Goal: Transaction & Acquisition: Book appointment/travel/reservation

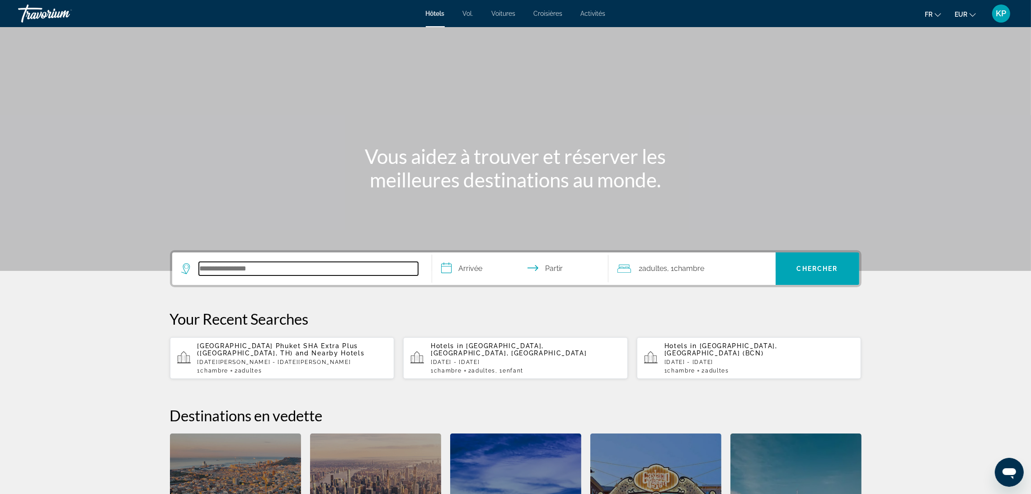
click at [239, 273] on input "Rechercher une destination hôtelière" at bounding box center [308, 269] width 219 height 14
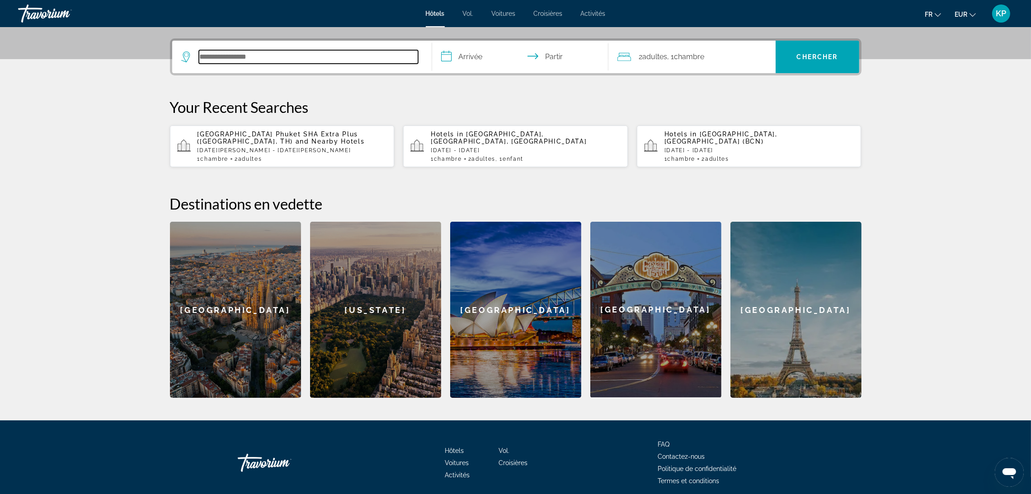
scroll to position [221, 0]
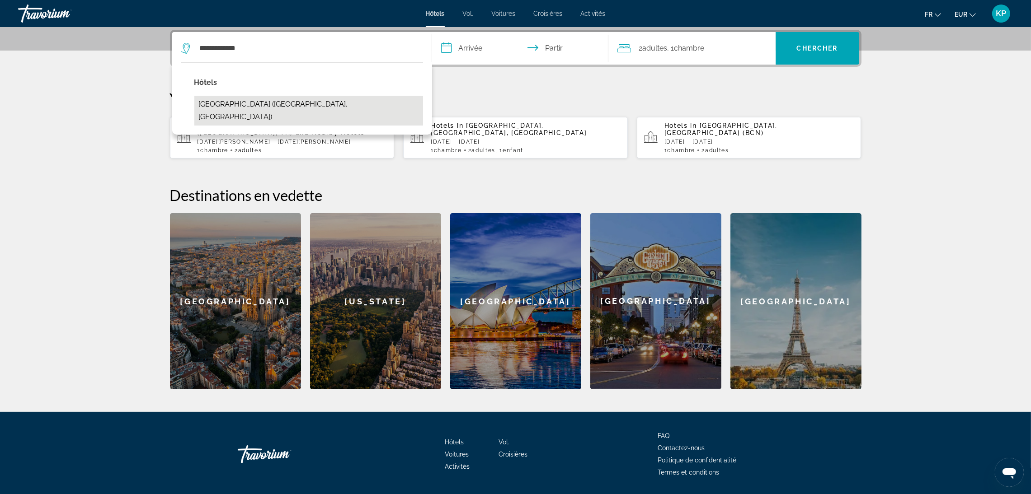
click at [277, 112] on button "[GEOGRAPHIC_DATA] ([GEOGRAPHIC_DATA], [GEOGRAPHIC_DATA])" at bounding box center [308, 111] width 229 height 30
type input "**********"
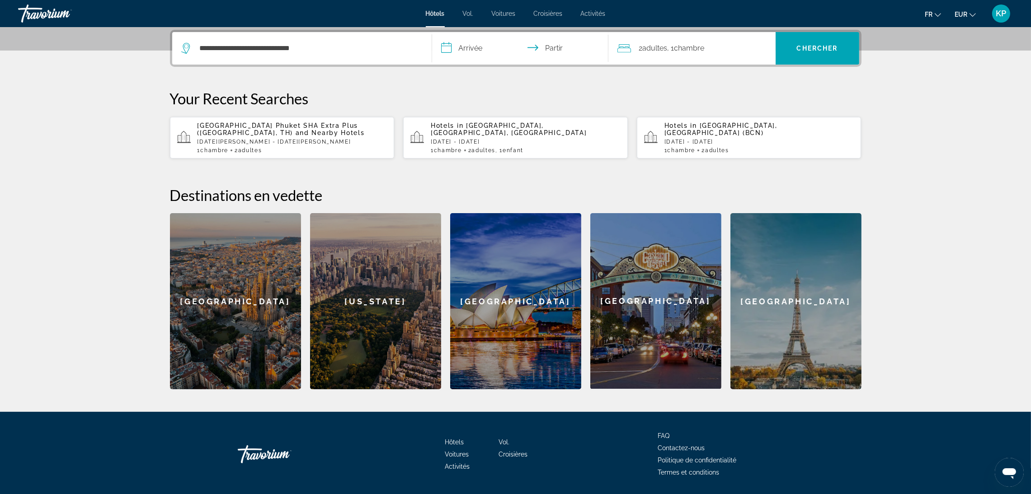
click at [486, 49] on input "**********" at bounding box center [522, 49] width 180 height 35
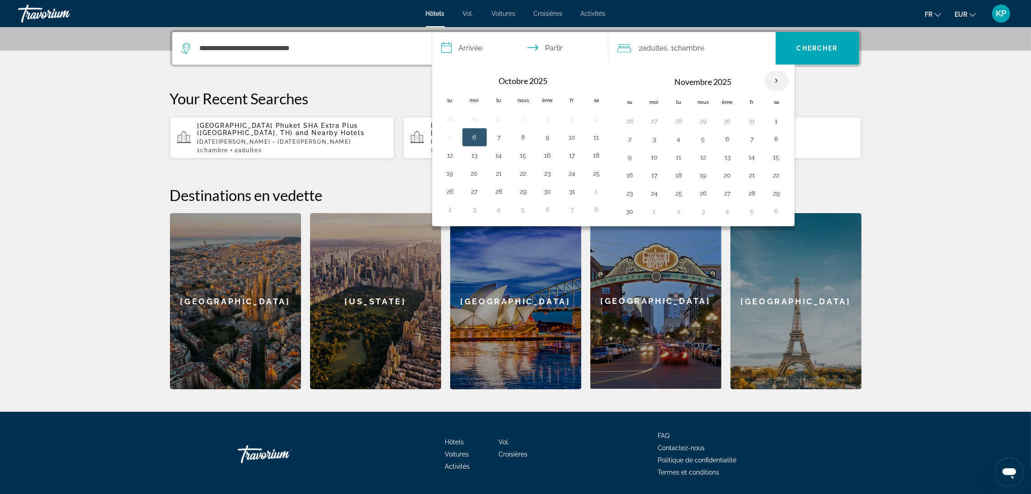
click at [785, 81] on th "Mois prochain" at bounding box center [776, 81] width 24 height 20
click at [733, 136] on button "6" at bounding box center [727, 139] width 14 height 13
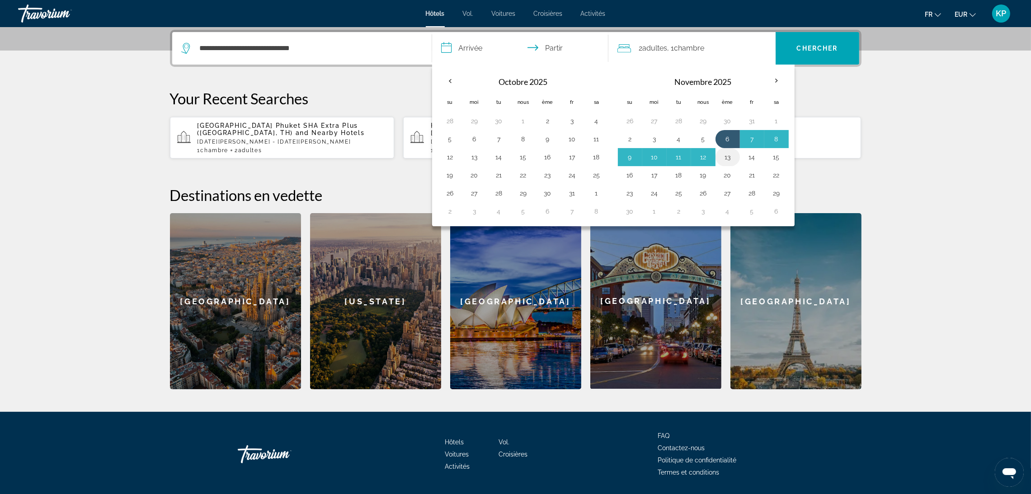
click at [733, 155] on button "13" at bounding box center [727, 157] width 14 height 13
type input "**********"
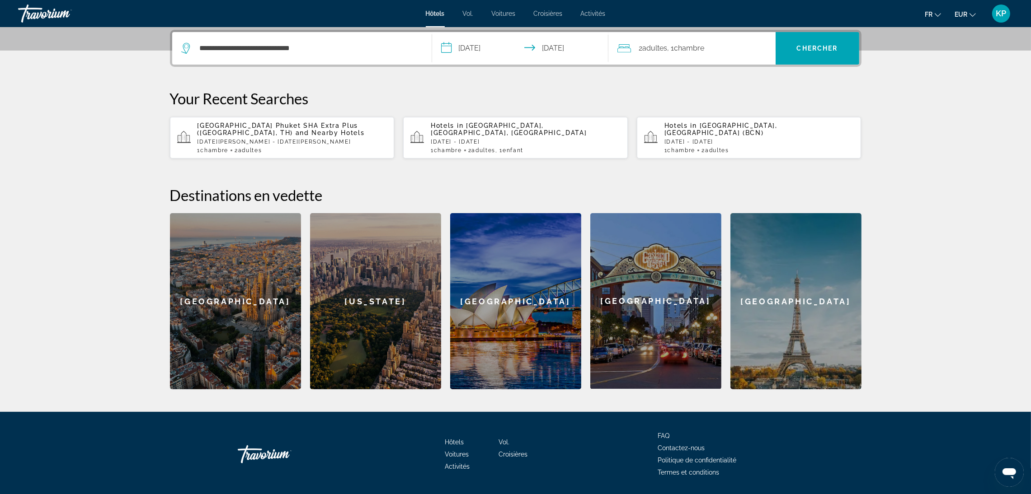
click at [685, 44] on font "Chambre" at bounding box center [689, 48] width 30 height 9
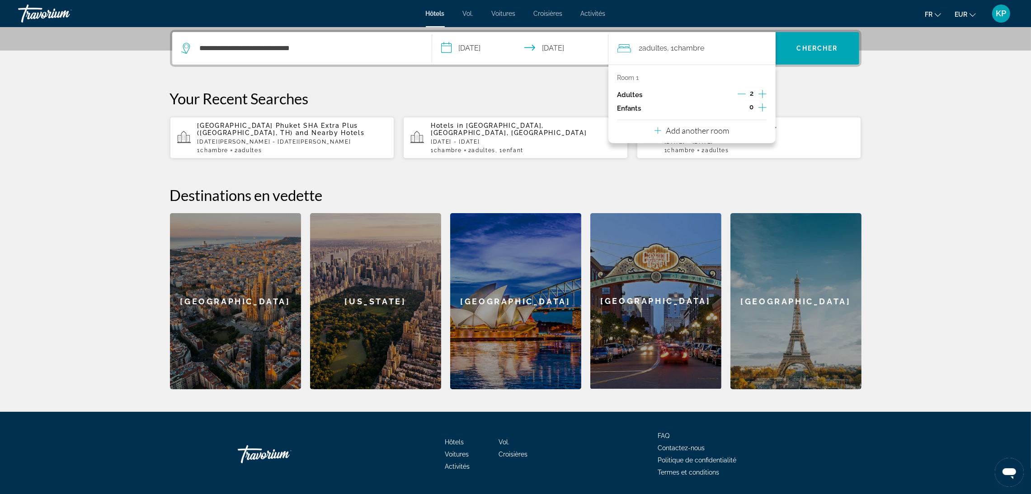
click at [762, 108] on icon "Increment children" at bounding box center [762, 107] width 8 height 8
click at [668, 131] on span "Travelers: 2 adults, 1 child" at bounding box center [651, 132] width 52 height 11
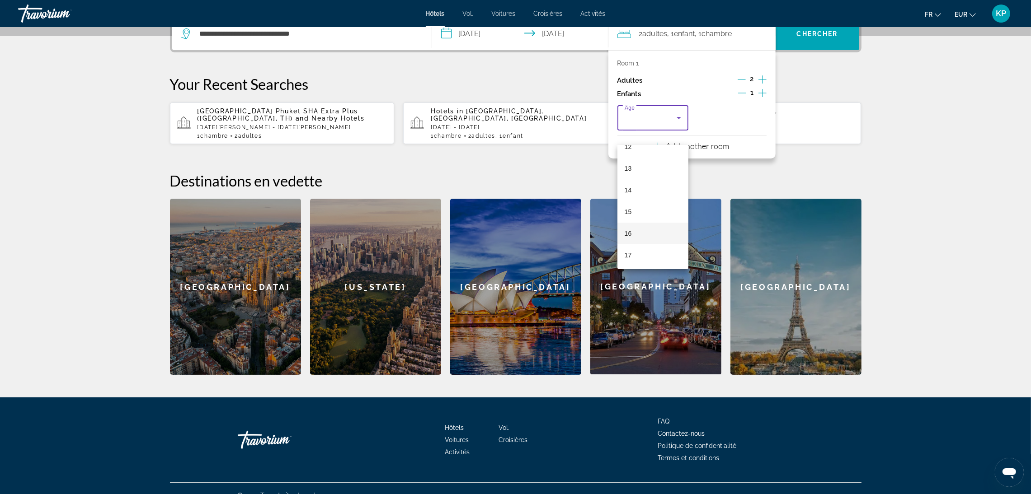
scroll to position [249, 0]
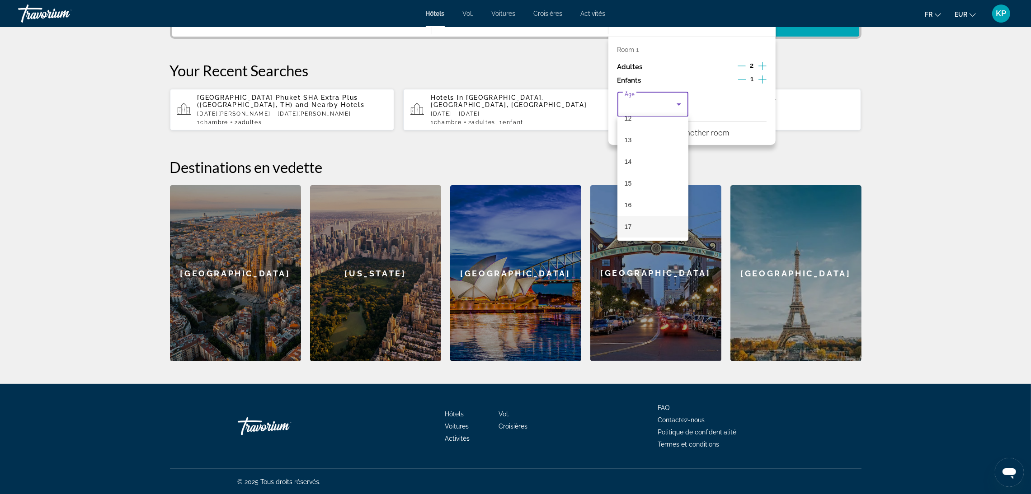
click at [644, 230] on mat-option "17" at bounding box center [652, 227] width 71 height 22
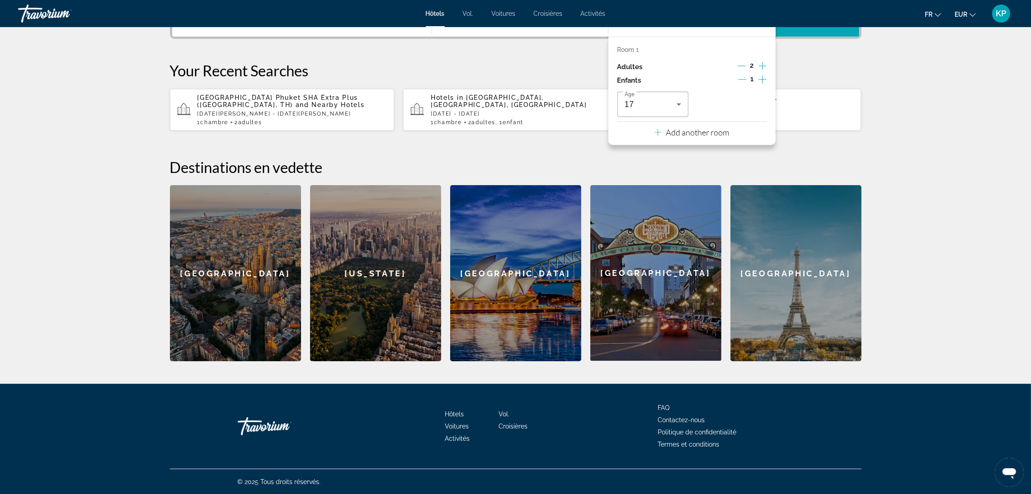
drag, startPoint x: 915, startPoint y: 71, endPoint x: 879, endPoint y: 61, distance: 36.8
click at [915, 71] on section "**********" at bounding box center [515, 56] width 1031 height 610
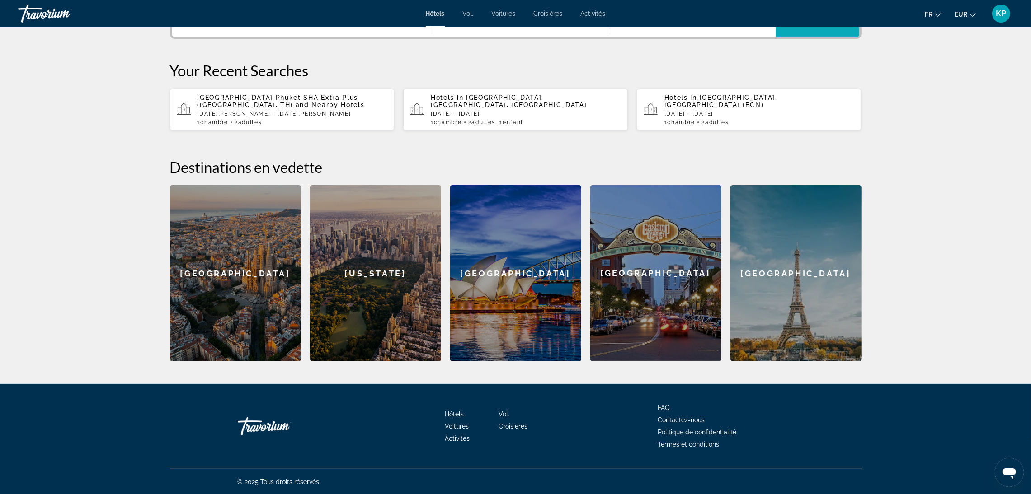
click at [829, 33] on span "Recherche" at bounding box center [817, 20] width 84 height 33
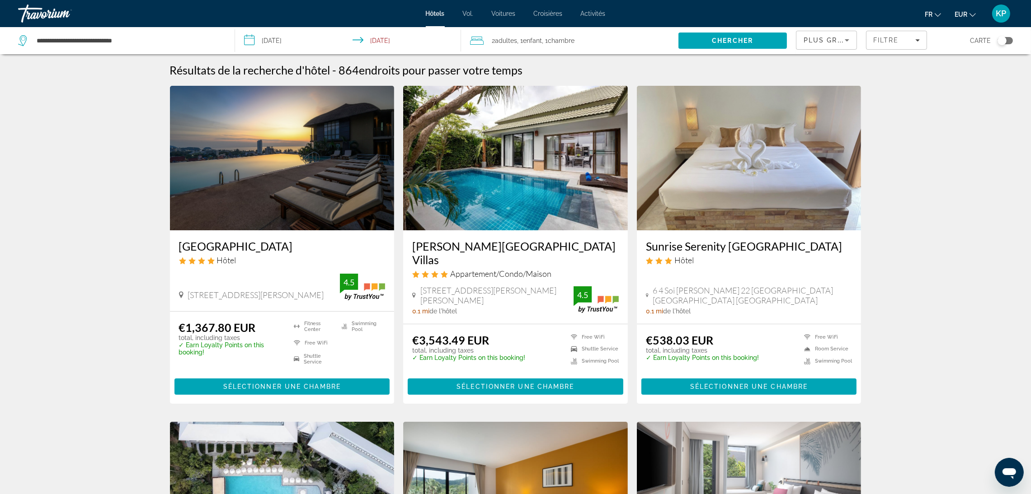
click at [276, 40] on input "**********" at bounding box center [350, 42] width 230 height 30
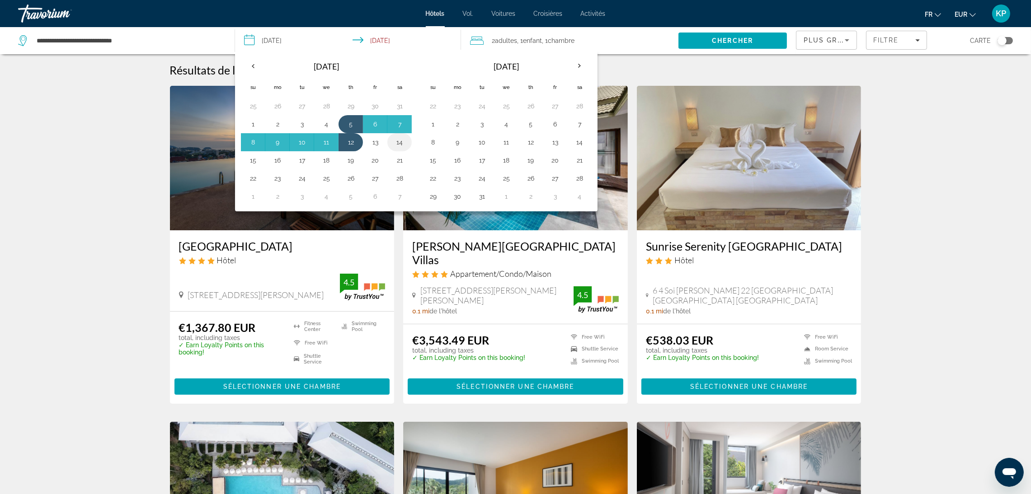
click at [398, 145] on button "14" at bounding box center [399, 142] width 14 height 13
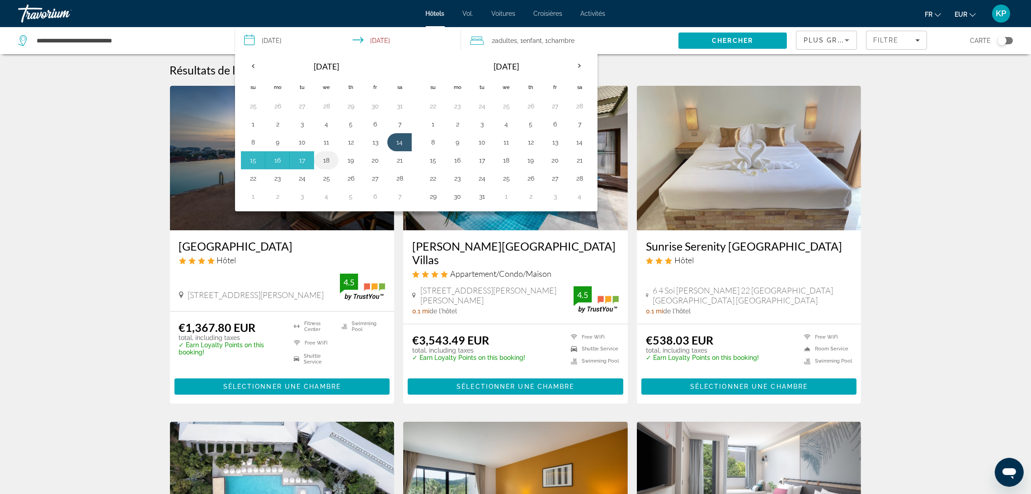
click at [330, 164] on button "18" at bounding box center [326, 160] width 14 height 13
type input "**********"
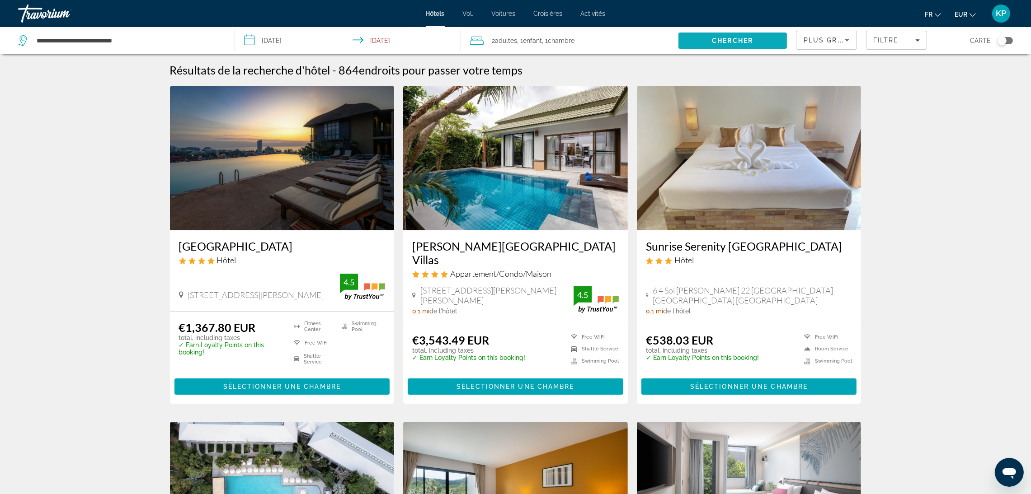
click at [745, 47] on span "Search" at bounding box center [732, 41] width 108 height 22
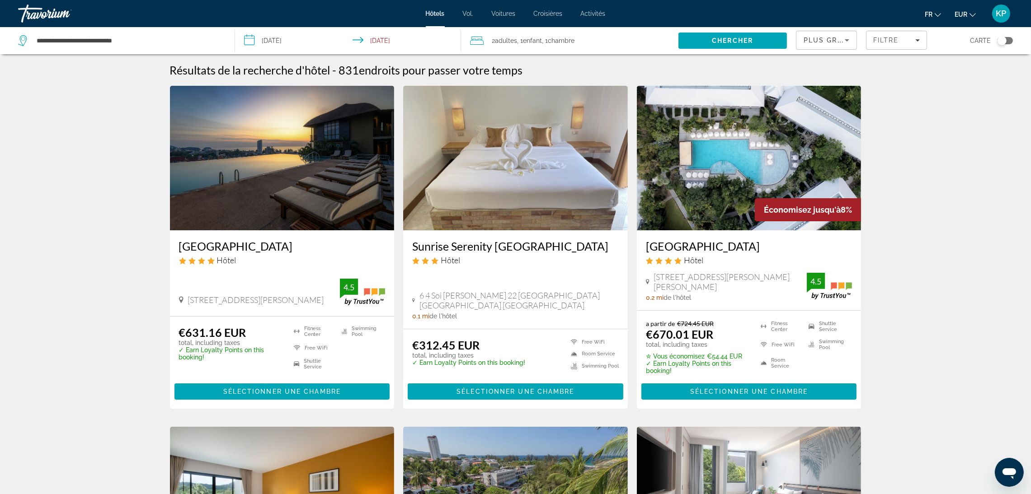
click at [308, 196] on img "Contenu principal" at bounding box center [282, 158] width 225 height 145
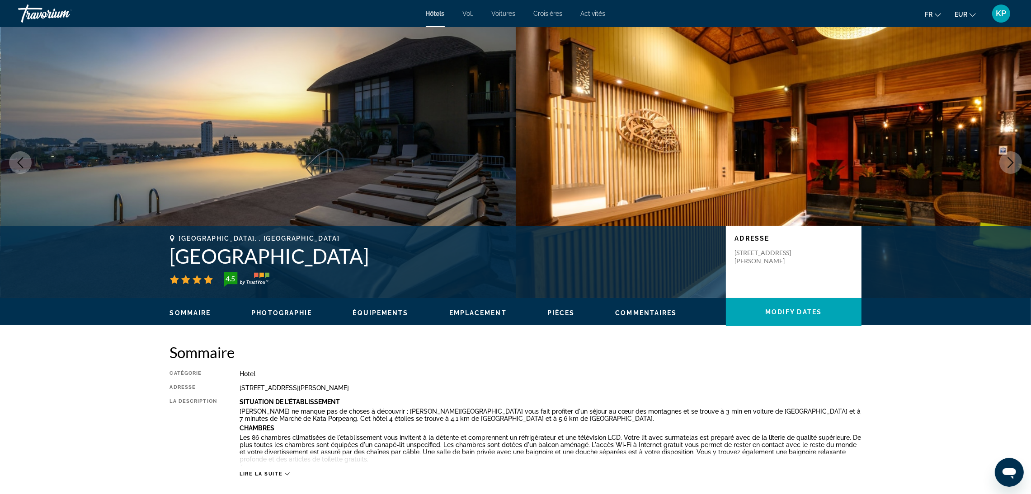
click at [1008, 164] on icon "Next image" at bounding box center [1010, 162] width 11 height 11
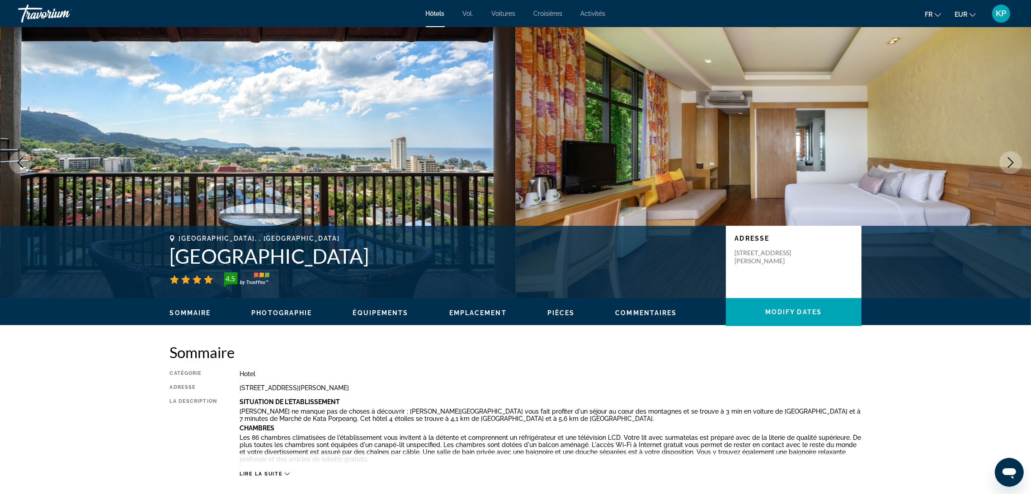
click at [1008, 164] on icon "Next image" at bounding box center [1010, 162] width 11 height 11
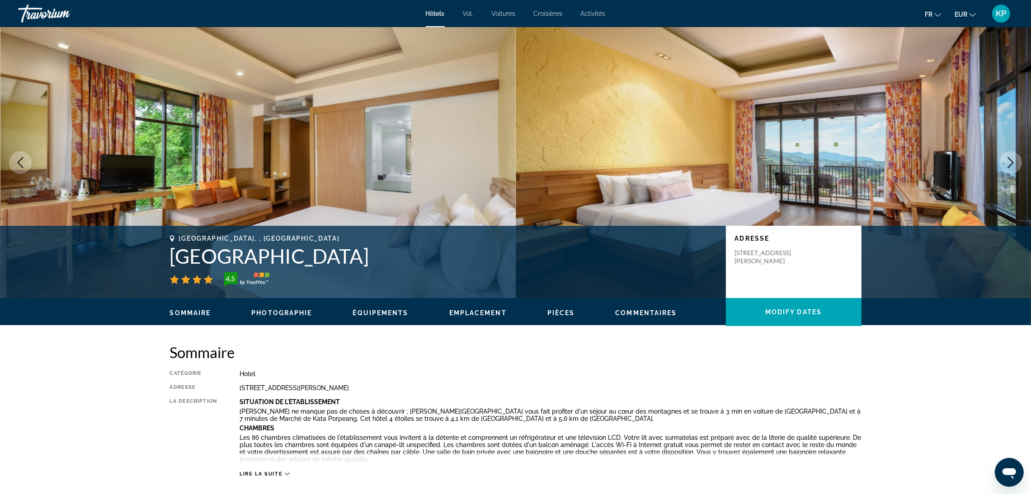
click at [1008, 164] on icon "Next image" at bounding box center [1010, 162] width 11 height 11
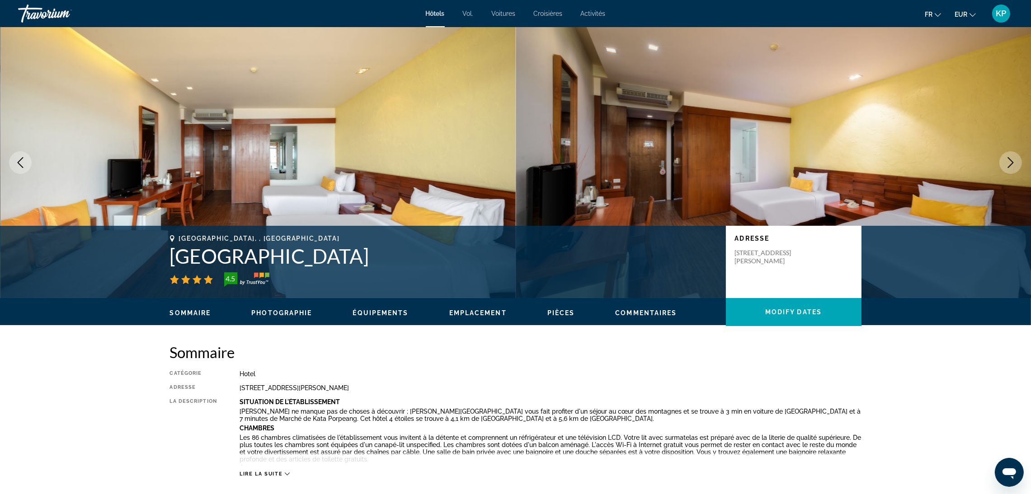
click at [1008, 164] on icon "Next image" at bounding box center [1010, 162] width 11 height 11
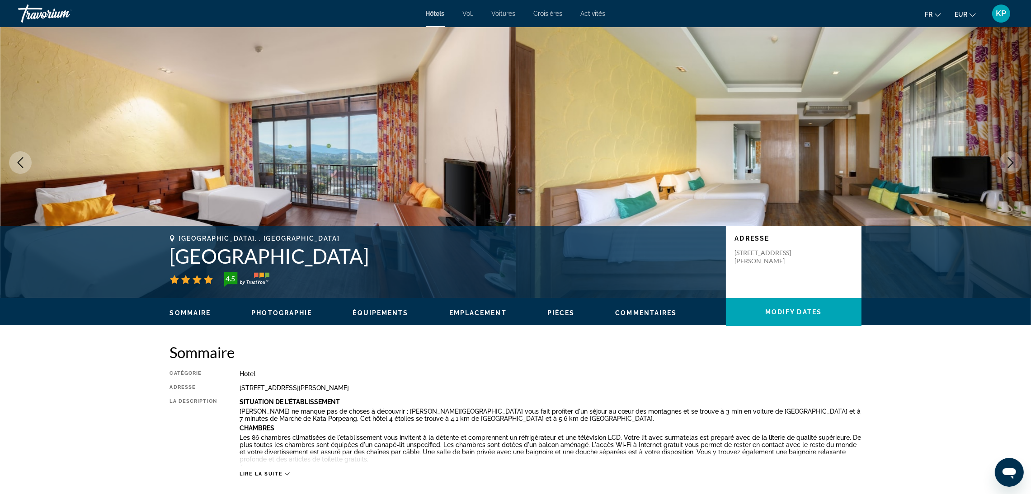
click at [1008, 164] on icon "Next image" at bounding box center [1010, 162] width 11 height 11
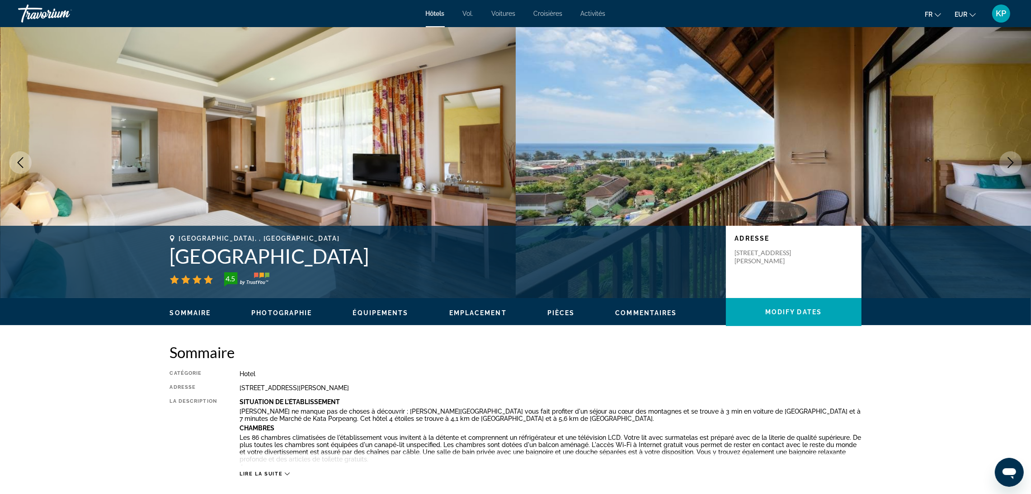
click at [1008, 164] on icon "Next image" at bounding box center [1010, 162] width 11 height 11
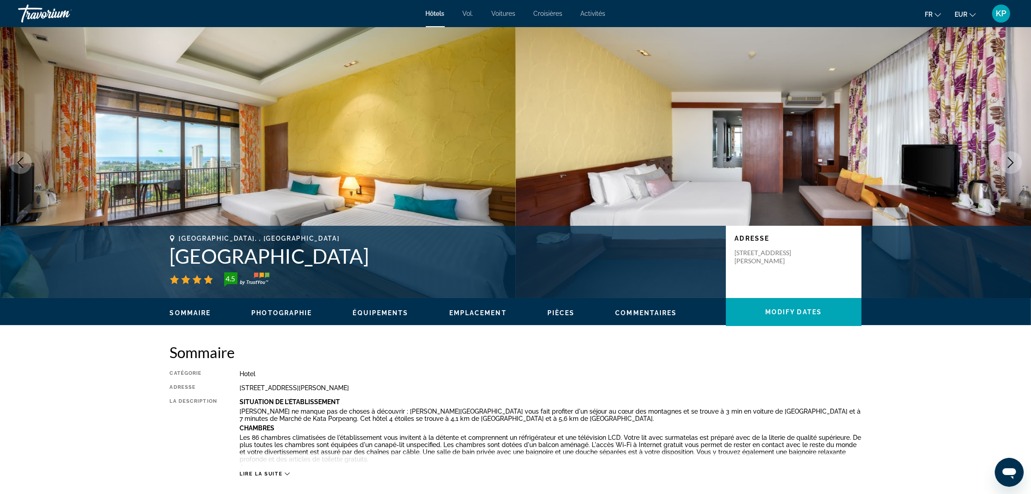
click at [1008, 164] on icon "Next image" at bounding box center [1010, 162] width 11 height 11
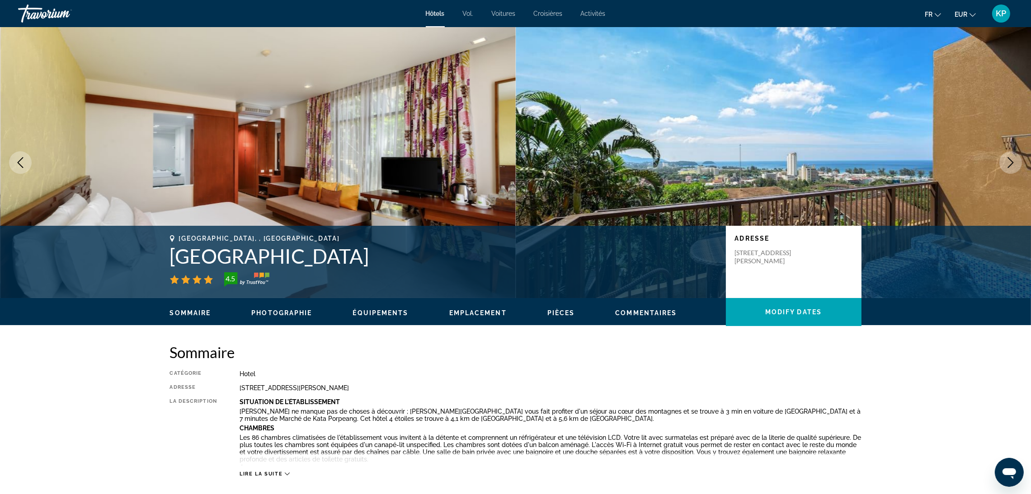
click at [1008, 164] on icon "Next image" at bounding box center [1010, 162] width 11 height 11
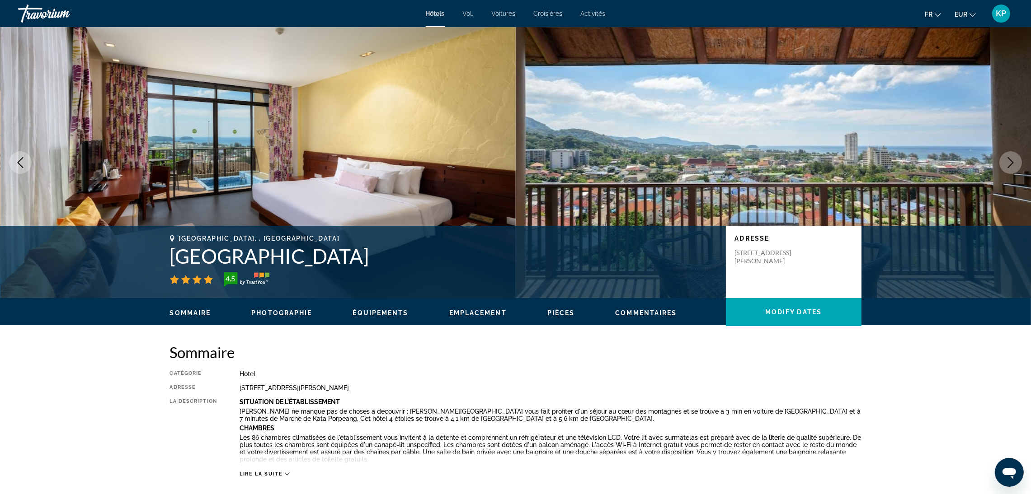
click at [1008, 164] on icon "Next image" at bounding box center [1010, 162] width 11 height 11
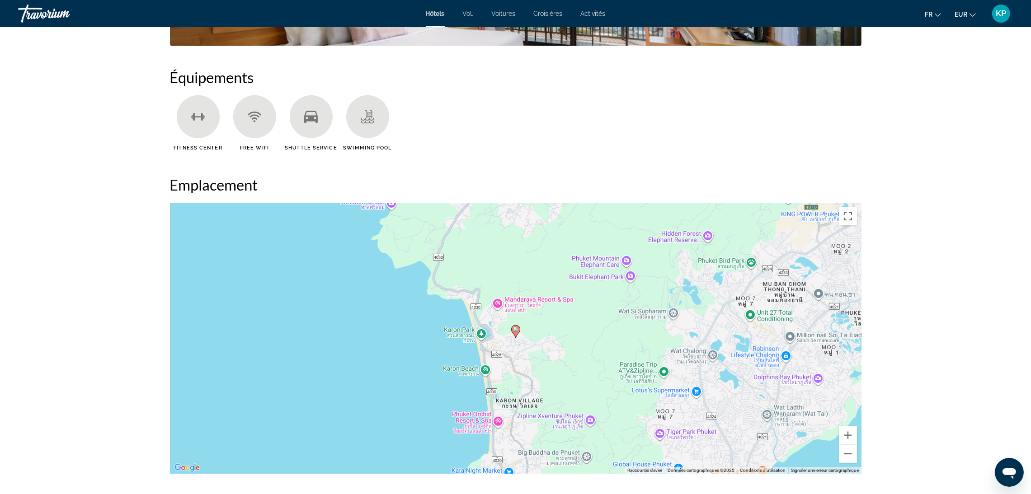
scroll to position [881, 0]
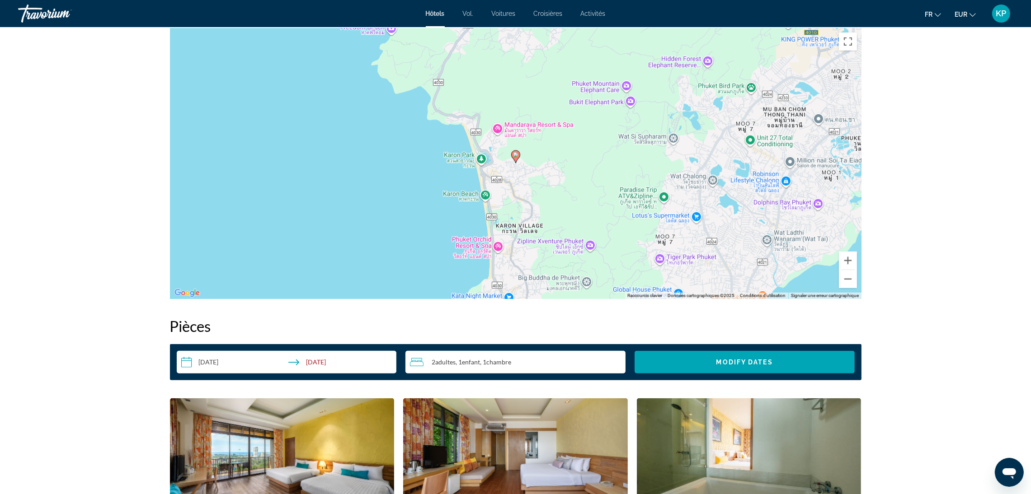
click at [526, 199] on div "Pour activer le glissement avec le clavier, appuyez sur Alt+Entrée. Une fois ce…" at bounding box center [515, 163] width 691 height 271
click at [504, 168] on div "Pour activer le glissement avec le clavier, appuyez sur Alt+Entrée. Une fois ce…" at bounding box center [515, 163] width 691 height 271
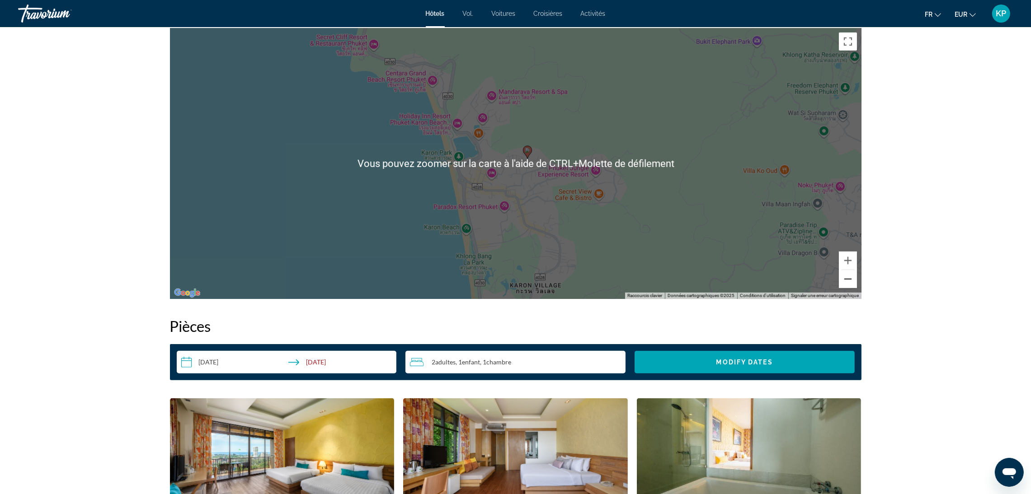
click at [850, 285] on button "Zoom arrière" at bounding box center [848, 279] width 18 height 18
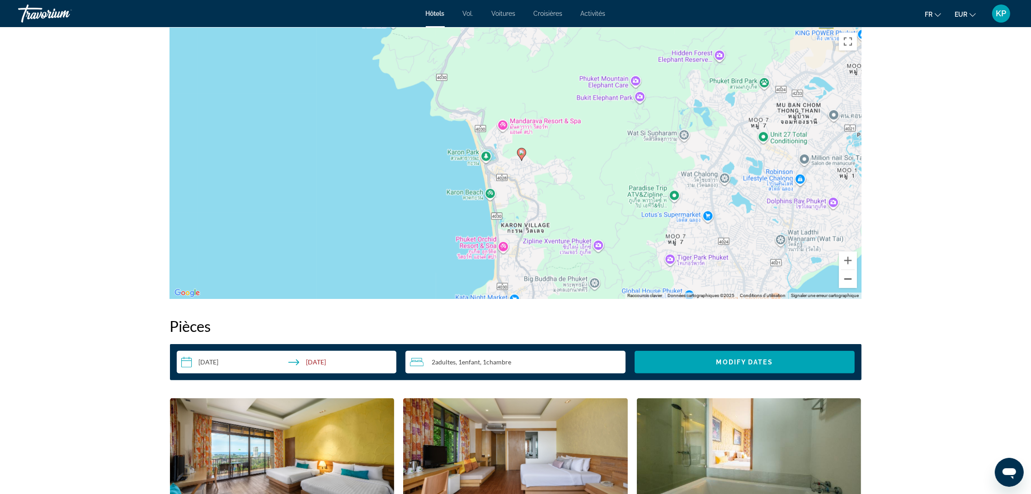
click at [850, 285] on button "Zoom arrière" at bounding box center [848, 279] width 18 height 18
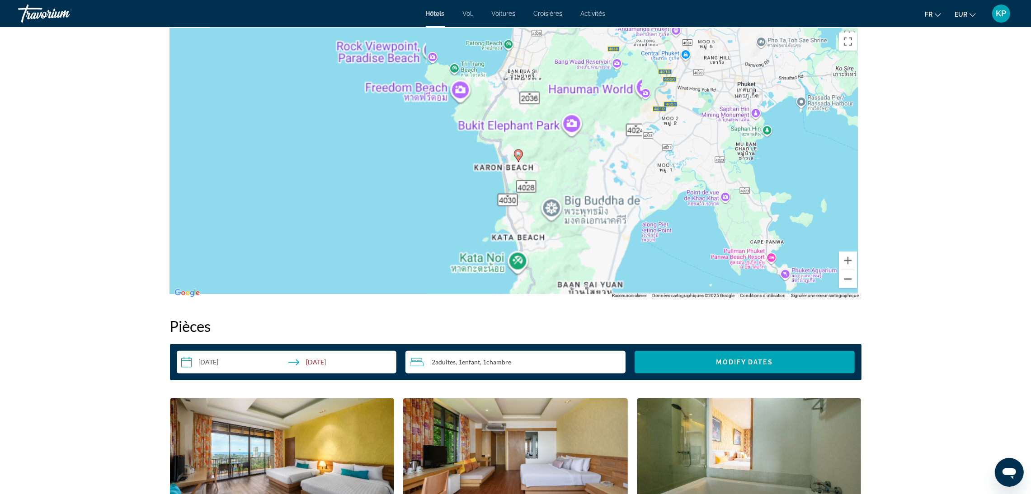
click at [850, 285] on button "Zoom arrière" at bounding box center [848, 279] width 18 height 18
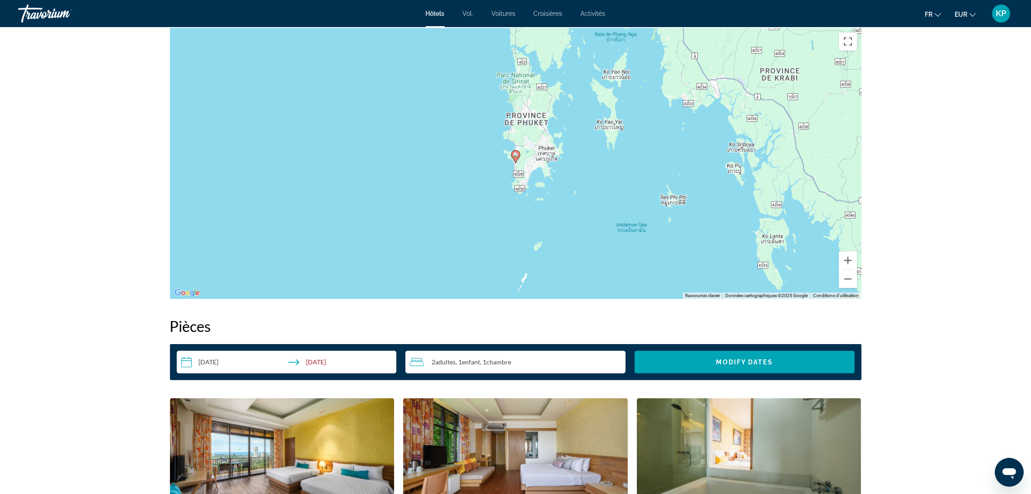
click at [530, 169] on div "Pour activer le glissement avec le clavier, appuyez sur Alt+Entrée. Une fois ce…" at bounding box center [515, 163] width 691 height 271
click at [859, 255] on div "Pour activer le glissement avec le clavier, appuyez sur Alt+Entrée. Une fois ce…" at bounding box center [515, 163] width 691 height 271
click at [852, 259] on button "Zoom avant" at bounding box center [848, 261] width 18 height 18
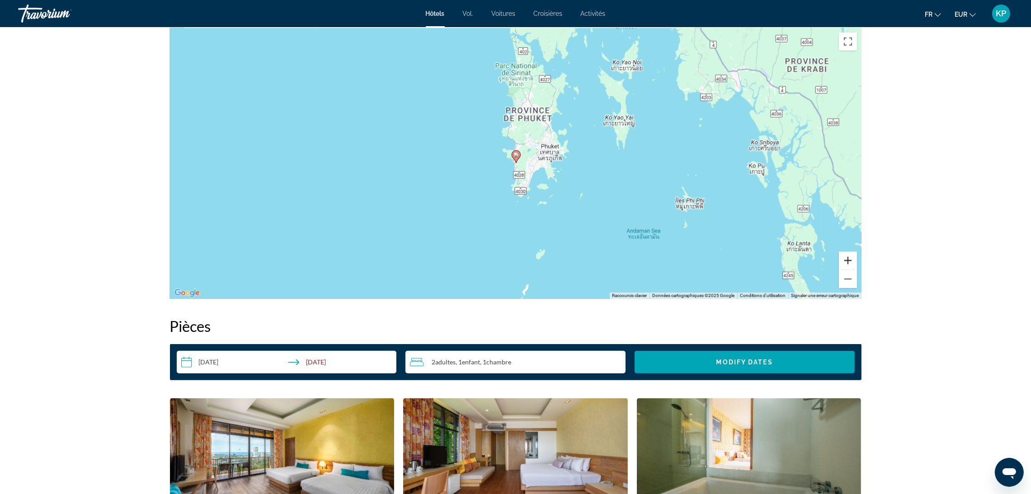
click at [852, 259] on button "Zoom avant" at bounding box center [848, 261] width 18 height 18
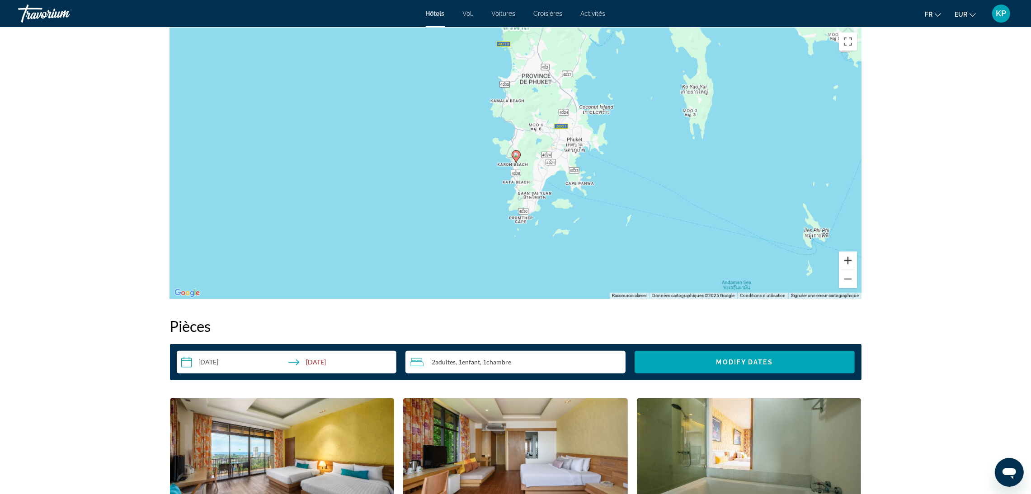
click at [852, 259] on button "Zoom avant" at bounding box center [848, 261] width 18 height 18
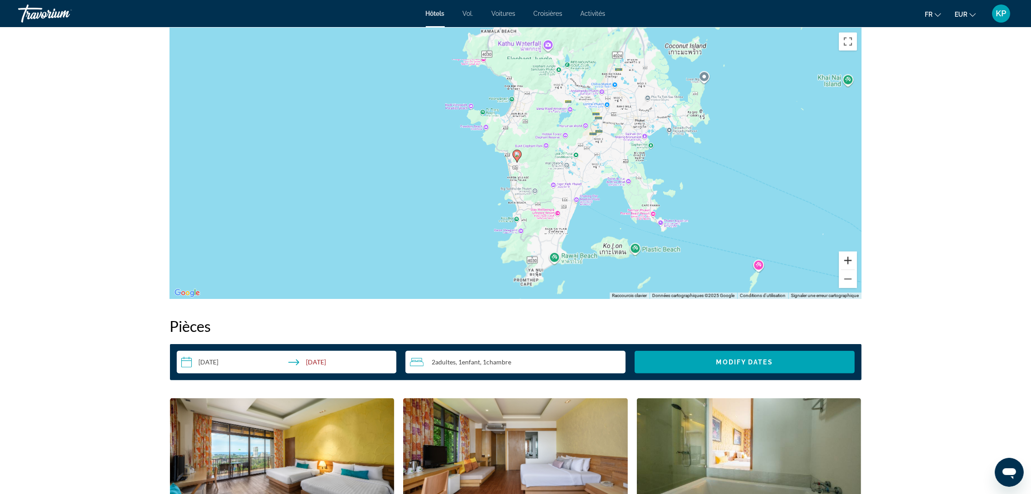
click at [852, 260] on button "Zoom avant" at bounding box center [848, 261] width 18 height 18
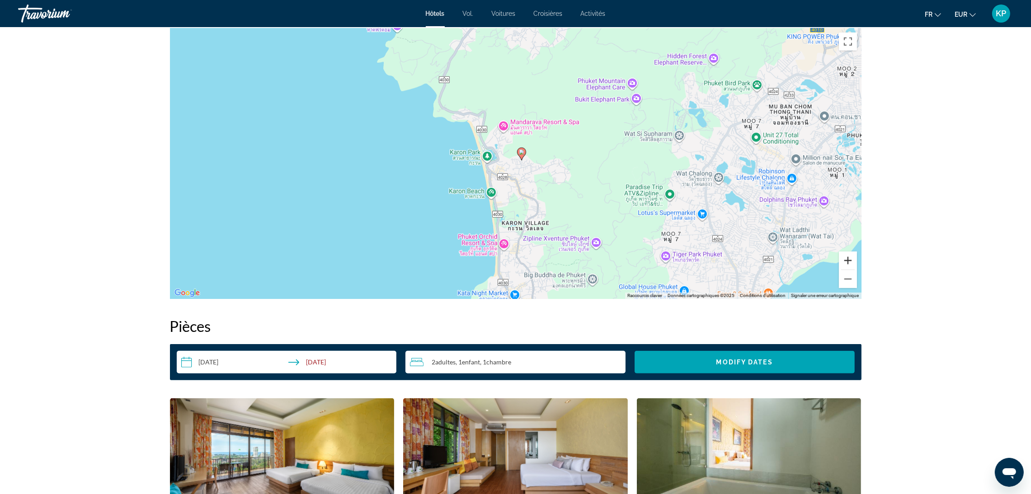
click at [851, 261] on button "Zoom avant" at bounding box center [848, 261] width 18 height 18
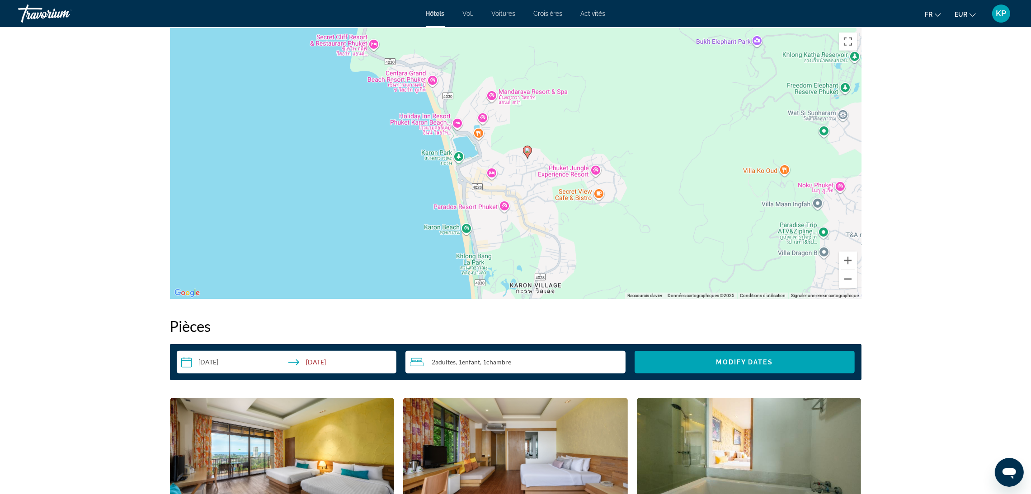
click at [848, 280] on button "Zoom arrière" at bounding box center [848, 279] width 18 height 18
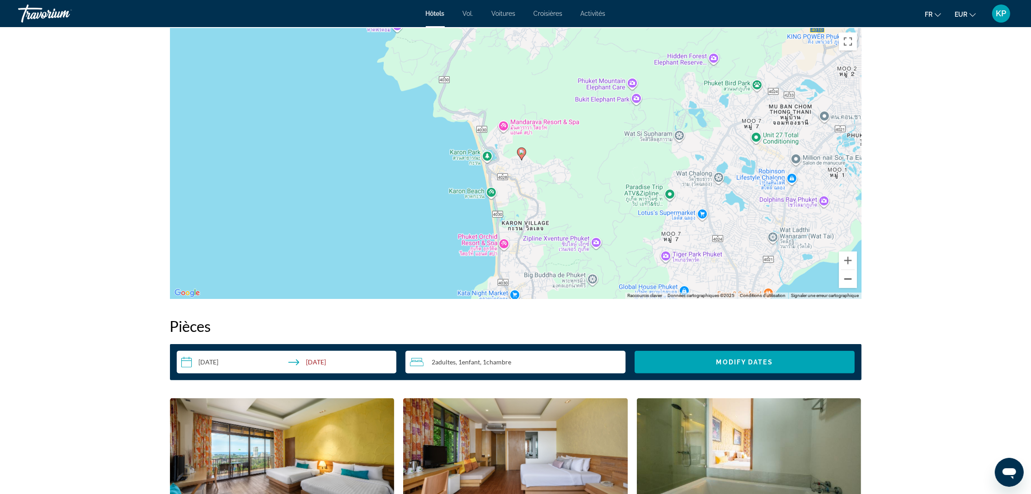
click at [848, 280] on button "Zoom arrière" at bounding box center [848, 279] width 18 height 18
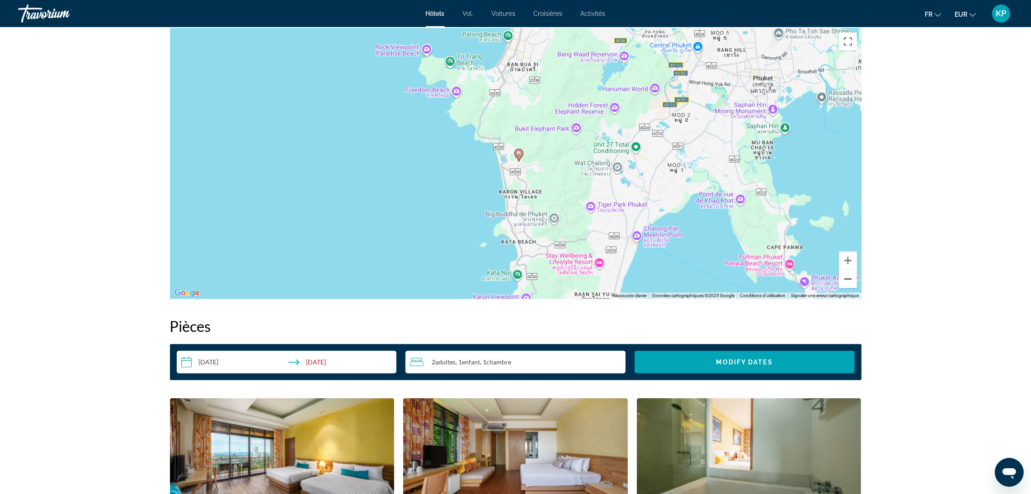
click at [848, 280] on button "Zoom arrière" at bounding box center [848, 279] width 18 height 18
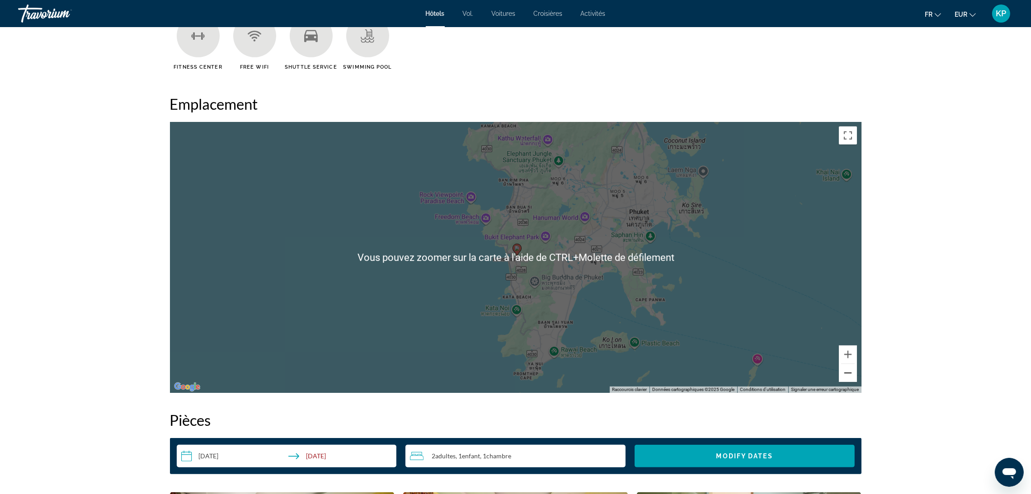
scroll to position [745, 0]
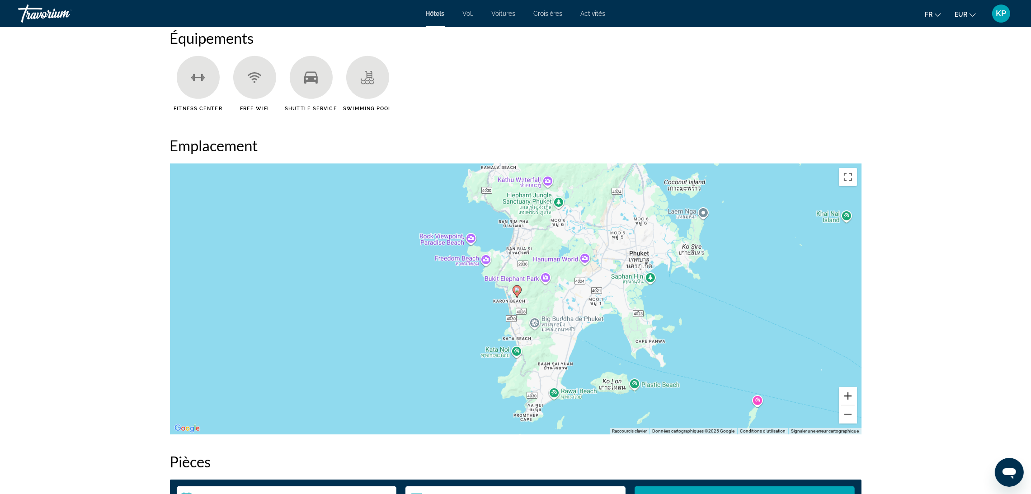
click at [846, 389] on button "Zoom avant" at bounding box center [848, 396] width 18 height 18
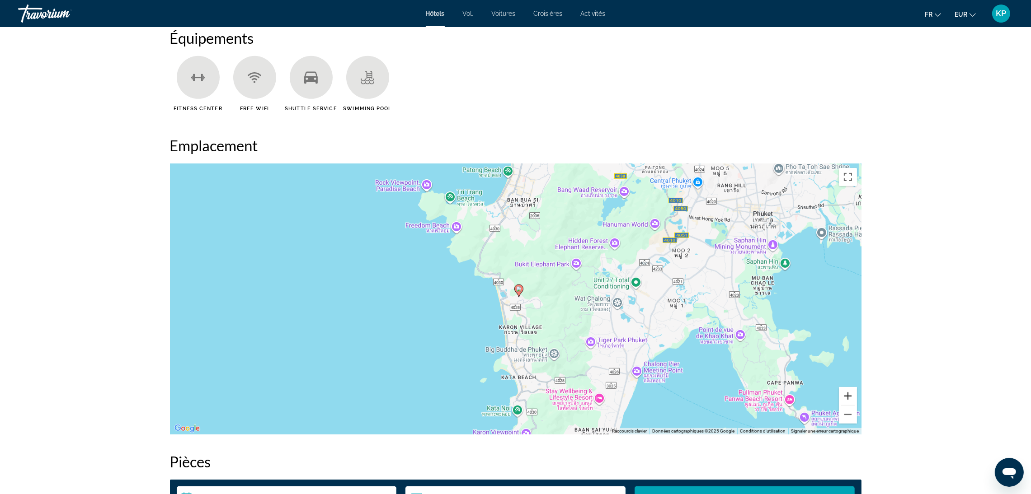
click at [846, 389] on button "Zoom avant" at bounding box center [848, 396] width 18 height 18
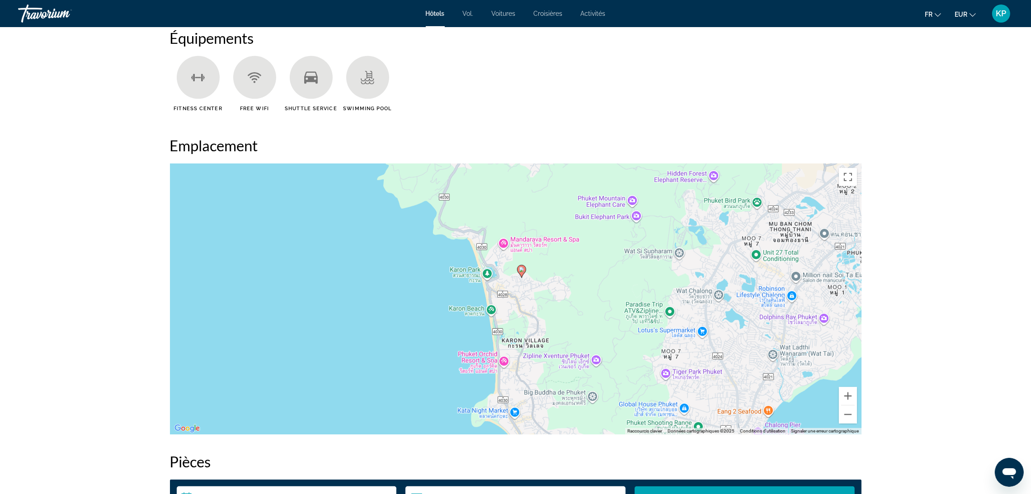
drag, startPoint x: 600, startPoint y: 374, endPoint x: 600, endPoint y: 311, distance: 62.4
click at [600, 311] on div "Pour activer le glissement avec le clavier, appuyez sur Alt+Entrée. Une fois ce…" at bounding box center [515, 299] width 691 height 271
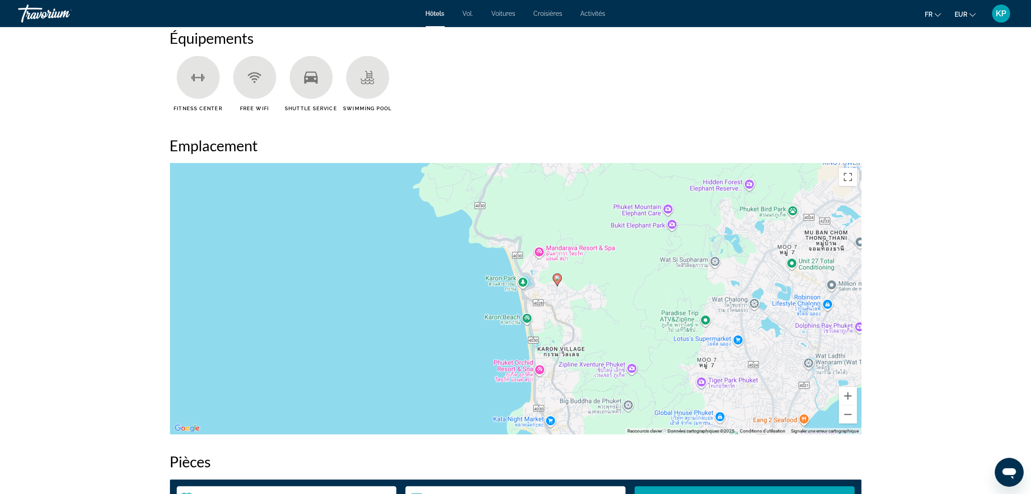
drag, startPoint x: 598, startPoint y: 287, endPoint x: 635, endPoint y: 377, distance: 97.5
click at [635, 377] on div "Pour activer le glissement avec le clavier, appuyez sur Alt+Entrée. Une fois ce…" at bounding box center [515, 299] width 691 height 271
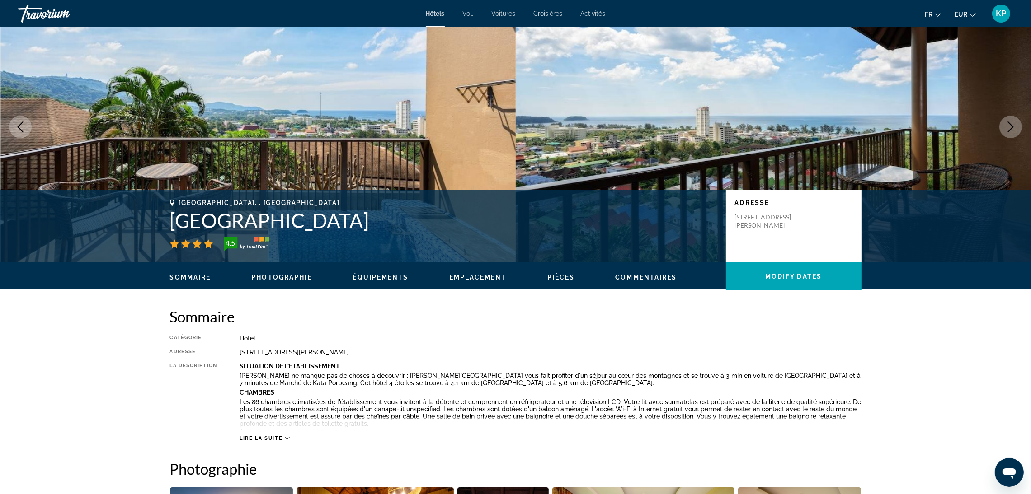
scroll to position [0, 0]
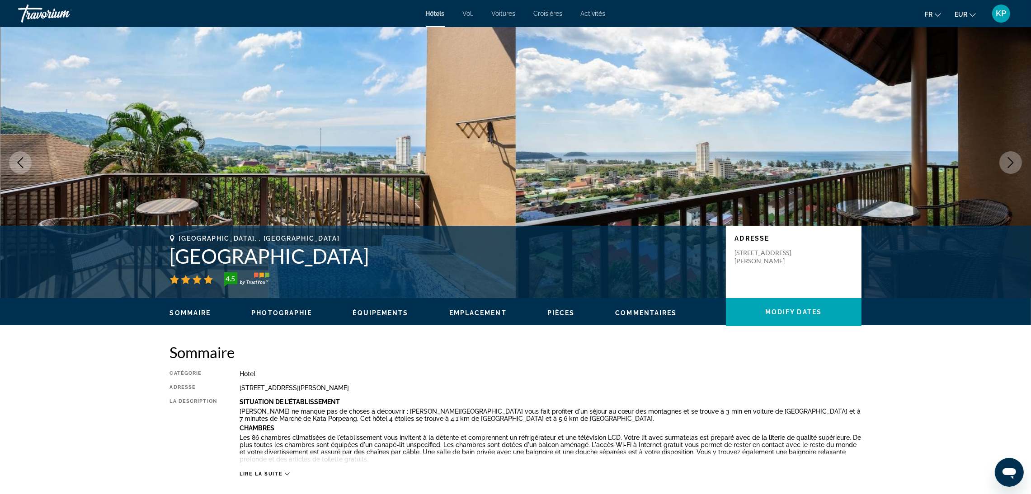
drag, startPoint x: 372, startPoint y: 256, endPoint x: 158, endPoint y: 255, distance: 214.7
click at [158, 255] on div "[GEOGRAPHIC_DATA], , [GEOGRAPHIC_DATA] [GEOGRAPHIC_DATA] 4.5 Adresse [STREET_AD…" at bounding box center [516, 262] width 728 height 54
copy h1 "[GEOGRAPHIC_DATA]"
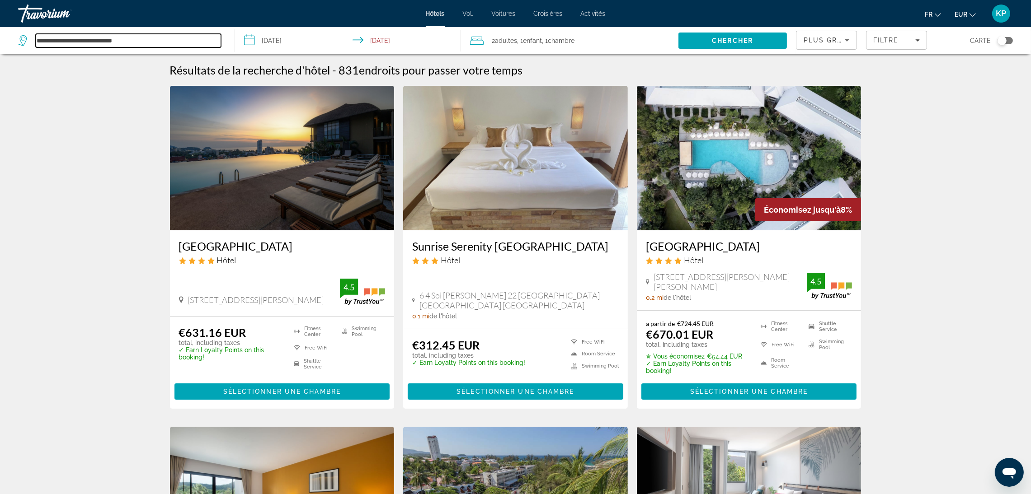
drag, startPoint x: 155, startPoint y: 37, endPoint x: 0, endPoint y: 41, distance: 155.1
click at [0, 41] on app-destination-search "**********" at bounding box center [117, 40] width 235 height 27
paste input "Search hotel destination"
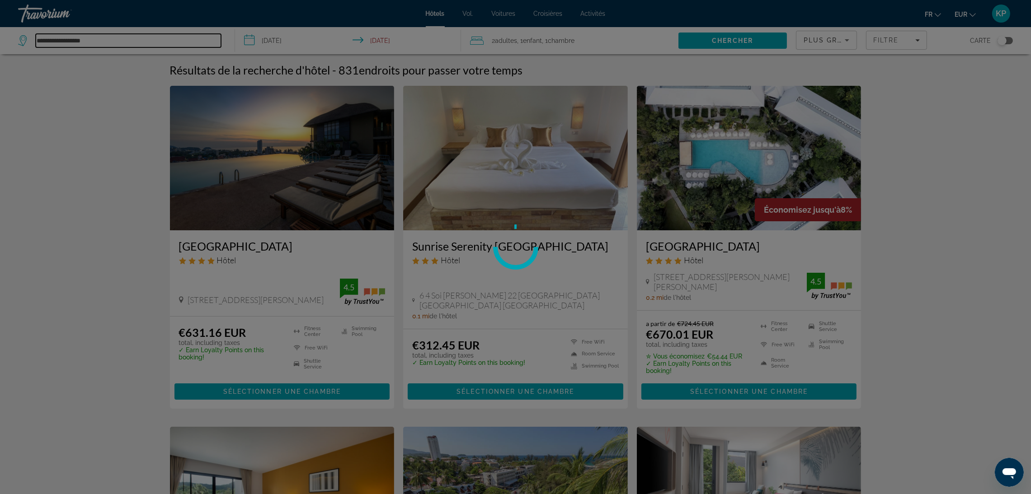
type input "**********"
click at [723, 46] on div at bounding box center [515, 247] width 1031 height 494
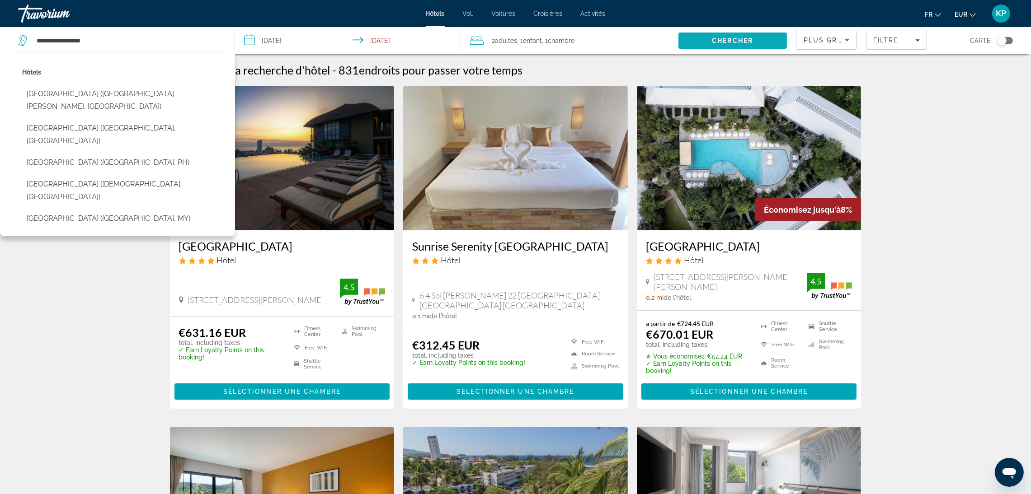
click at [723, 44] on span "Search" at bounding box center [732, 41] width 108 height 22
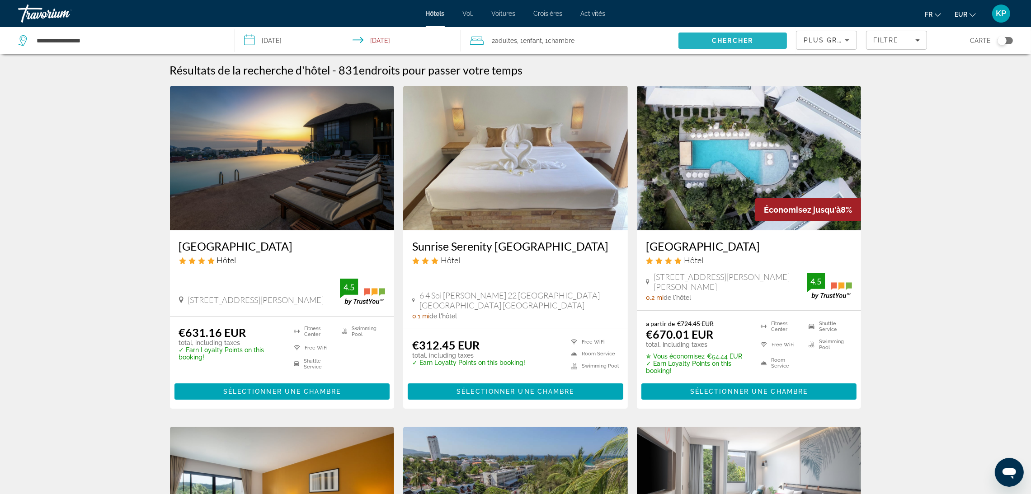
click at [723, 43] on span "Chercher" at bounding box center [732, 40] width 41 height 7
click at [758, 43] on span "Search" at bounding box center [732, 41] width 108 height 22
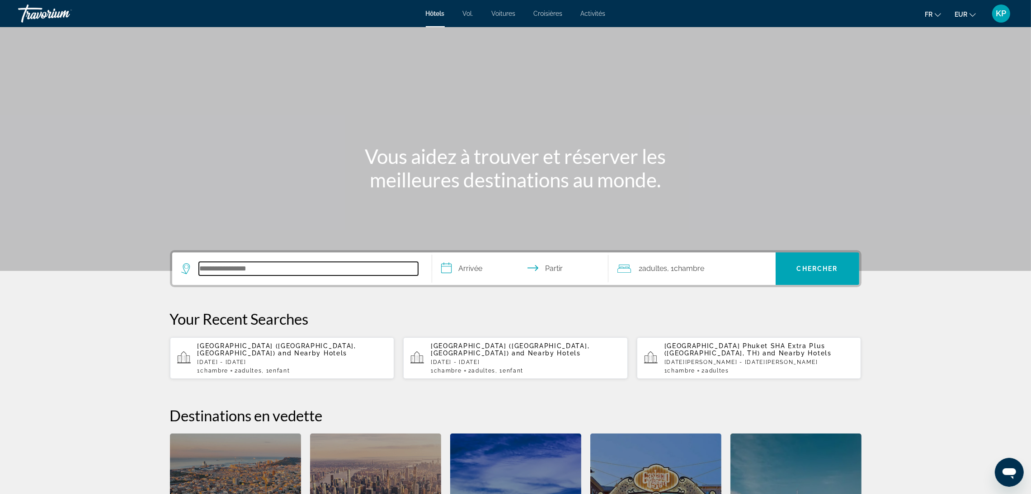
click at [261, 274] on input "Rechercher une destination hôtelière" at bounding box center [308, 269] width 219 height 14
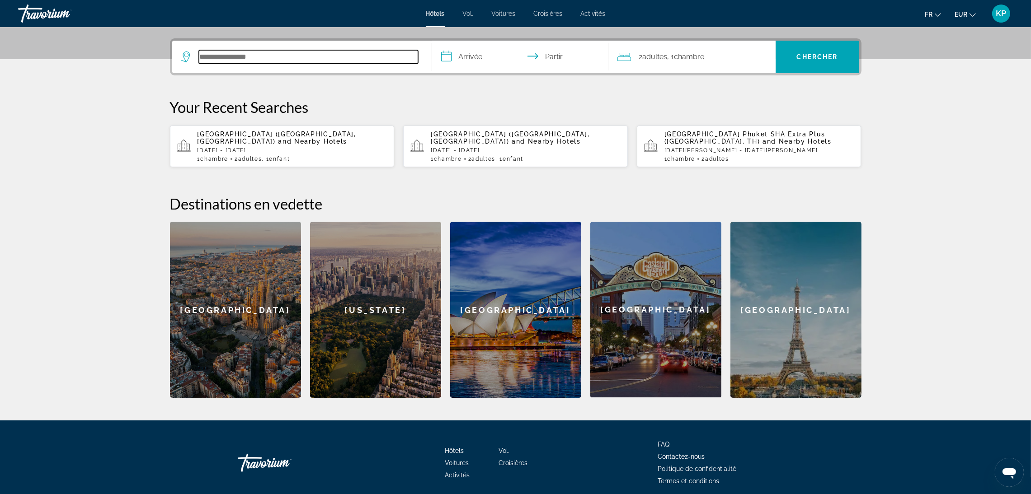
scroll to position [221, 0]
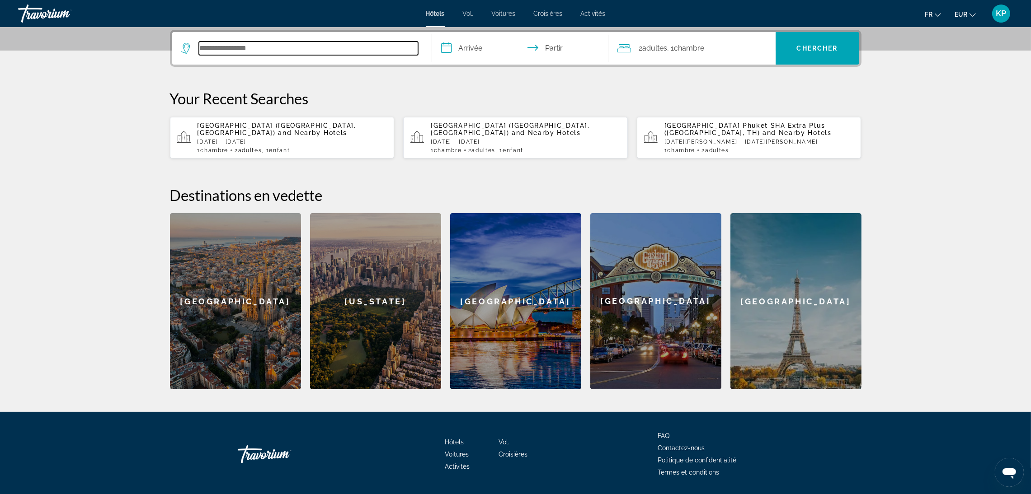
paste input "**********"
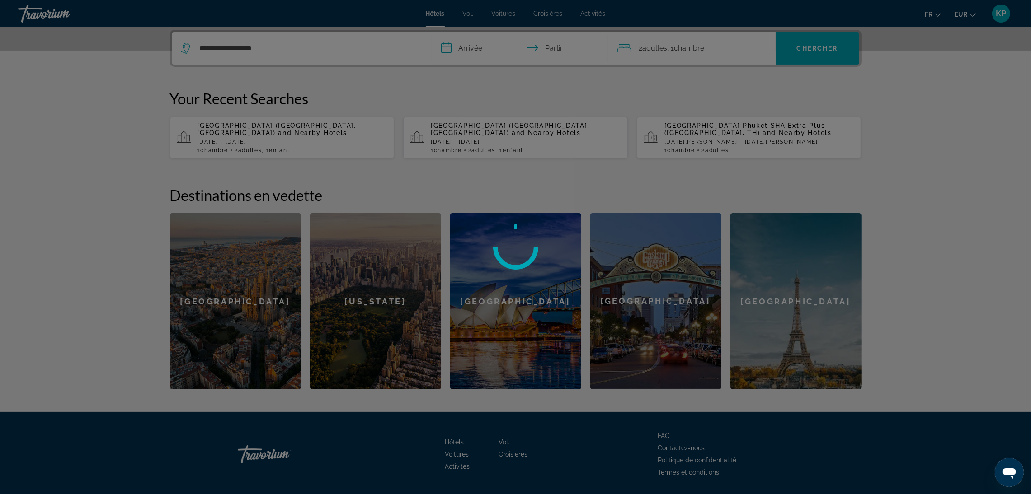
click at [483, 57] on div at bounding box center [515, 247] width 1031 height 494
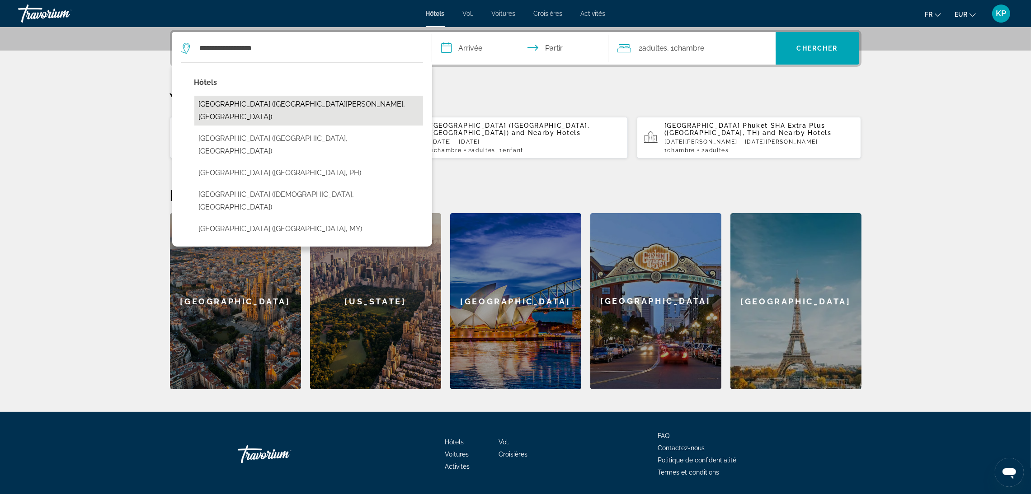
click at [310, 102] on button "[GEOGRAPHIC_DATA] ([GEOGRAPHIC_DATA][PERSON_NAME], [GEOGRAPHIC_DATA])" at bounding box center [308, 111] width 229 height 30
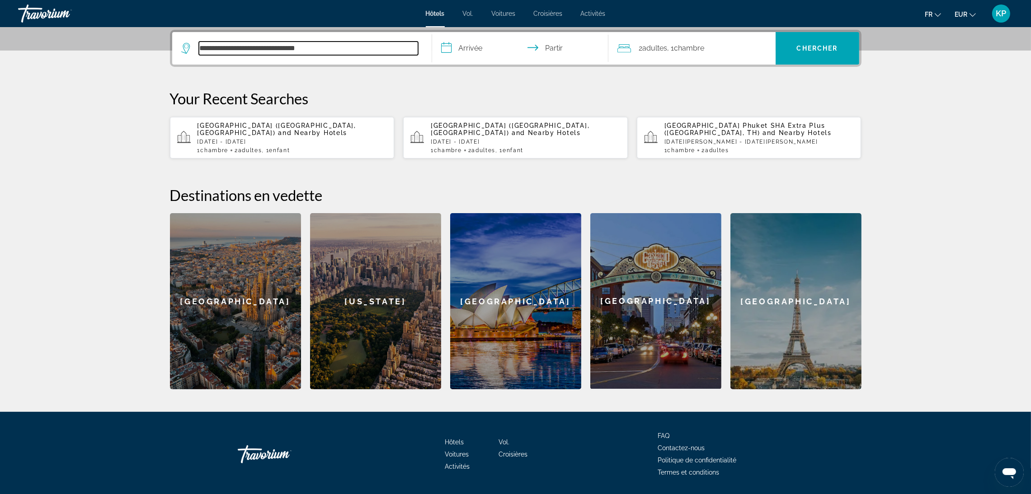
drag, startPoint x: 345, startPoint y: 51, endPoint x: 94, endPoint y: 46, distance: 250.9
click at [94, 46] on section "**********" at bounding box center [515, 84] width 1031 height 610
paste input "Rechercher une destination hôtelière"
type input "**********"
click at [469, 55] on input "**********" at bounding box center [522, 49] width 180 height 35
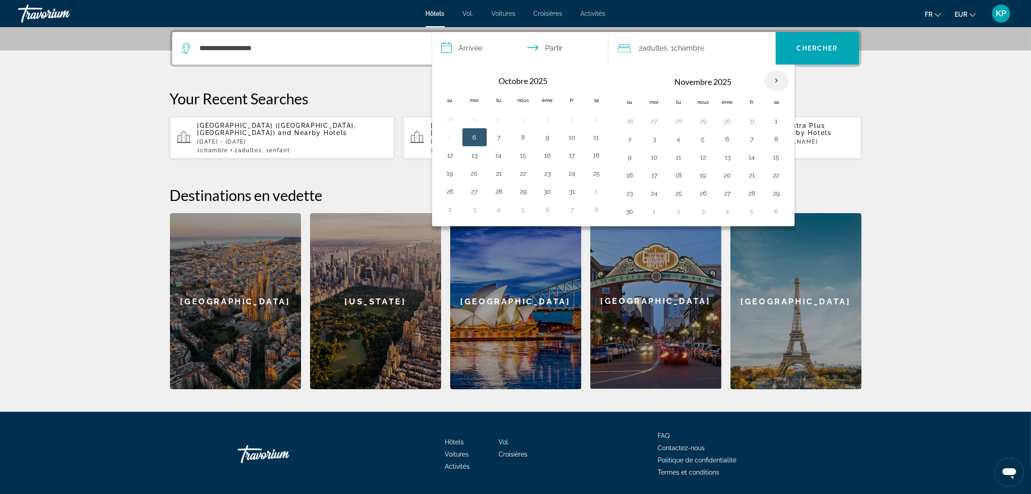
click at [771, 80] on th "Mois prochain" at bounding box center [776, 81] width 24 height 20
click at [727, 161] on button "13" at bounding box center [727, 157] width 14 height 13
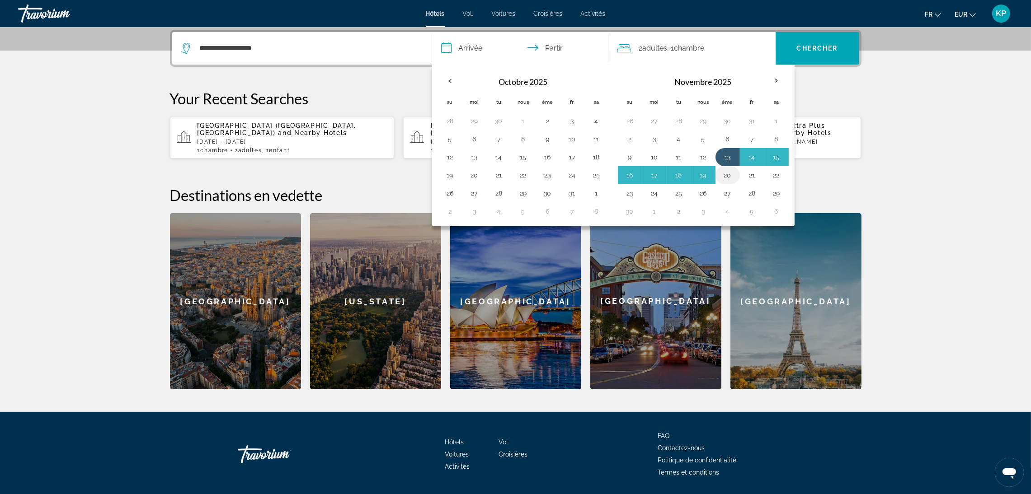
click at [728, 170] on button "20" at bounding box center [727, 175] width 14 height 13
type input "**********"
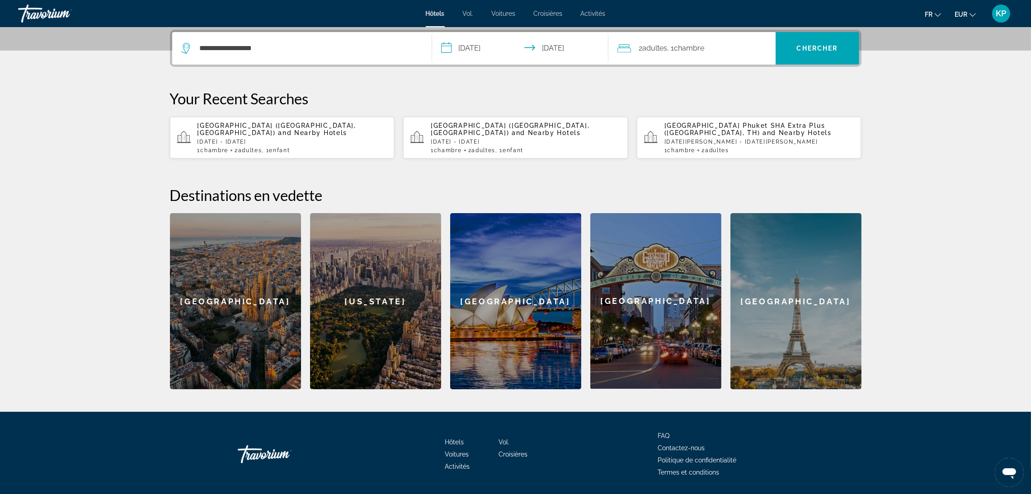
click at [718, 43] on div "2 adultes Adulte , 1 Chambre pièces" at bounding box center [696, 48] width 158 height 13
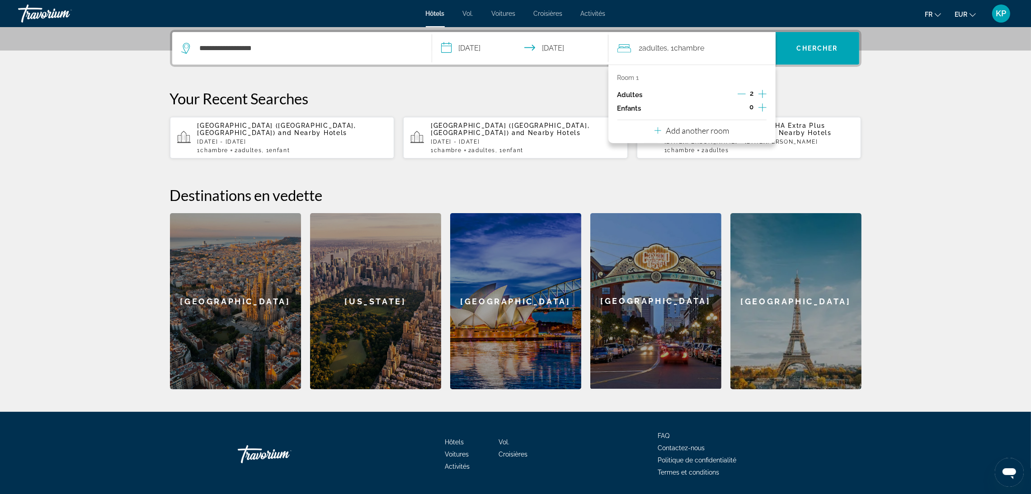
click at [755, 109] on div "0" at bounding box center [751, 109] width 29 height 14
click at [757, 103] on div "0" at bounding box center [751, 109] width 29 height 14
click at [766, 109] on icon "Increment children" at bounding box center [762, 107] width 8 height 11
click at [689, 127] on div "Âge" at bounding box center [691, 132] width 149 height 25
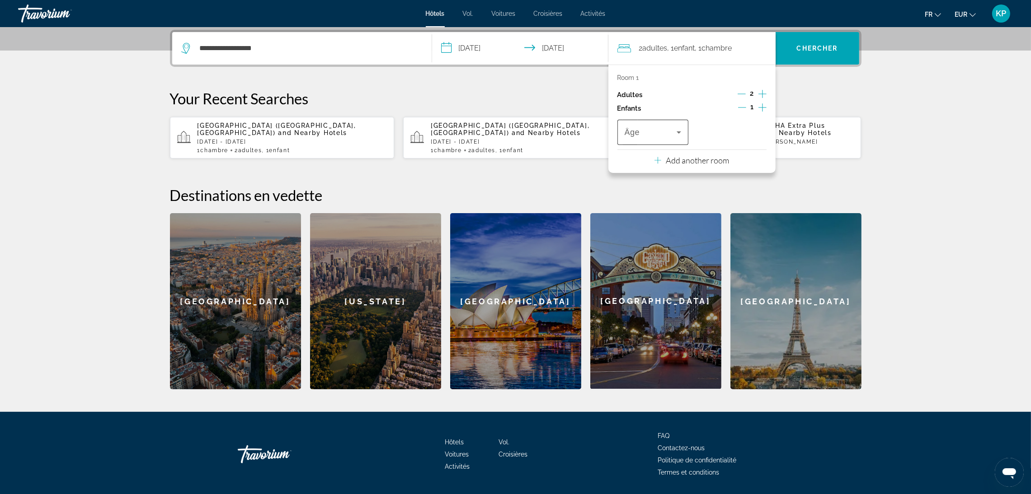
click at [657, 126] on div "Travelers: 2 adults, 1 child" at bounding box center [653, 132] width 57 height 25
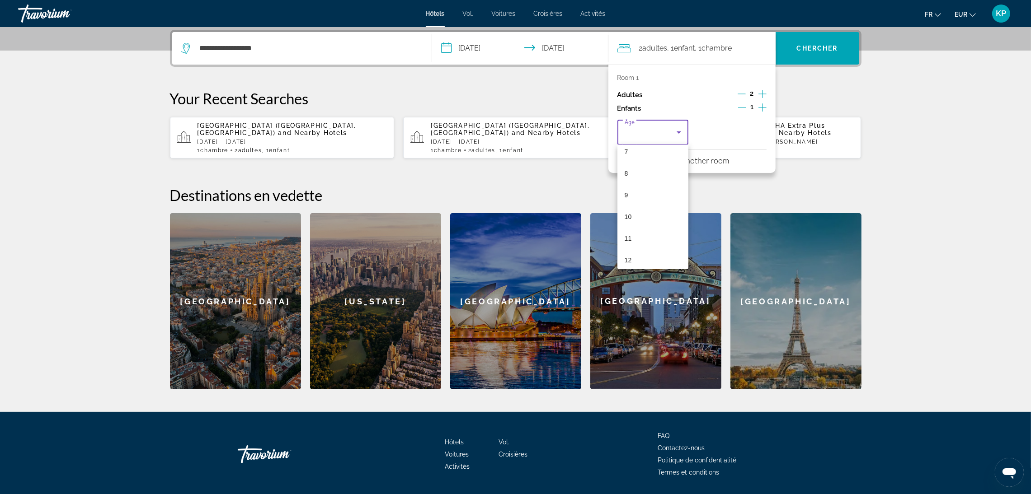
scroll to position [273, 0]
click at [632, 254] on mat-option "17" at bounding box center [652, 255] width 71 height 22
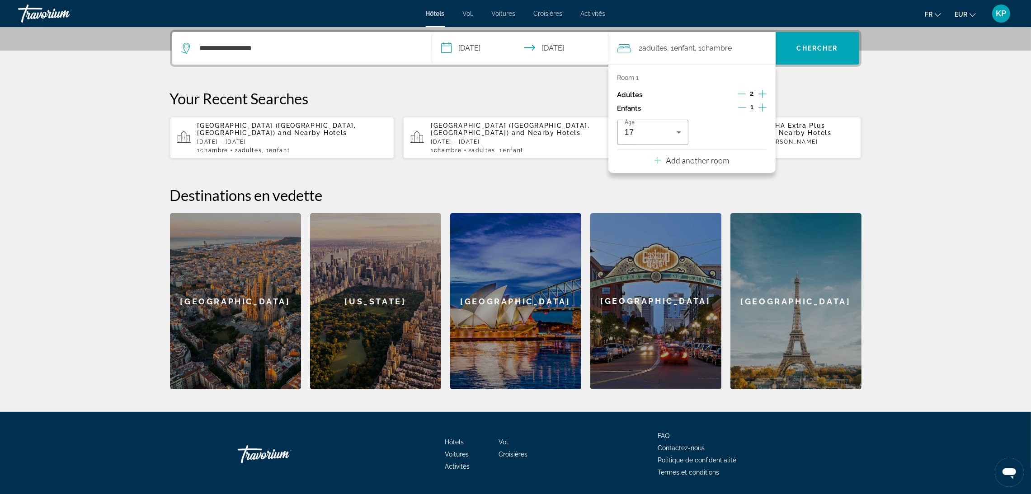
click at [964, 77] on section "**********" at bounding box center [515, 84] width 1031 height 610
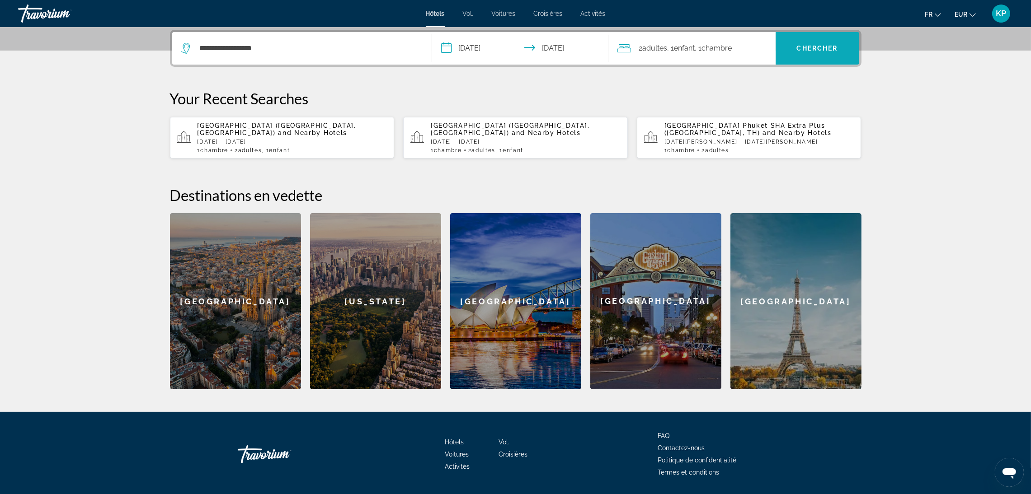
click at [814, 53] on span "Recherche" at bounding box center [817, 49] width 84 height 22
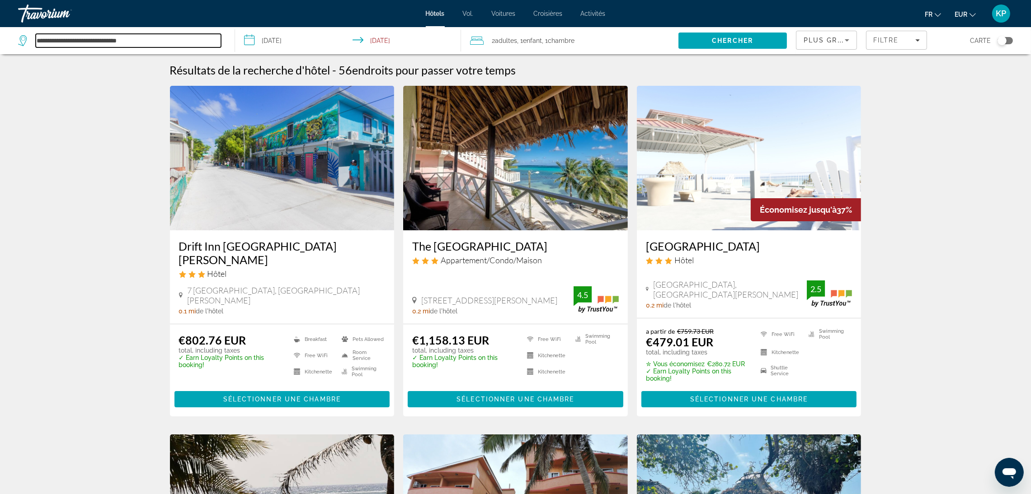
click at [158, 43] on input "**********" at bounding box center [128, 41] width 185 height 14
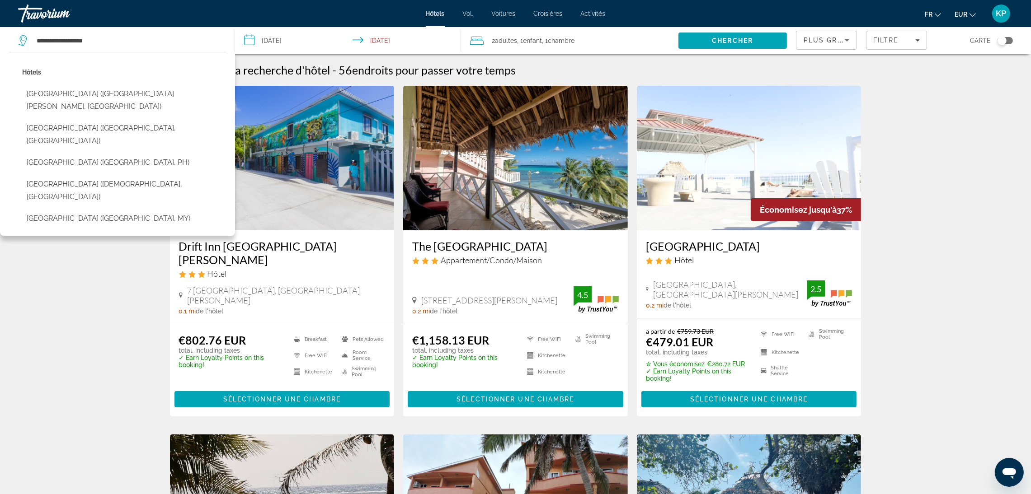
drag, startPoint x: 146, startPoint y: 61, endPoint x: 126, endPoint y: 50, distance: 22.7
click at [126, 50] on div "**********" at bounding box center [121, 40] width 207 height 27
click at [121, 37] on input "**********" at bounding box center [128, 41] width 185 height 14
click at [136, 62] on div "Hôtels Sunset Beach Resort (San Pedro, BZ) Sunset Beach Resort Marina & Spa (Kh…" at bounding box center [117, 146] width 217 height 170
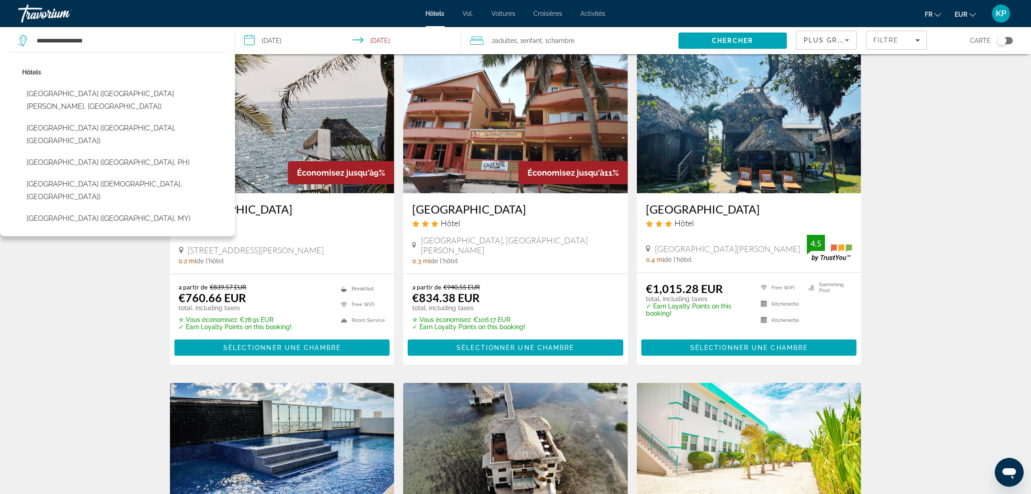
scroll to position [432, 0]
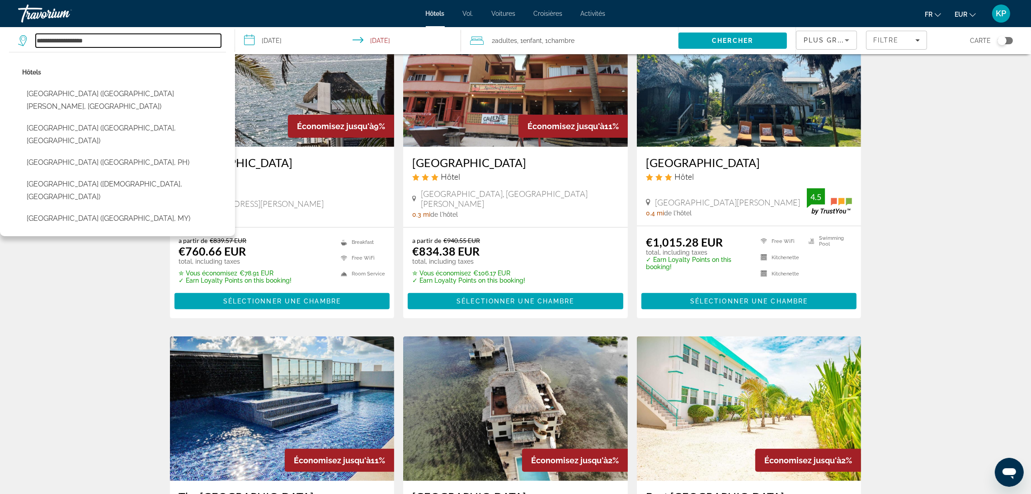
click at [150, 44] on input "**********" at bounding box center [128, 41] width 185 height 14
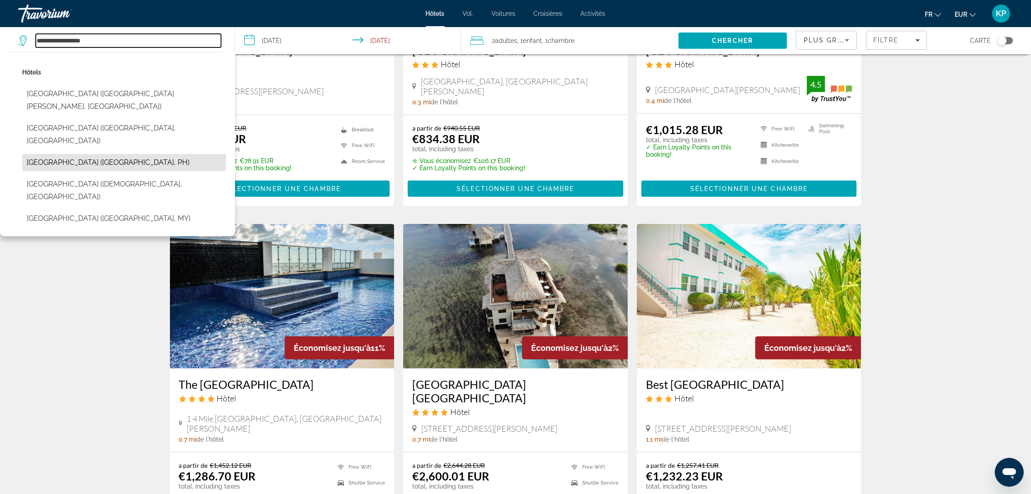
scroll to position [568, 0]
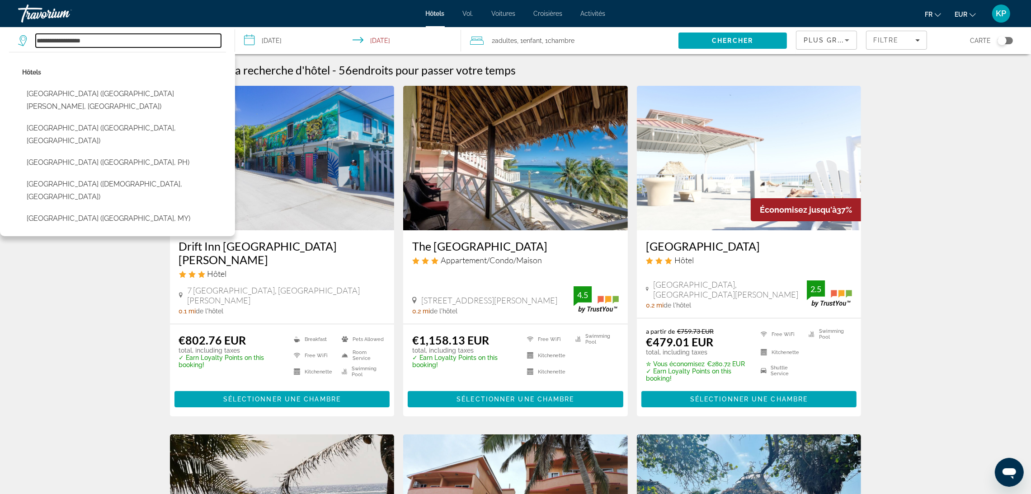
type input "**********"
drag, startPoint x: 129, startPoint y: 34, endPoint x: 0, endPoint y: 23, distance: 129.7
click at [0, 23] on div "**********" at bounding box center [515, 247] width 1031 height 494
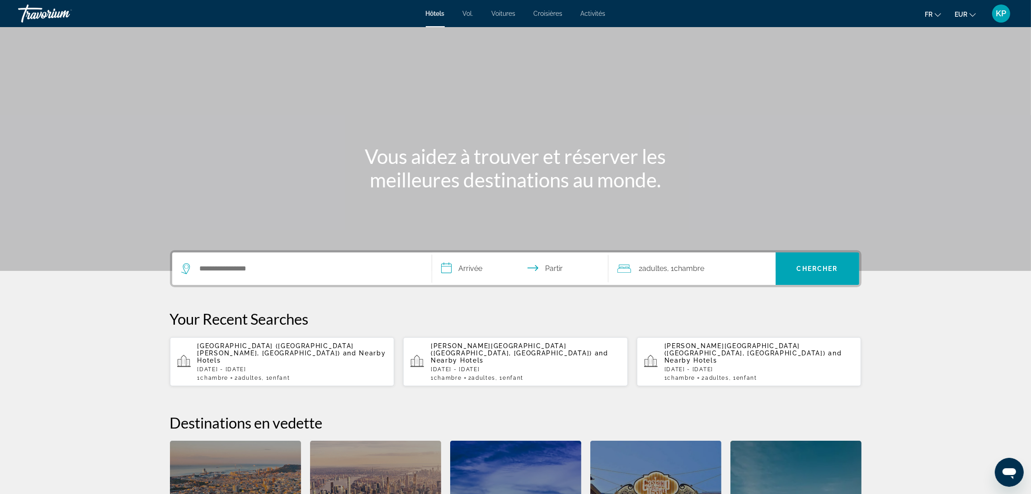
click at [329, 260] on div "Widget de recherche" at bounding box center [301, 269] width 241 height 33
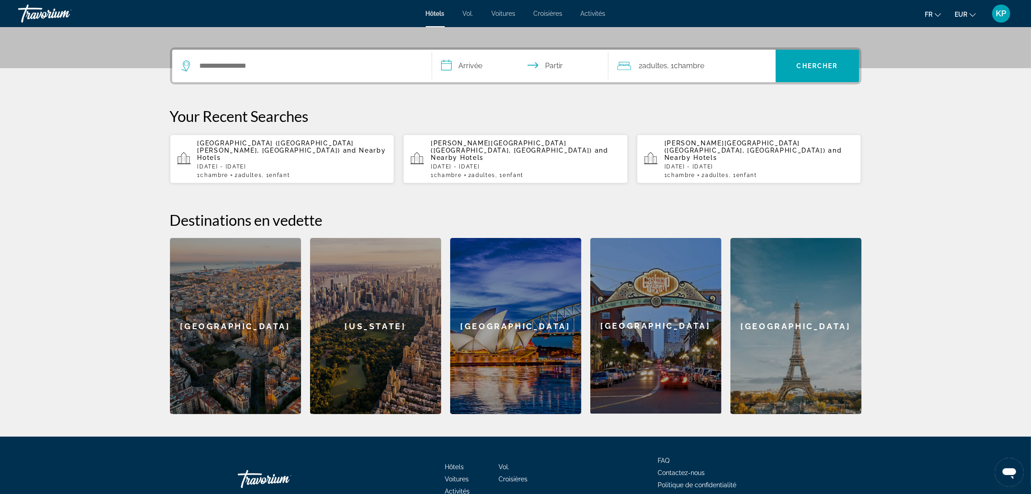
scroll to position [221, 0]
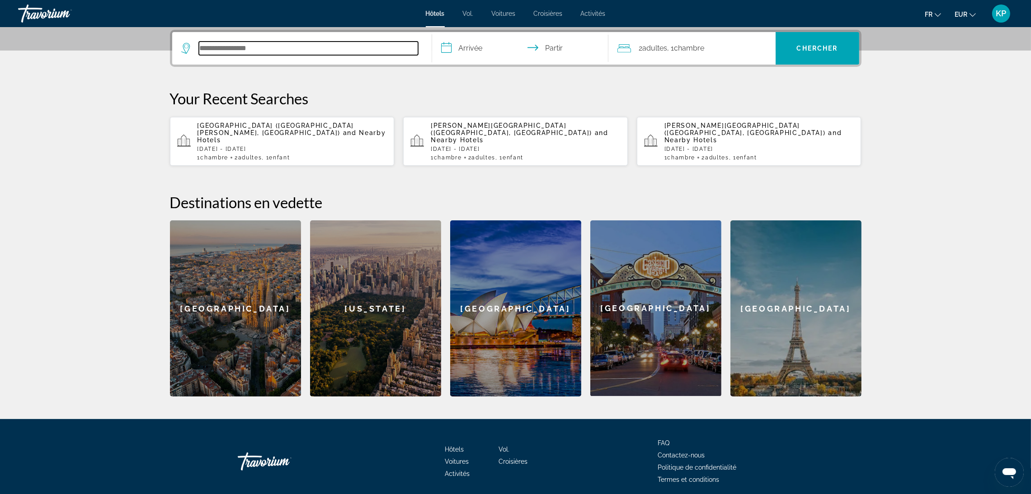
click at [240, 47] on input "Rechercher une destination hôtelière" at bounding box center [308, 49] width 219 height 14
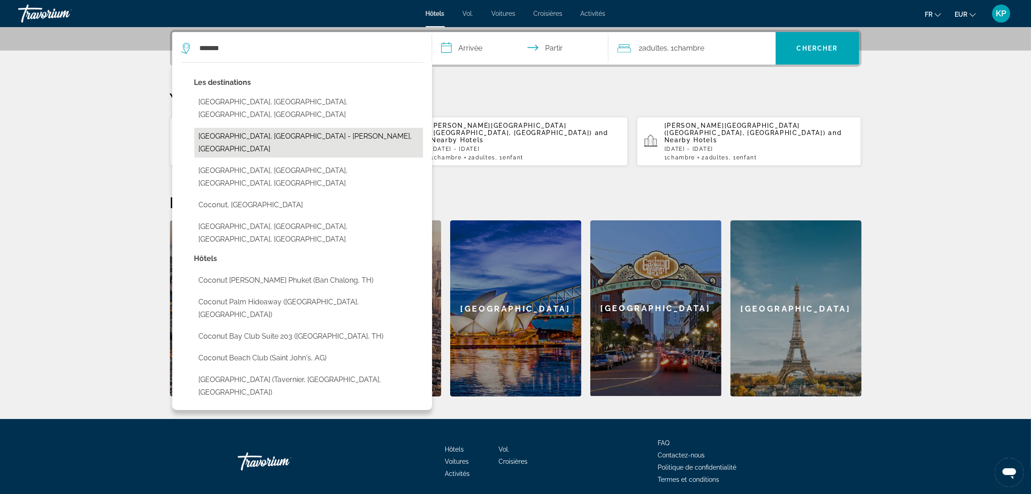
click at [284, 128] on button "Coconut Island, Phuket - Phang Nga, Thailand" at bounding box center [308, 143] width 229 height 30
type input "**********"
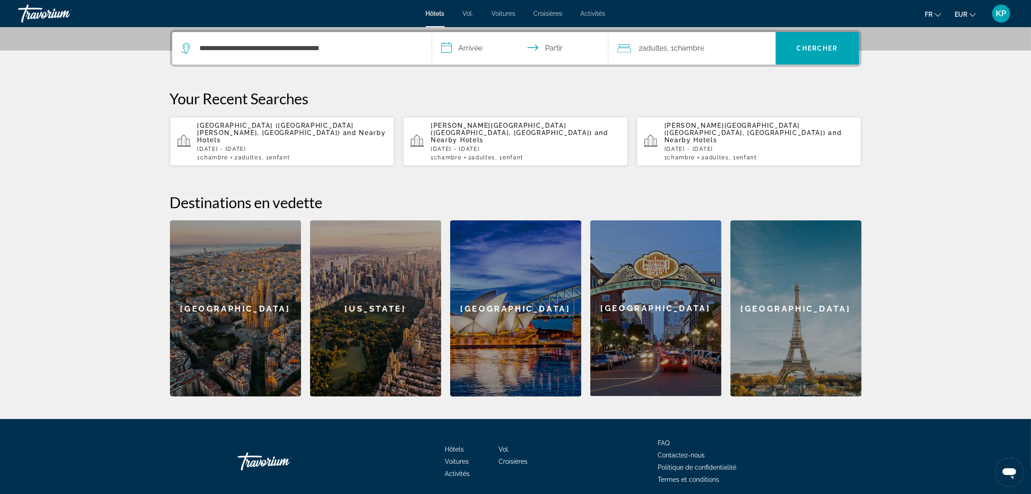
click at [478, 55] on input "**********" at bounding box center [522, 49] width 180 height 35
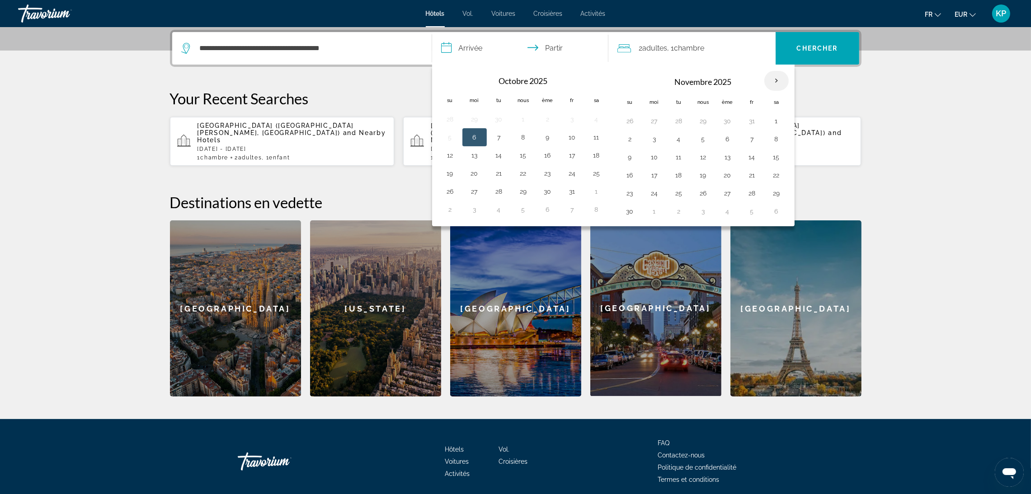
click at [777, 81] on th "Mois prochain" at bounding box center [776, 81] width 24 height 20
click at [708, 160] on button "12" at bounding box center [703, 157] width 14 height 13
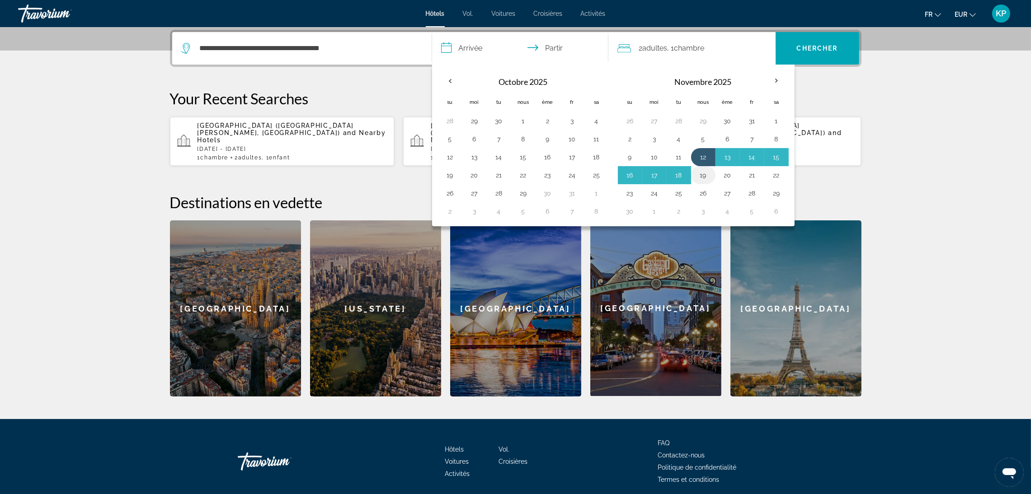
click at [705, 177] on button "19" at bounding box center [703, 175] width 14 height 13
type input "**********"
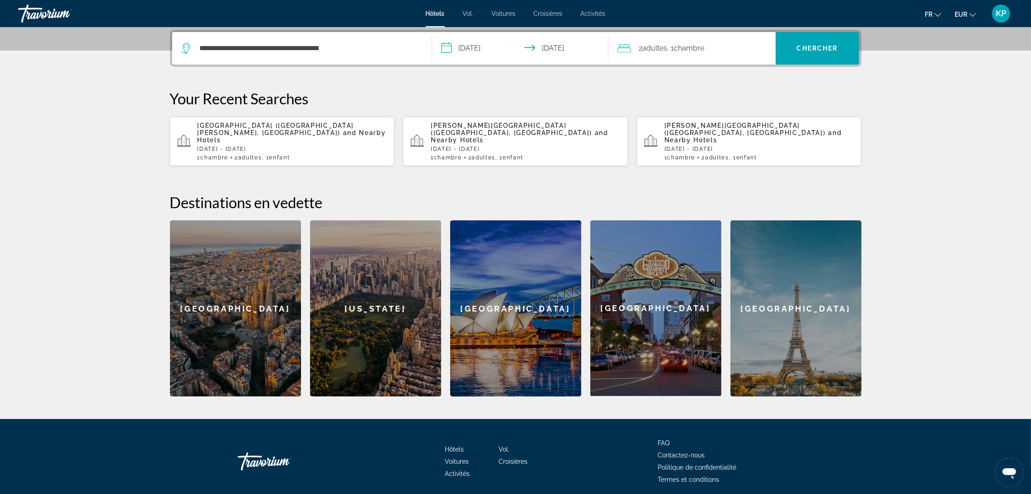
click at [754, 52] on div "2 adultes Adulte , 1 Chambre pièces" at bounding box center [696, 48] width 158 height 13
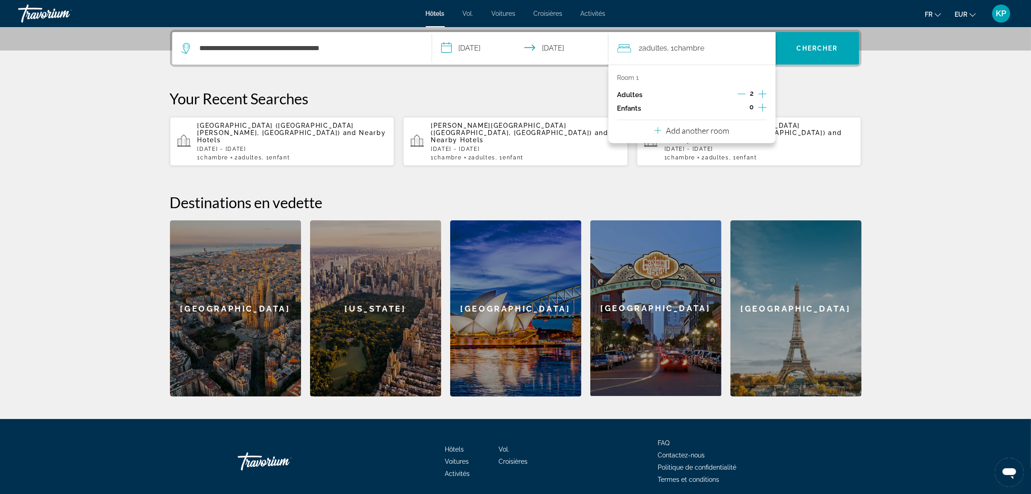
click at [760, 106] on icon "Increment children" at bounding box center [762, 107] width 8 height 11
click at [666, 136] on span "Travelers: 2 adults, 1 child" at bounding box center [651, 132] width 52 height 11
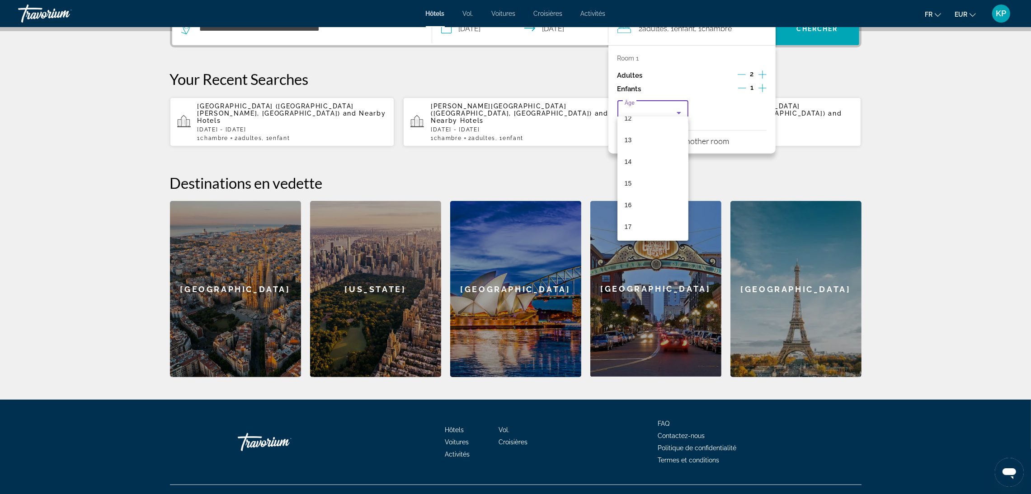
scroll to position [249, 0]
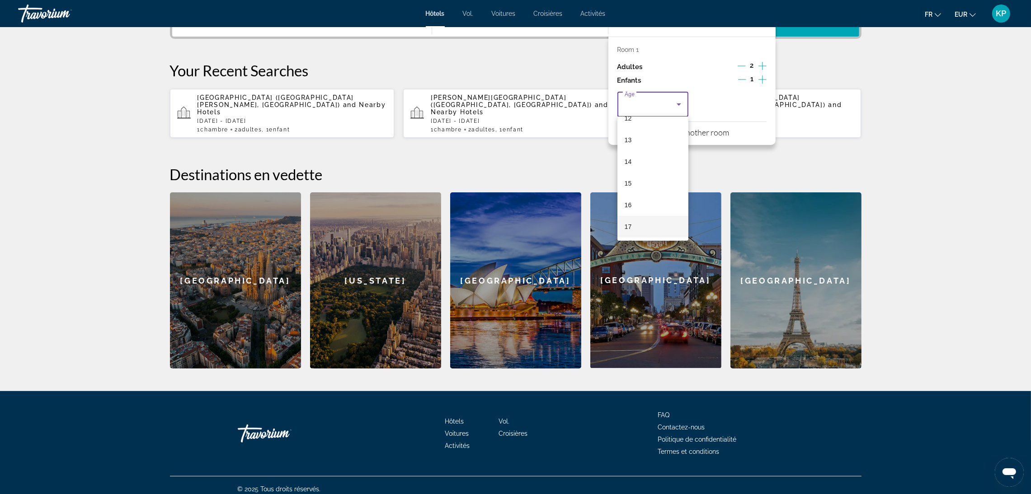
click at [630, 230] on span "17" at bounding box center [628, 226] width 7 height 11
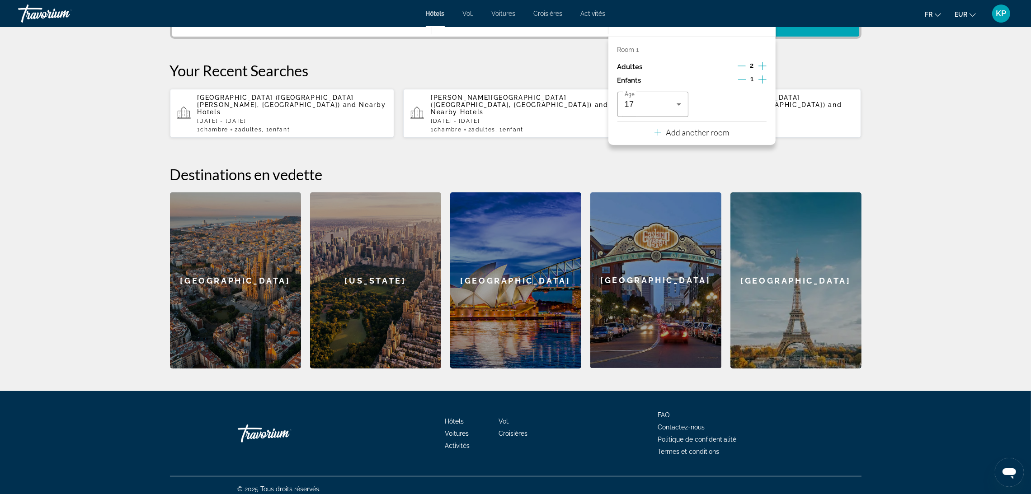
click at [893, 141] on section "**********" at bounding box center [515, 59] width 1031 height 617
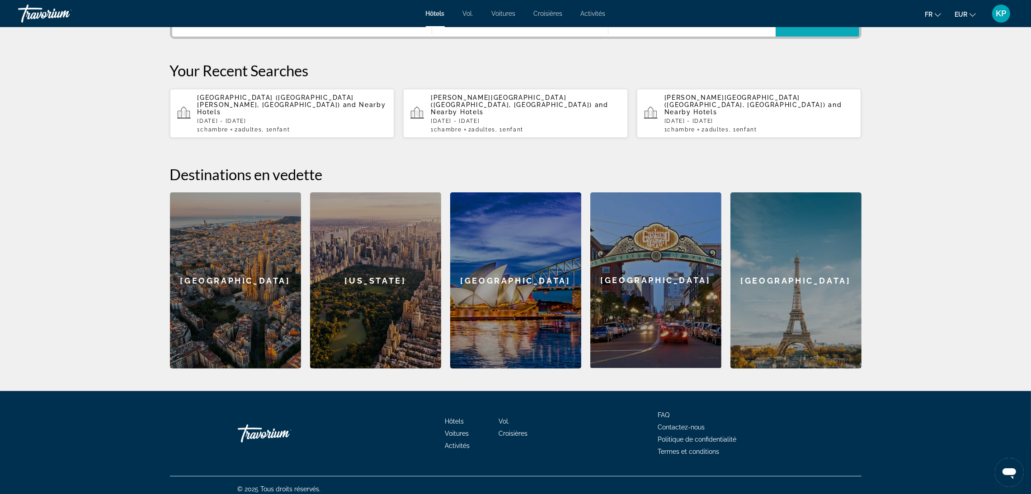
click at [831, 28] on span "Recherche" at bounding box center [817, 20] width 84 height 22
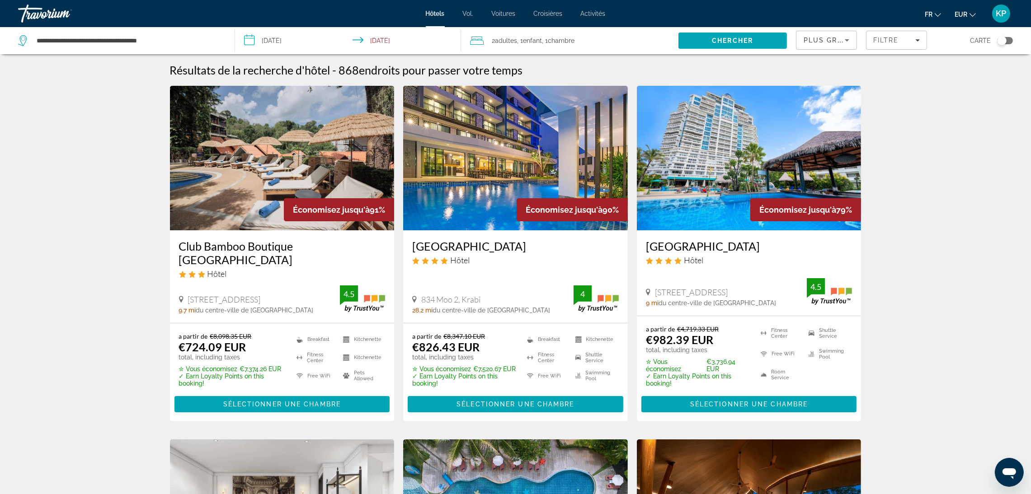
click at [284, 41] on input "**********" at bounding box center [350, 42] width 230 height 30
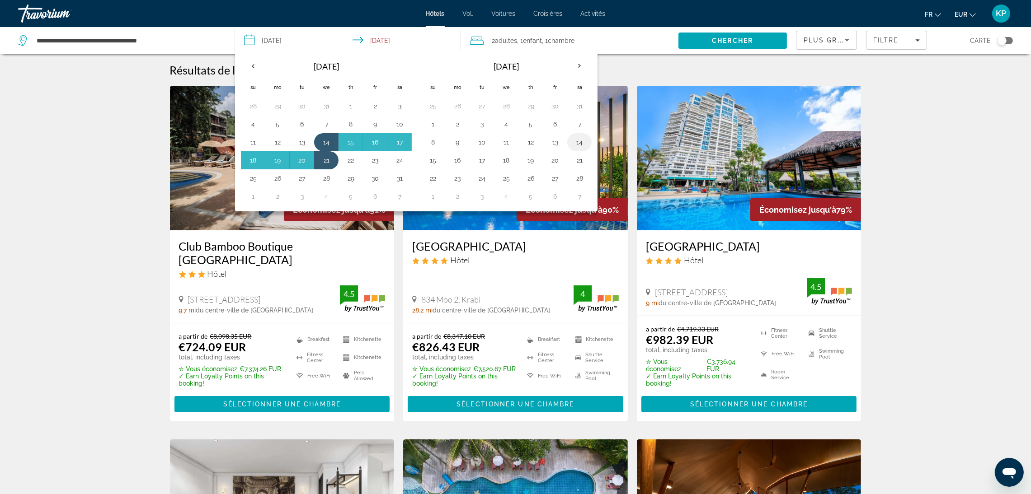
click at [582, 142] on button "14" at bounding box center [579, 142] width 14 height 13
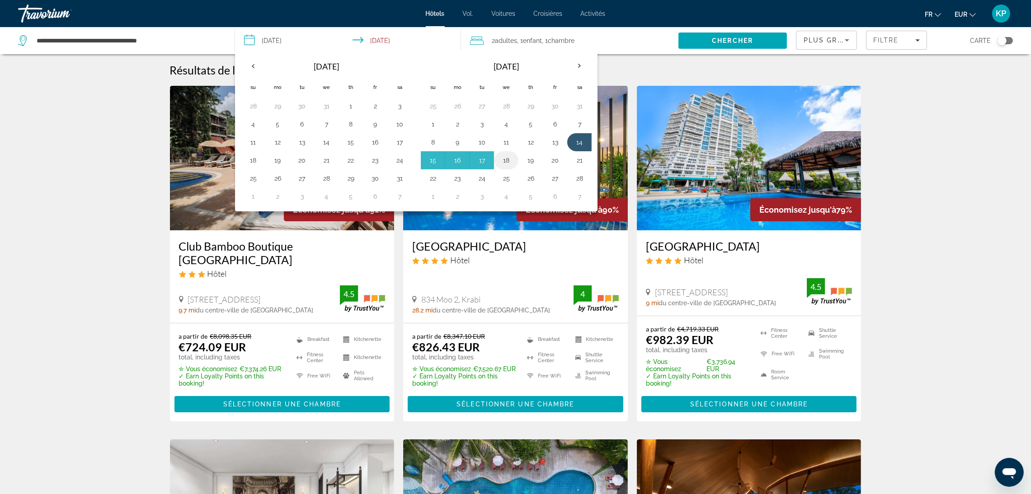
click at [504, 162] on button "18" at bounding box center [506, 160] width 14 height 13
type input "**********"
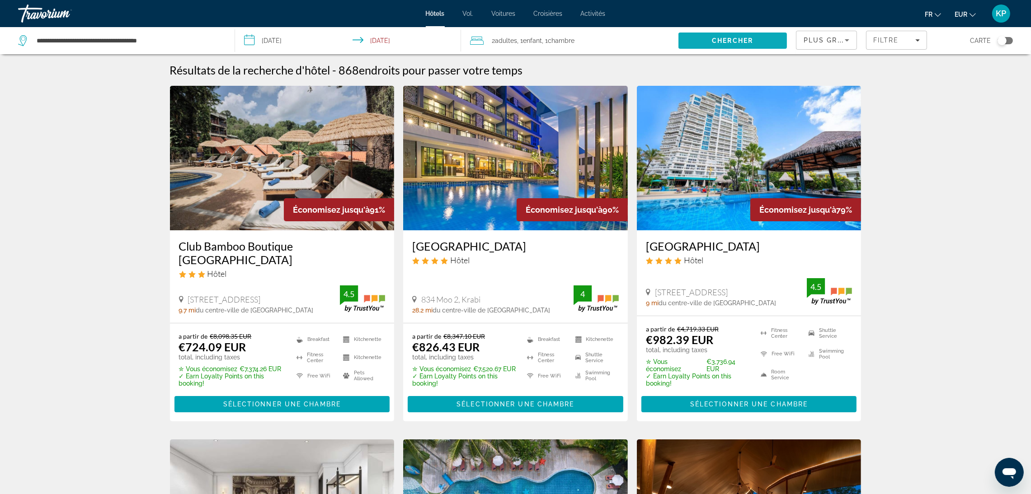
click at [736, 38] on span "Chercher" at bounding box center [732, 40] width 41 height 7
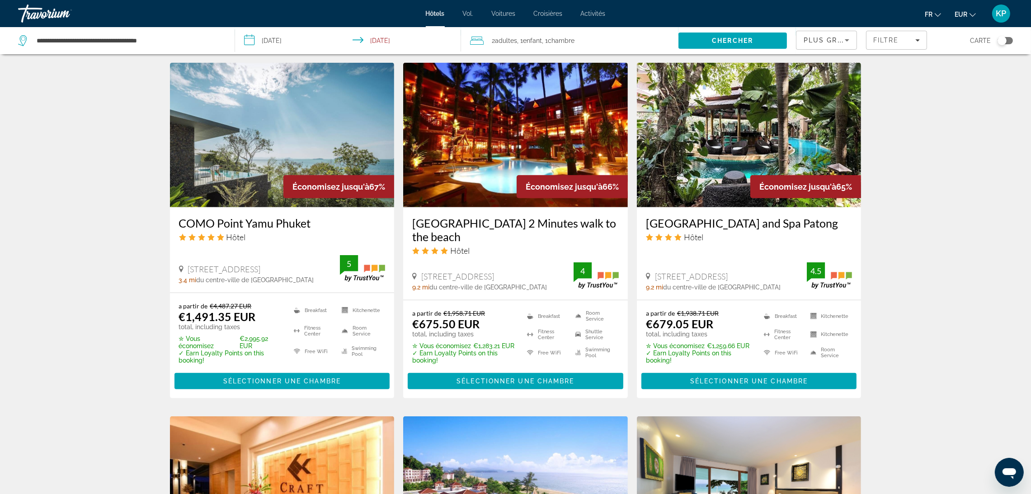
scroll to position [745, 0]
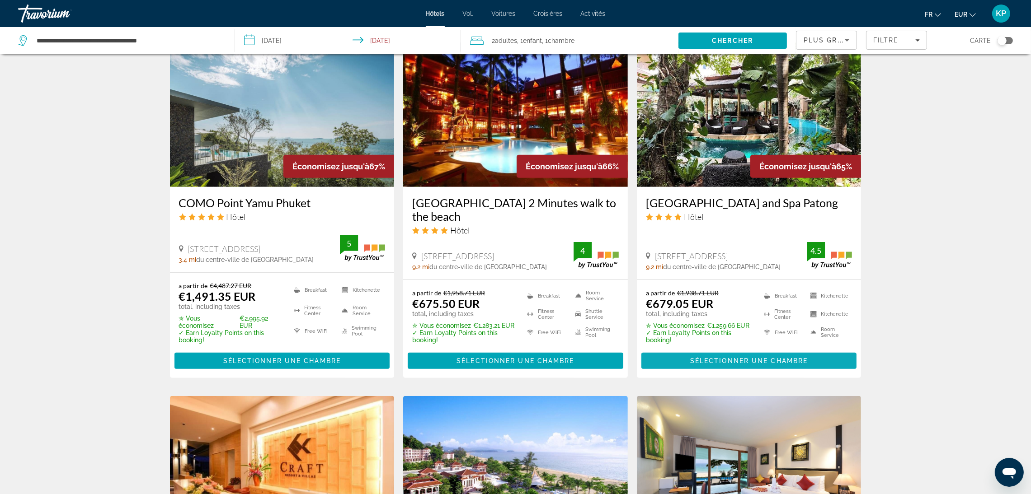
click at [783, 357] on span "Sélectionner une chambre" at bounding box center [748, 360] width 117 height 7
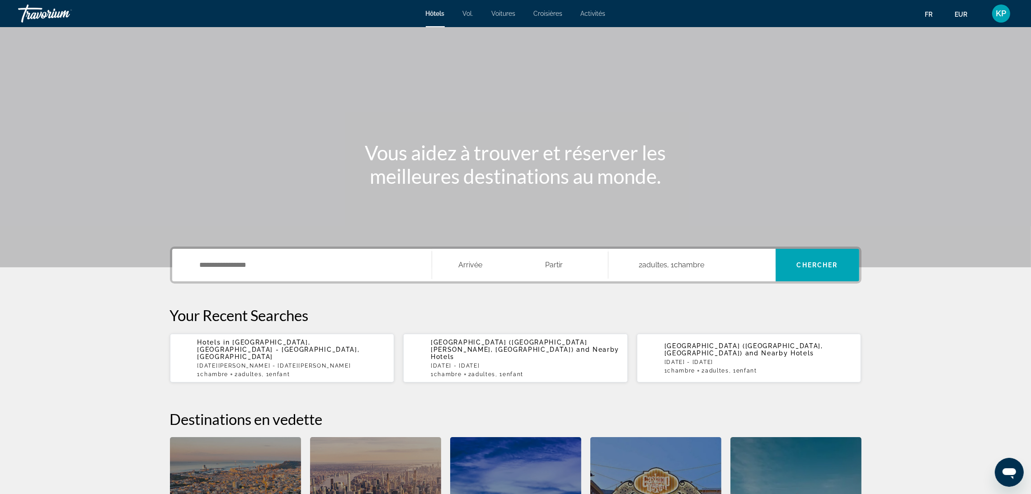
scroll to position [203, 0]
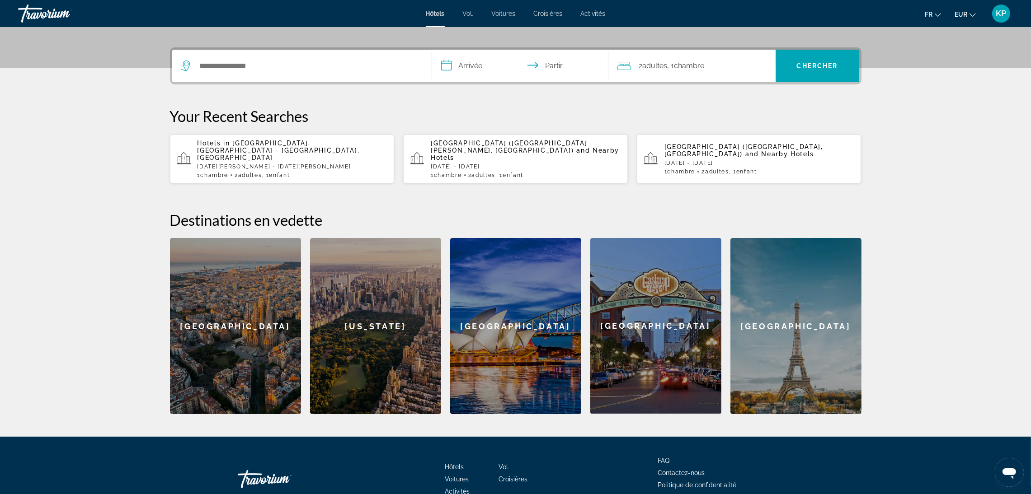
click at [316, 125] on div "Your Recent Searches Hotels in Coconut Island, Phuket - Phang Nga, Thailand Wed…" at bounding box center [515, 145] width 691 height 77
click at [323, 70] on input "Rechercher une destination hôtelière" at bounding box center [308, 66] width 219 height 14
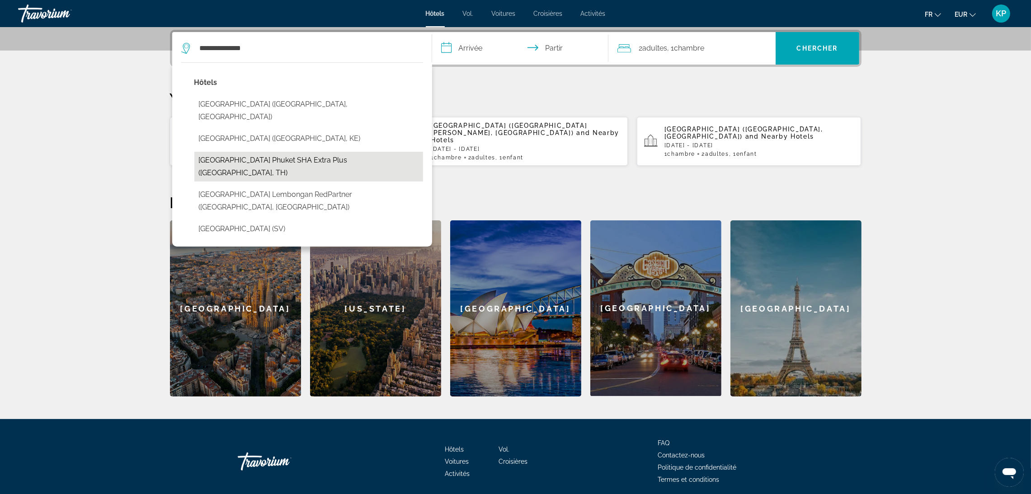
click at [313, 152] on button "[GEOGRAPHIC_DATA] Phuket SHA Extra Plus ([GEOGRAPHIC_DATA], TH)" at bounding box center [308, 167] width 229 height 30
type input "**********"
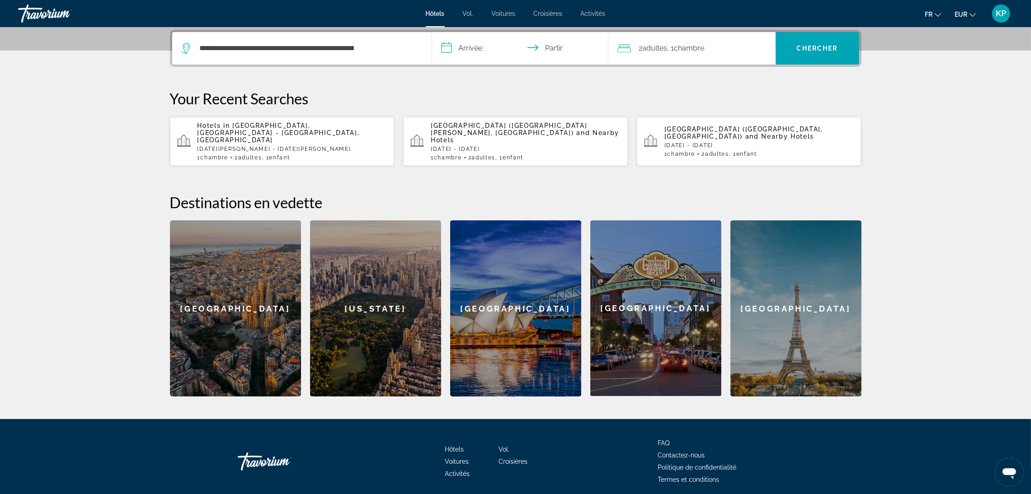
click at [455, 47] on input "**********" at bounding box center [522, 49] width 180 height 35
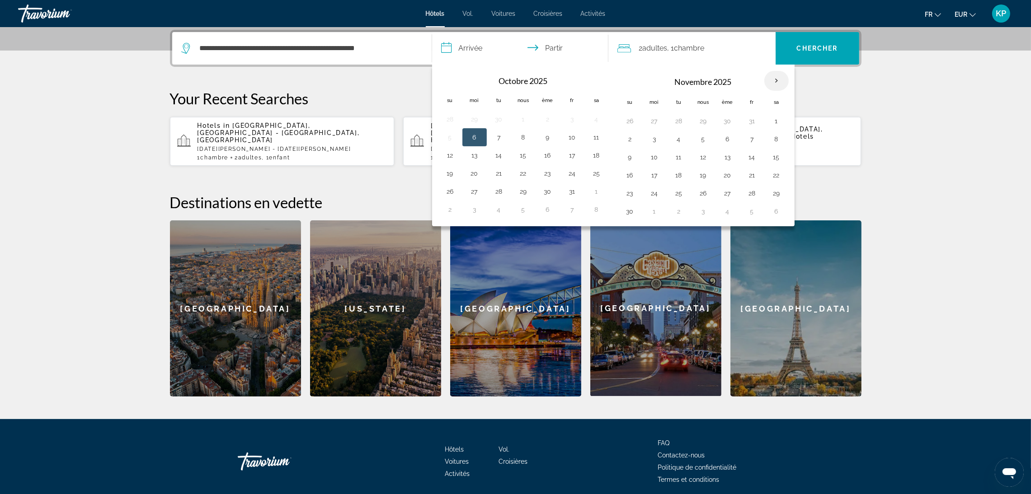
click at [782, 79] on th "Mois prochain" at bounding box center [776, 81] width 24 height 20
click at [733, 157] on button "13" at bounding box center [727, 157] width 14 height 13
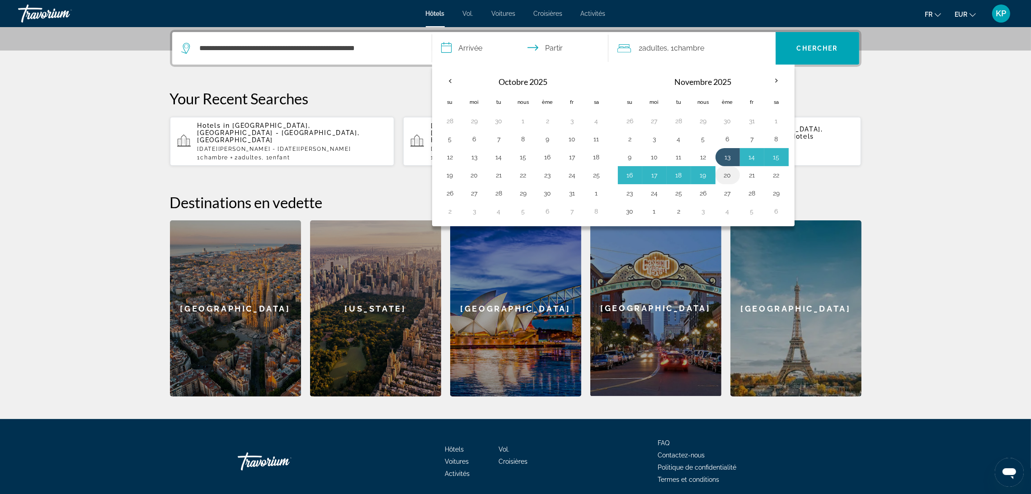
click at [735, 176] on button "20" at bounding box center [727, 175] width 14 height 13
type input "**********"
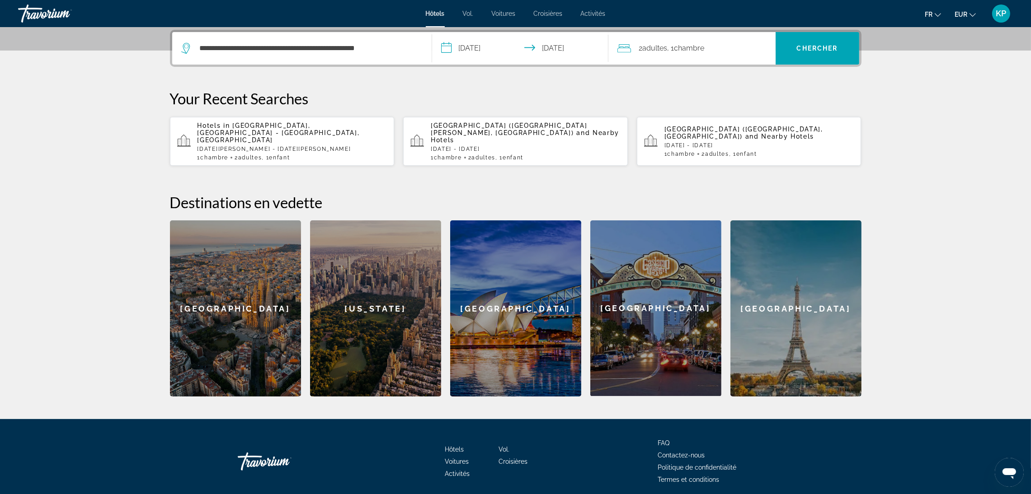
click at [695, 60] on div "2 adultes Adulte , 1 Chambre pièces" at bounding box center [696, 48] width 158 height 33
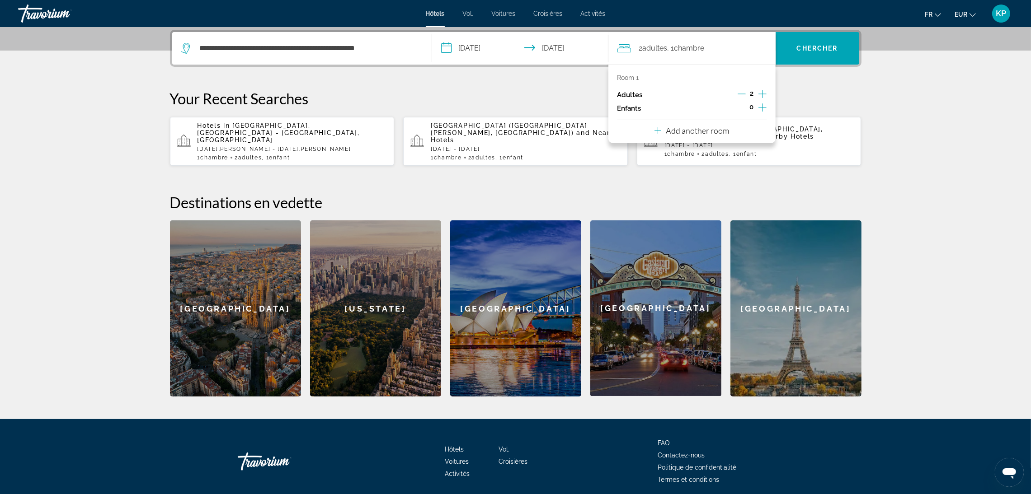
click at [759, 108] on icon "Increment children" at bounding box center [762, 107] width 8 height 11
click at [680, 137] on icon "Travelers: 2 adults, 1 child" at bounding box center [678, 132] width 11 height 11
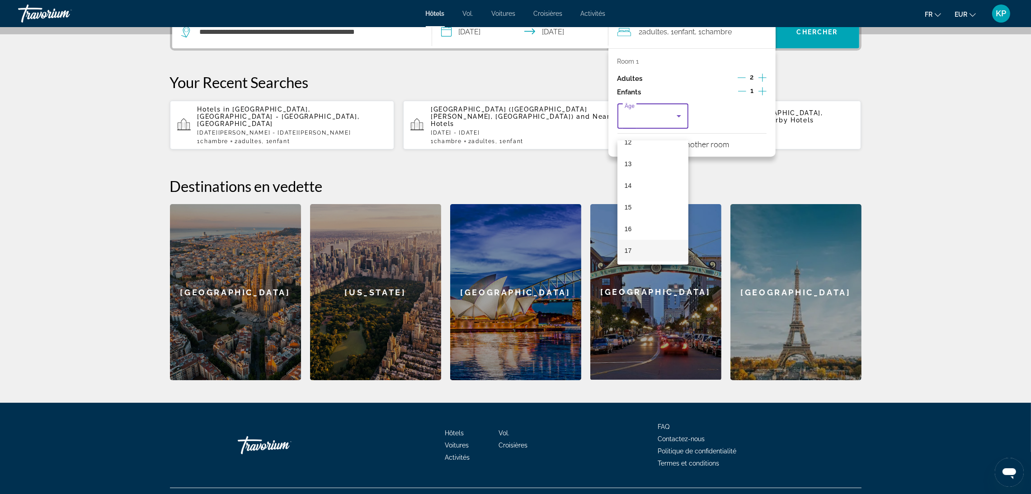
scroll to position [249, 0]
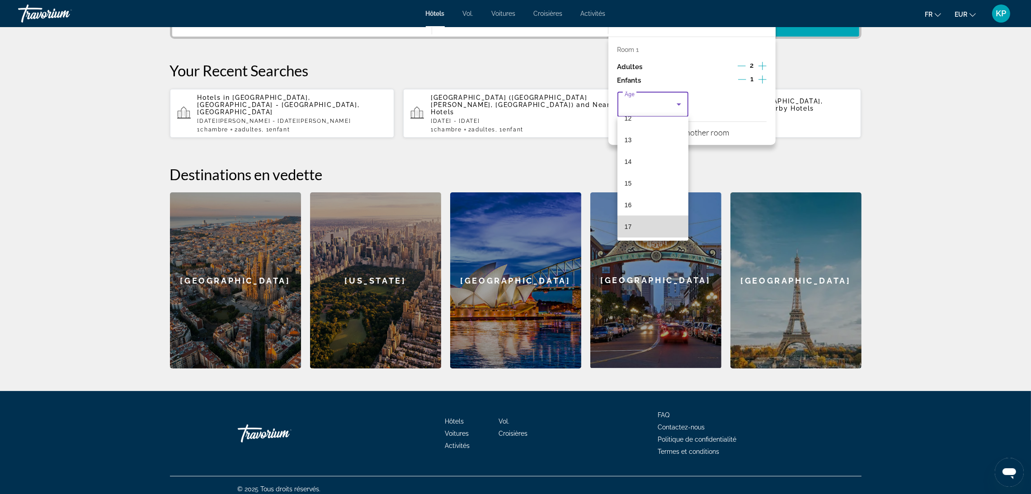
click at [655, 230] on mat-option "17" at bounding box center [652, 227] width 71 height 22
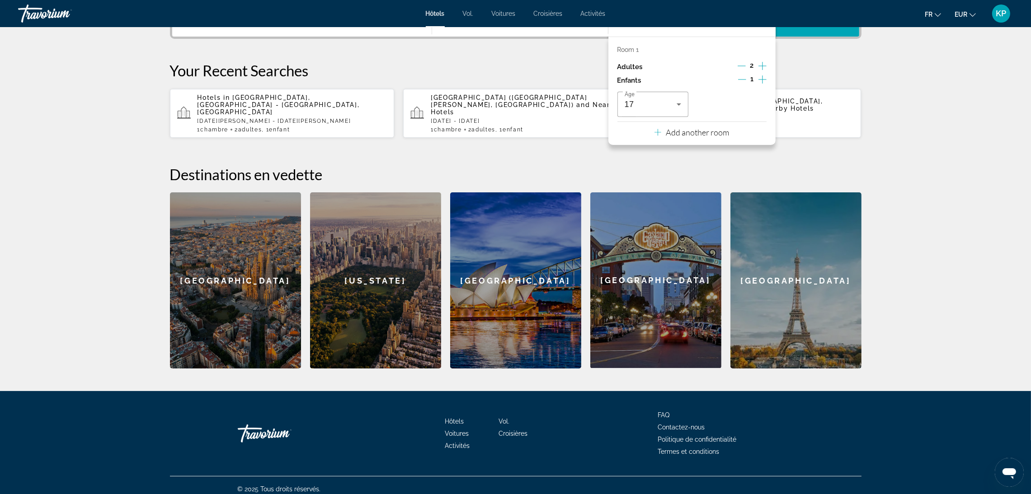
click at [896, 149] on section "**********" at bounding box center [515, 59] width 1031 height 617
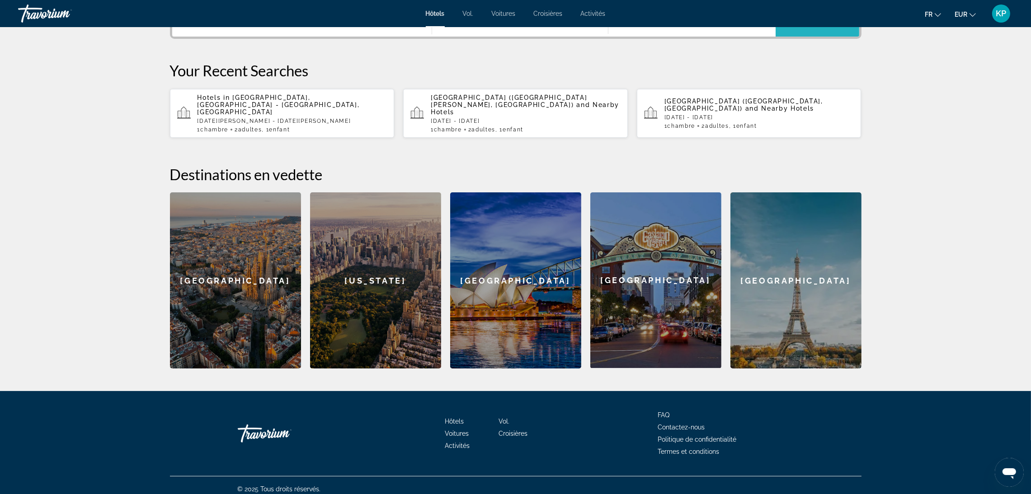
click at [826, 33] on span "Recherche" at bounding box center [817, 20] width 84 height 33
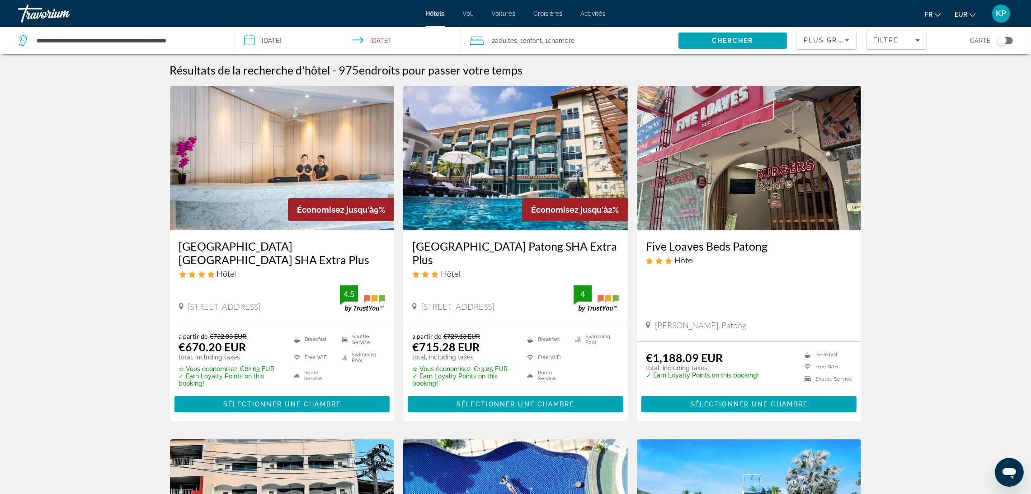
click at [298, 42] on input "**********" at bounding box center [350, 42] width 230 height 30
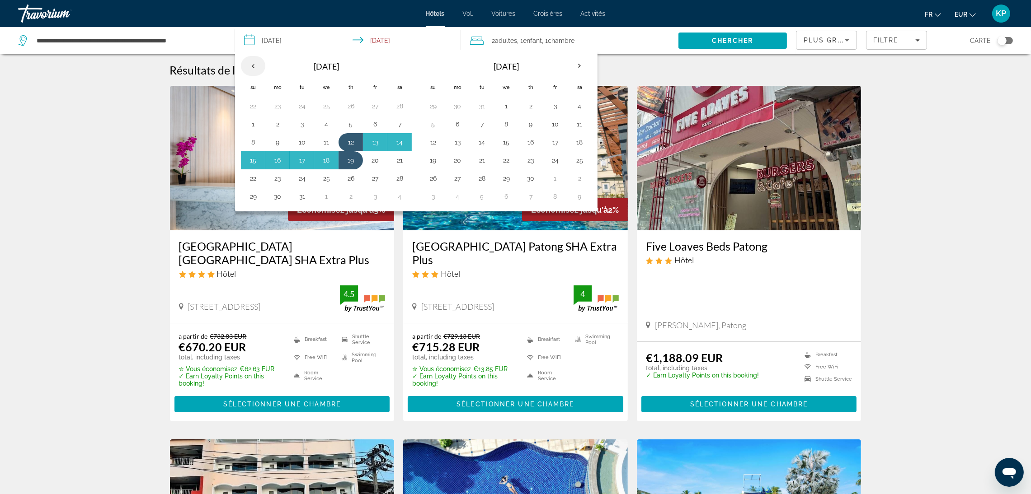
click at [249, 66] on th "Previous month" at bounding box center [253, 66] width 24 height 20
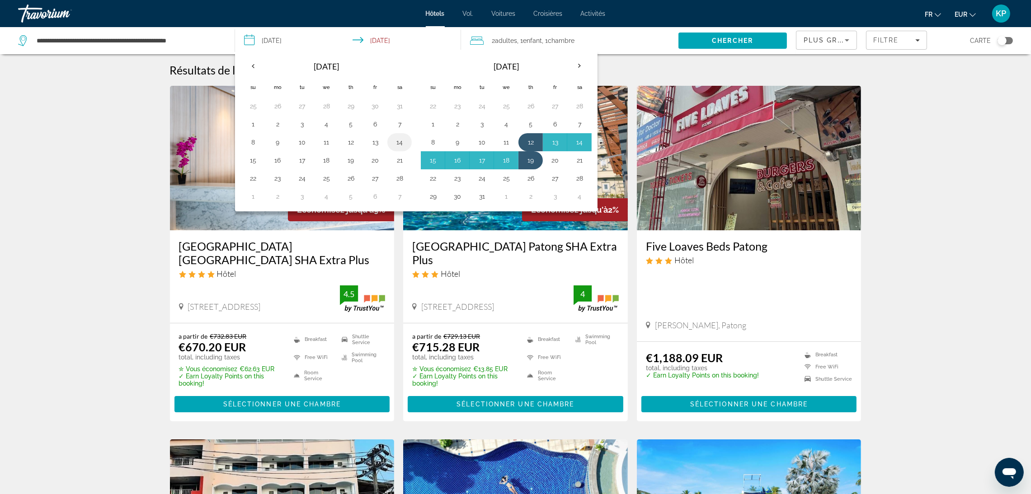
click at [401, 144] on button "14" at bounding box center [399, 142] width 14 height 13
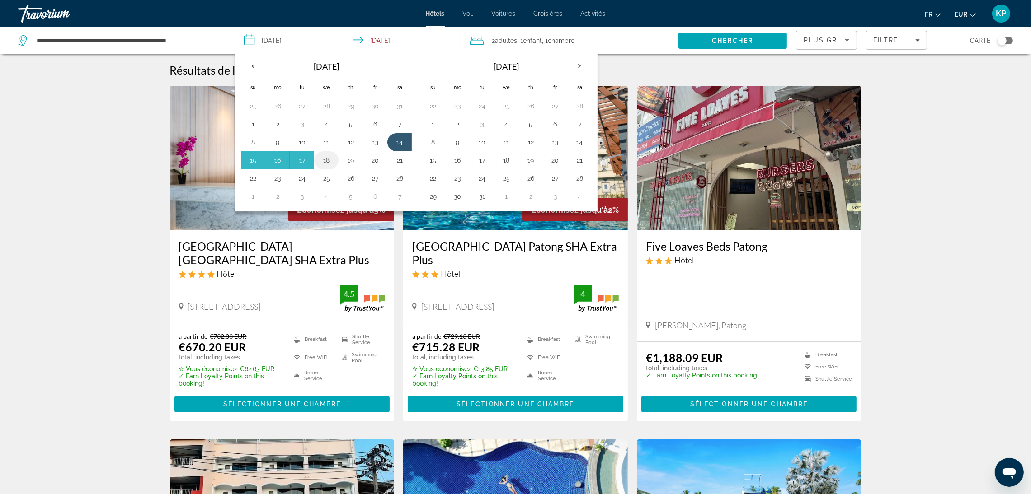
click at [330, 155] on button "18" at bounding box center [326, 160] width 14 height 13
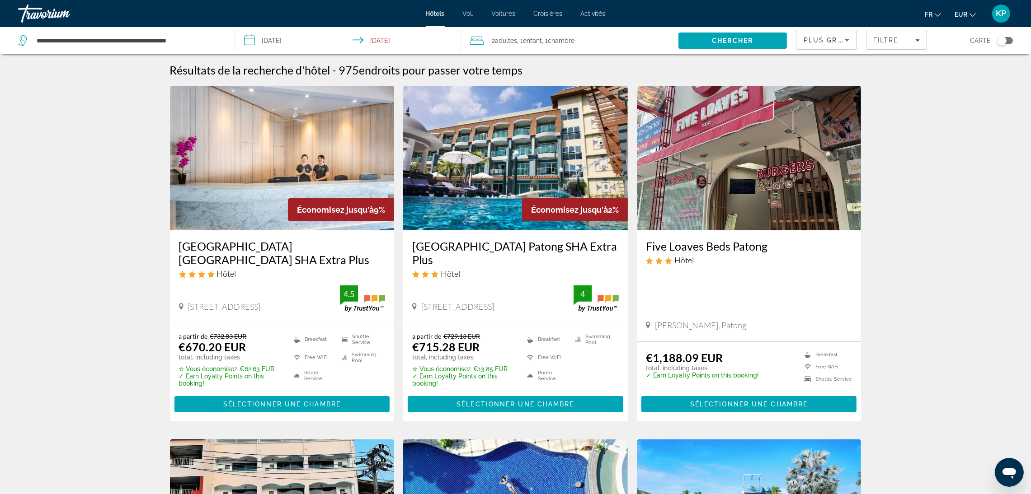
type input "**********"
click at [550, 44] on span ", 1 Chambre pièces" at bounding box center [558, 40] width 33 height 13
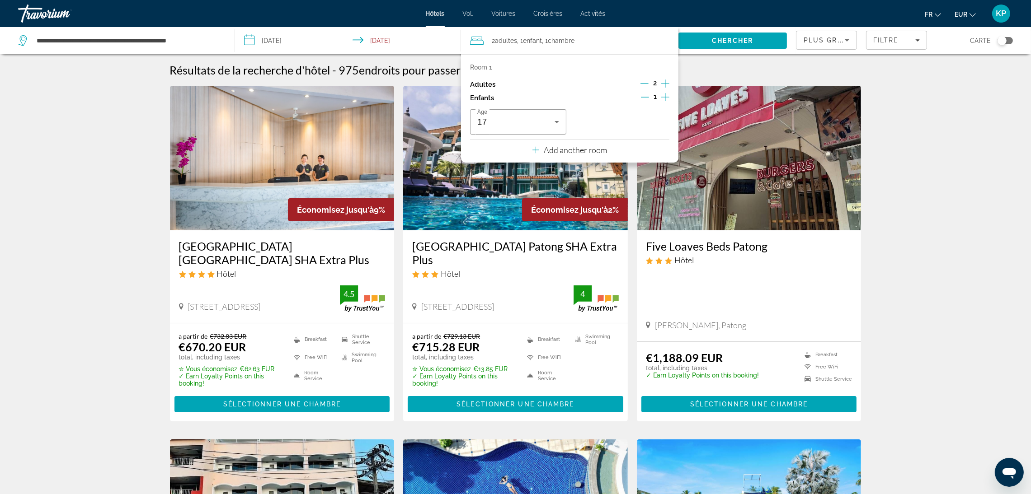
click at [609, 152] on div "Room 1 Adultes 2 Enfants 1 Âge 17 Add another room" at bounding box center [569, 108] width 217 height 108
click at [552, 153] on p "Add another room" at bounding box center [575, 150] width 63 height 10
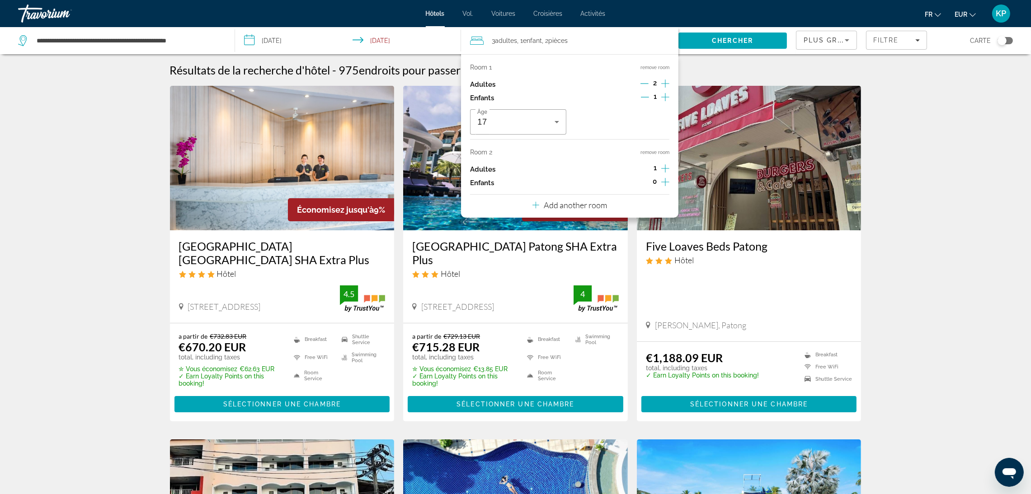
click at [669, 168] on icon "Increment adults" at bounding box center [665, 168] width 8 height 11
click at [667, 185] on icon "Increment children" at bounding box center [665, 182] width 8 height 11
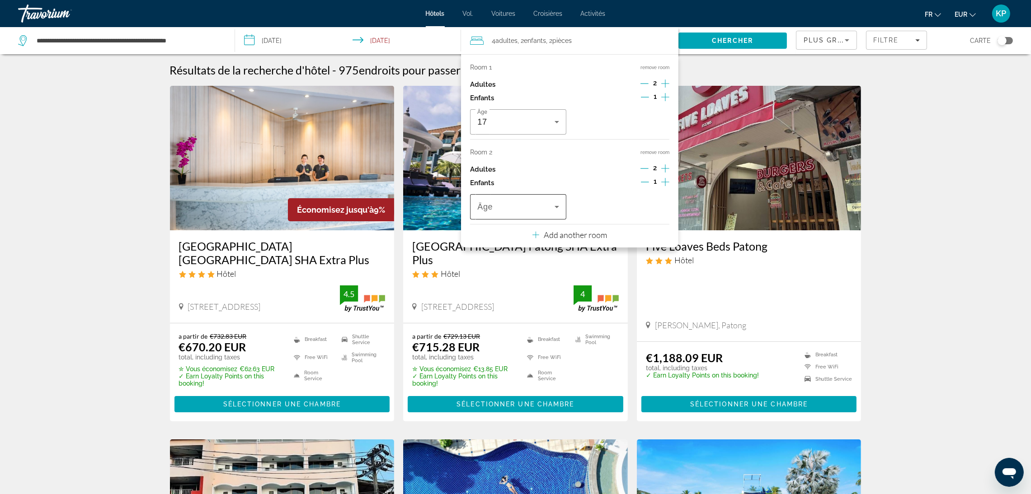
click at [553, 212] on div "Travelers: 4 adults, 2 children" at bounding box center [518, 206] width 82 height 25
click at [511, 298] on mat-option "6" at bounding box center [518, 297] width 96 height 22
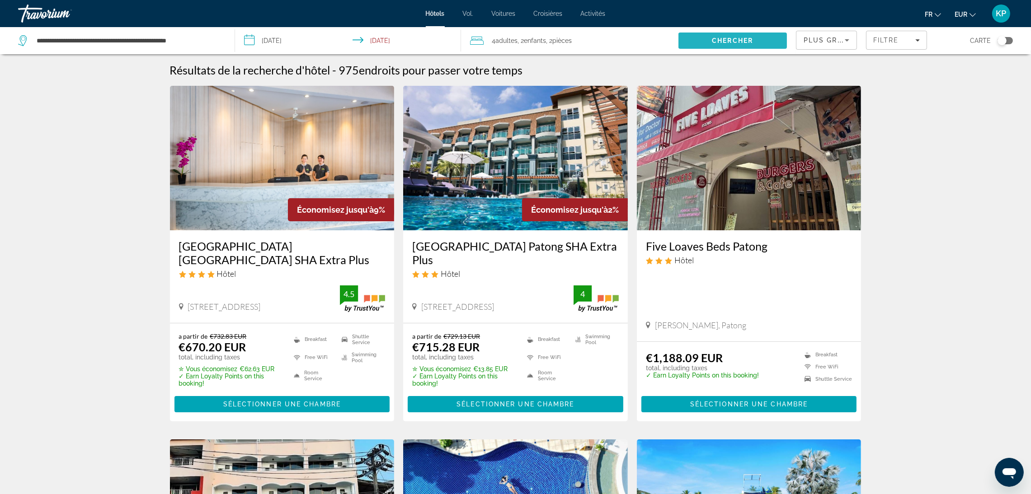
click at [743, 41] on span "Chercher" at bounding box center [732, 40] width 41 height 7
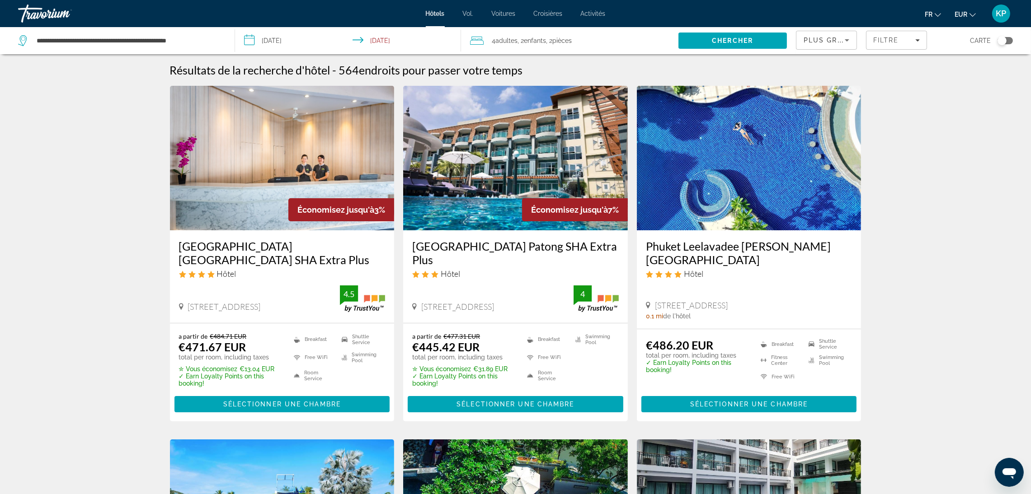
click at [484, 170] on img "Contenu principal" at bounding box center [515, 158] width 225 height 145
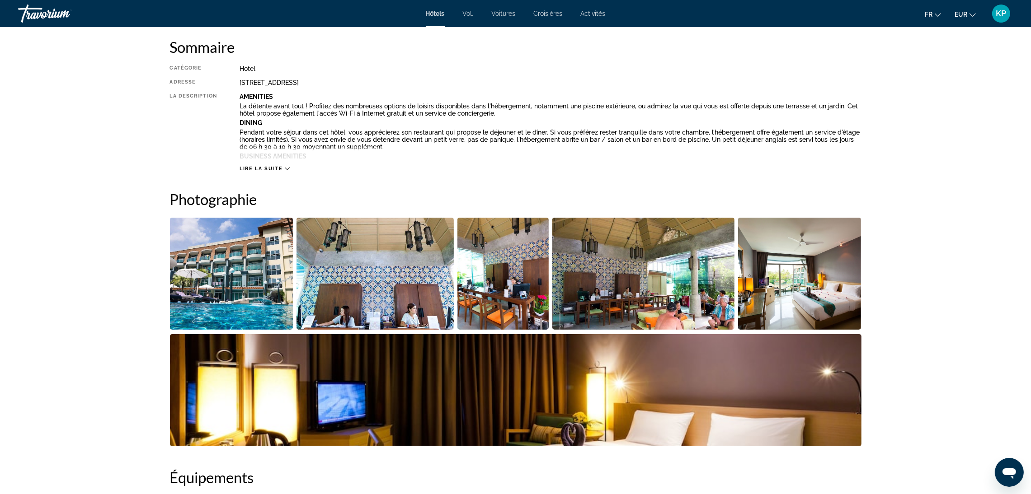
scroll to position [475, 0]
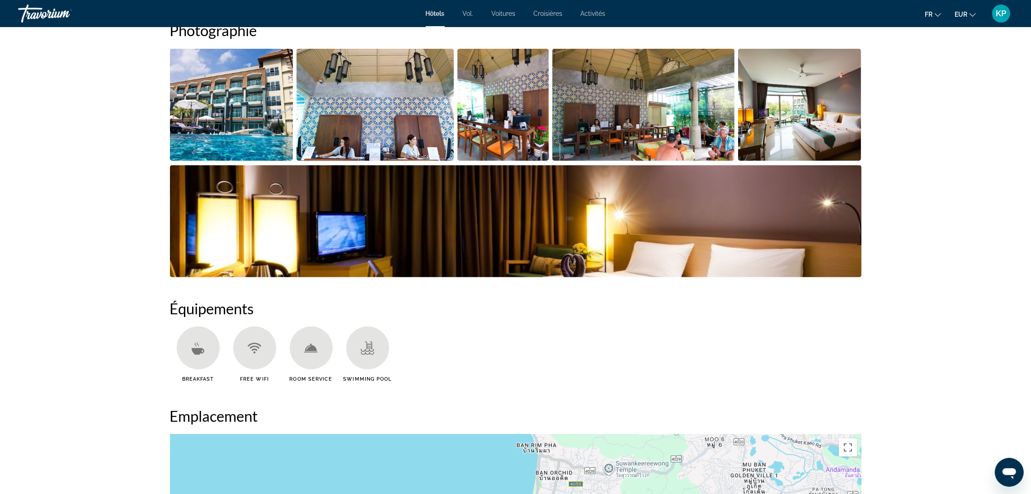
click at [252, 103] on img "Open full-screen image slider" at bounding box center [231, 105] width 123 height 112
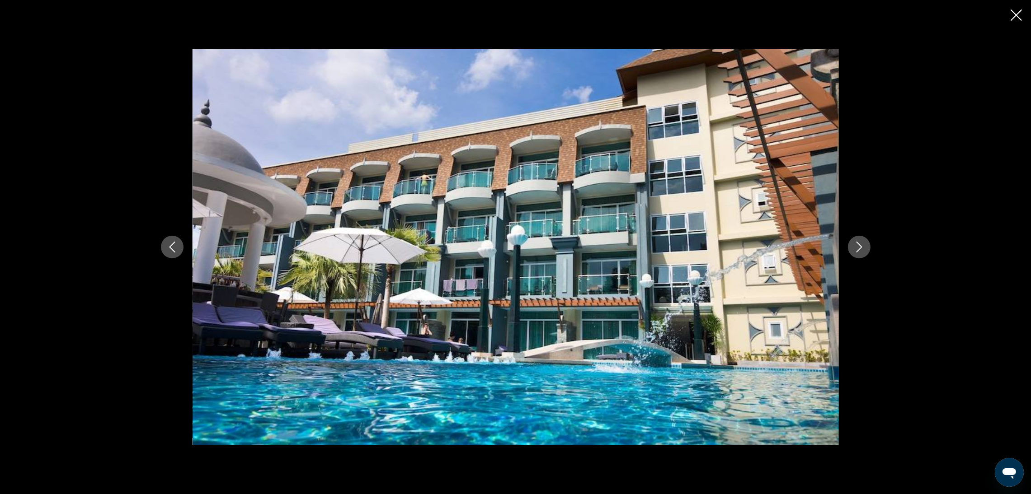
click at [854, 249] on icon "Next image" at bounding box center [859, 247] width 11 height 11
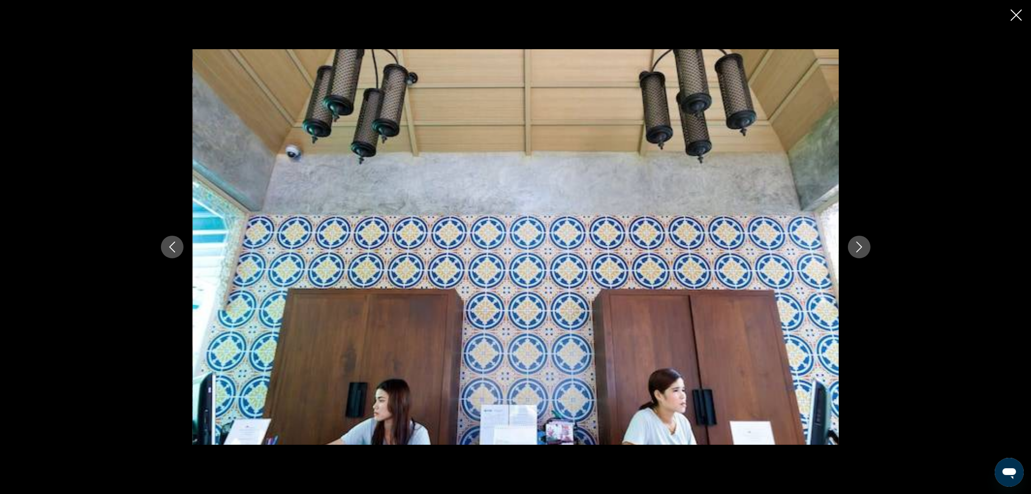
click at [854, 249] on icon "Next image" at bounding box center [859, 247] width 11 height 11
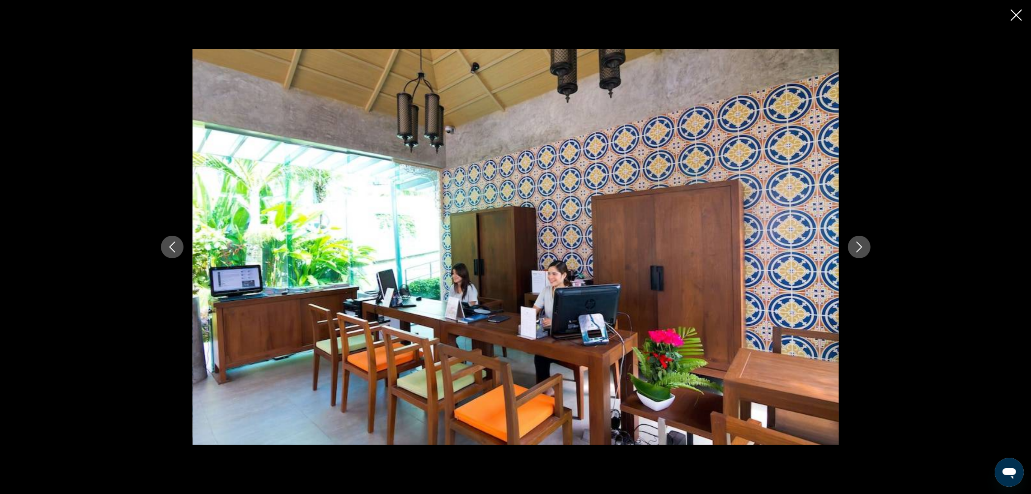
click at [854, 249] on icon "Next image" at bounding box center [859, 247] width 11 height 11
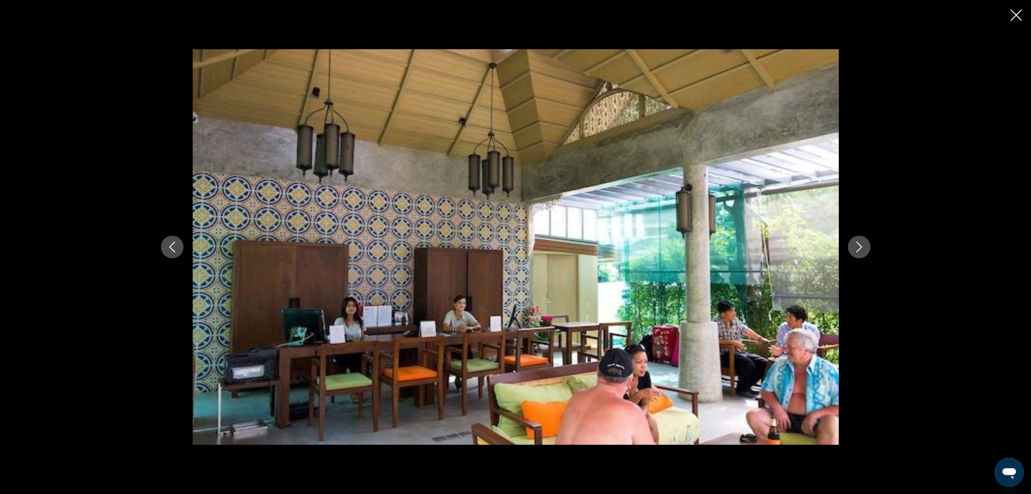
click at [854, 249] on icon "Next image" at bounding box center [859, 247] width 11 height 11
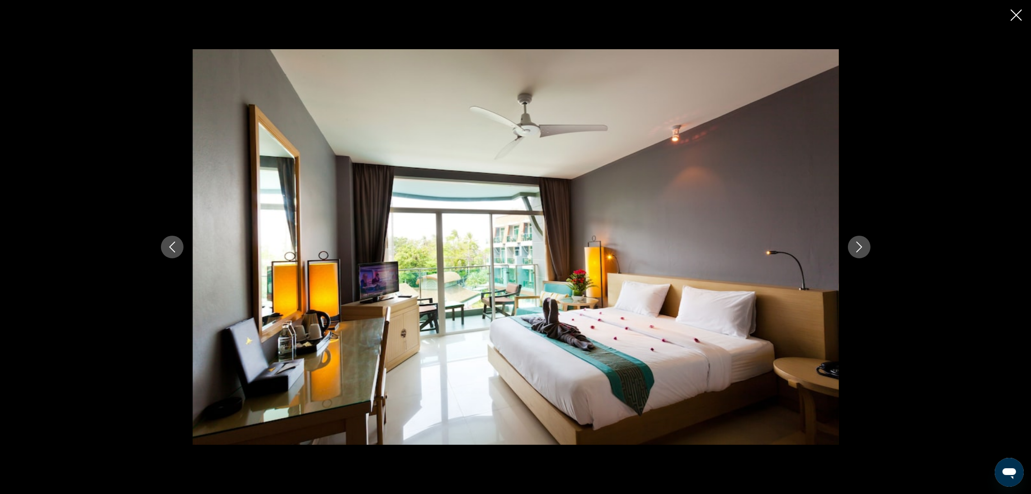
click at [854, 249] on icon "Next image" at bounding box center [859, 247] width 11 height 11
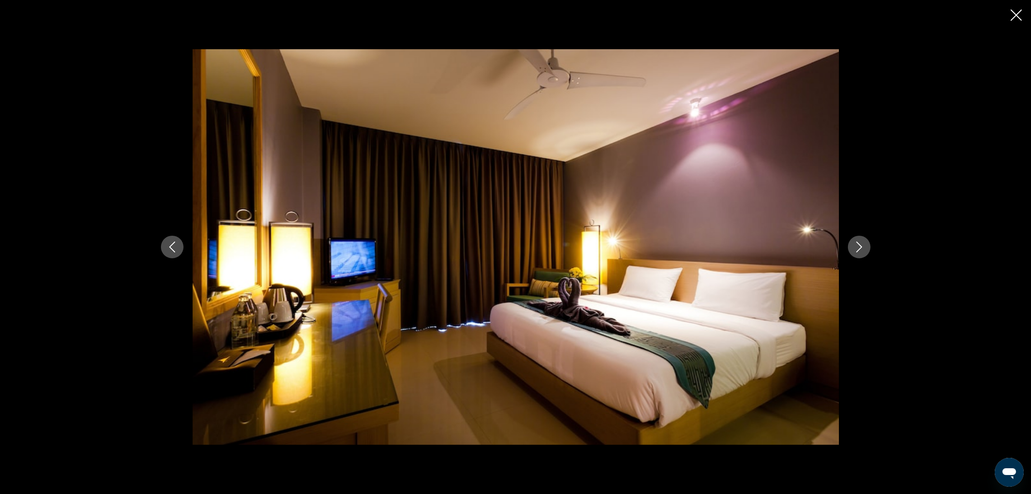
click at [854, 249] on icon "Next image" at bounding box center [859, 247] width 11 height 11
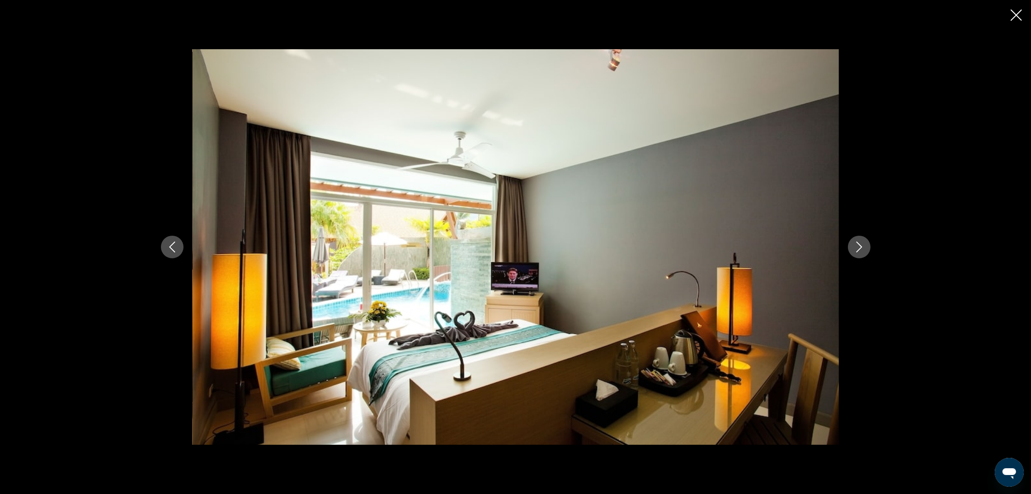
click at [854, 249] on icon "Next image" at bounding box center [859, 247] width 11 height 11
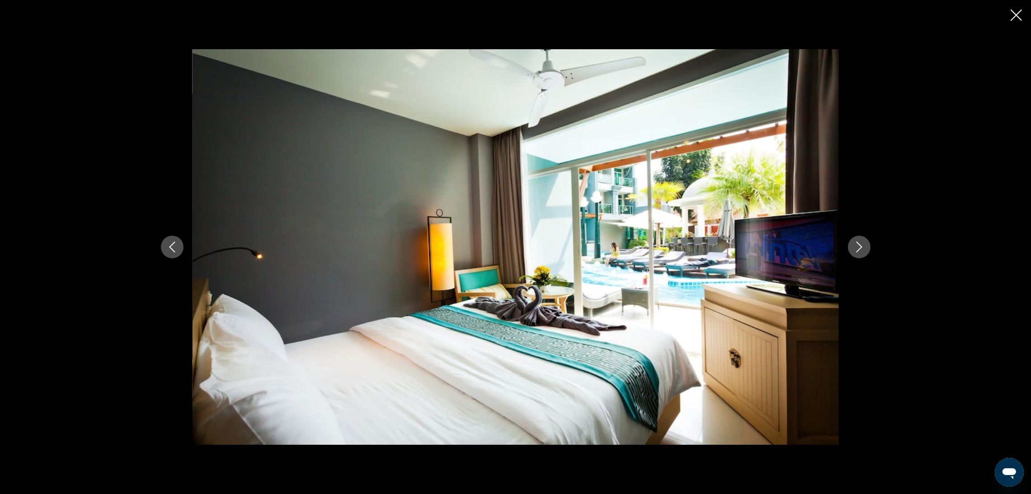
click at [854, 249] on icon "Next image" at bounding box center [859, 247] width 11 height 11
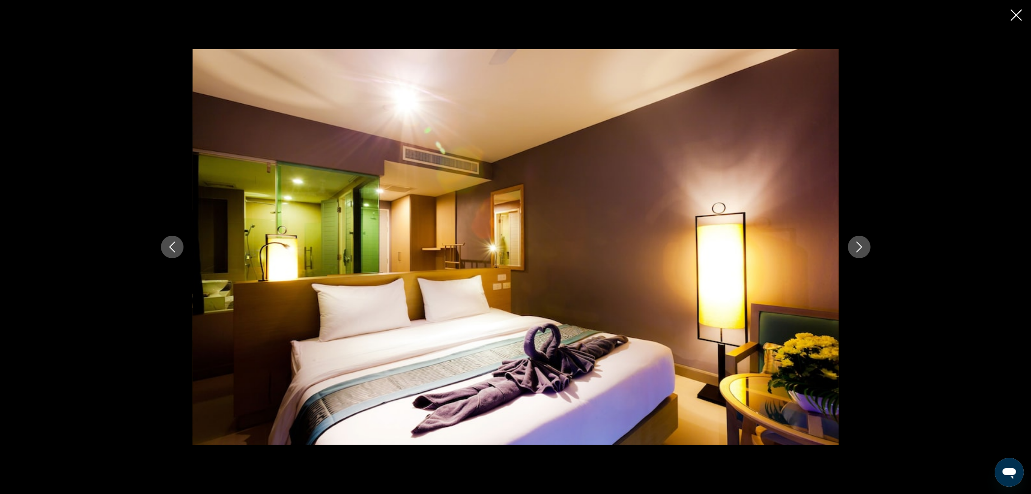
click at [854, 249] on icon "Next image" at bounding box center [859, 247] width 11 height 11
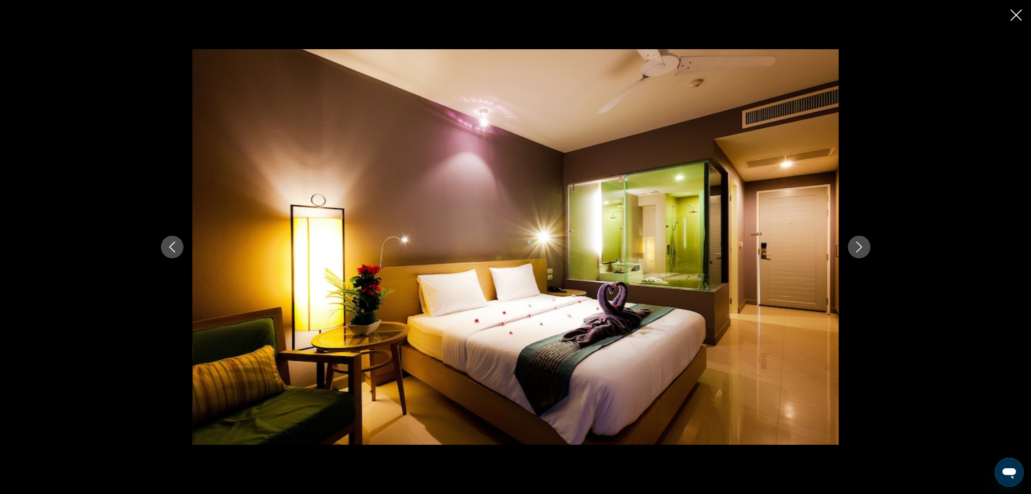
click at [854, 249] on icon "Next image" at bounding box center [859, 247] width 11 height 11
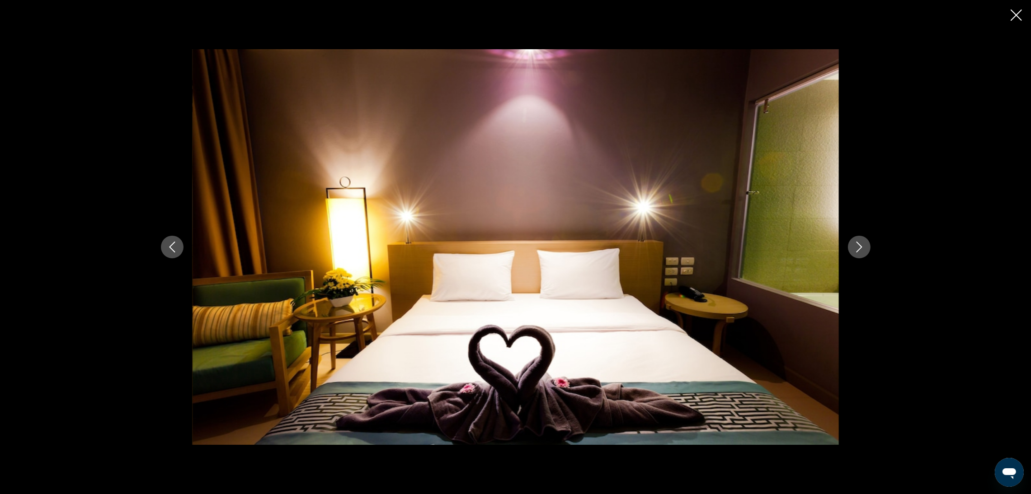
click at [854, 249] on icon "Next image" at bounding box center [859, 247] width 11 height 11
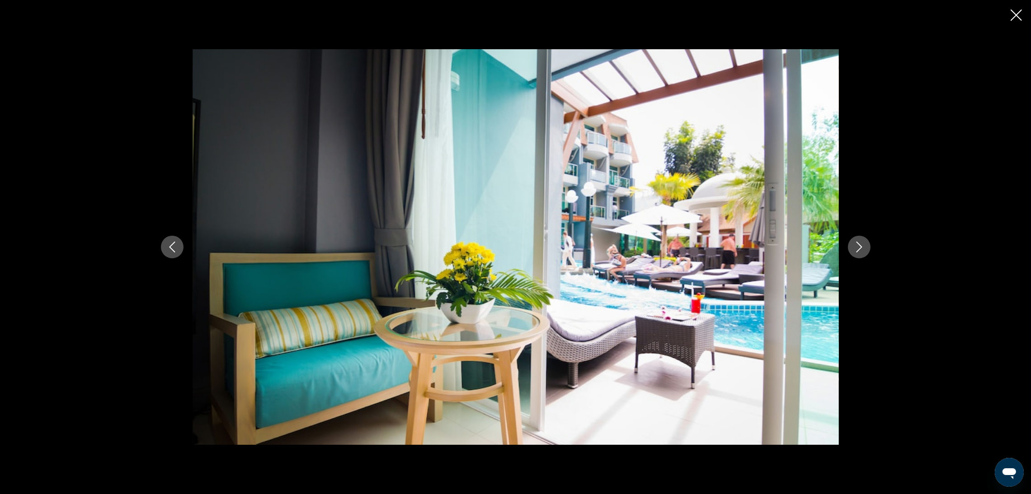
click at [854, 249] on icon "Next image" at bounding box center [859, 247] width 11 height 11
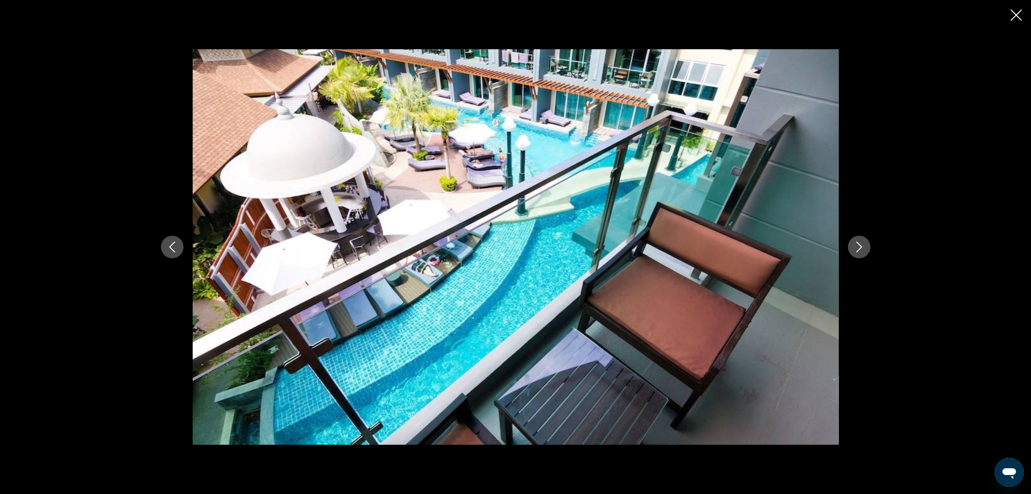
click at [854, 249] on icon "Next image" at bounding box center [859, 247] width 11 height 11
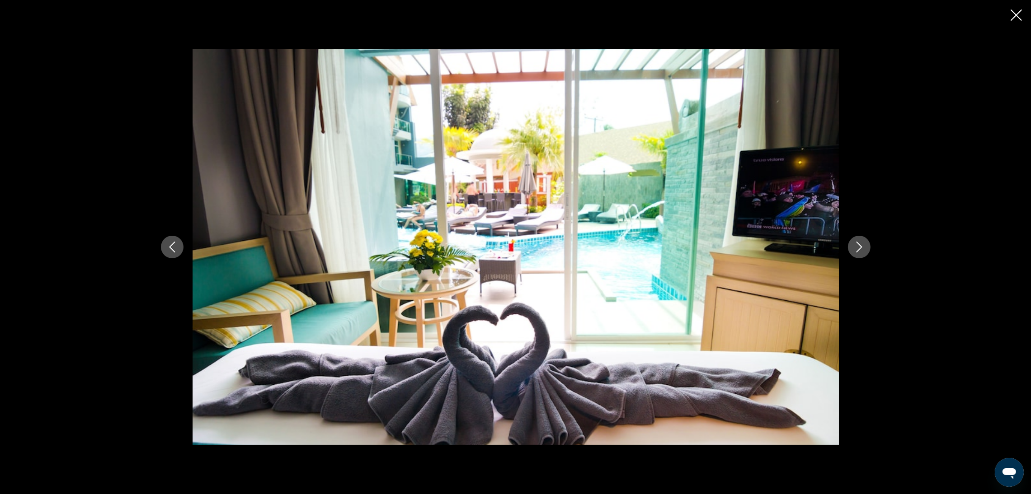
click at [854, 249] on icon "Next image" at bounding box center [859, 247] width 11 height 11
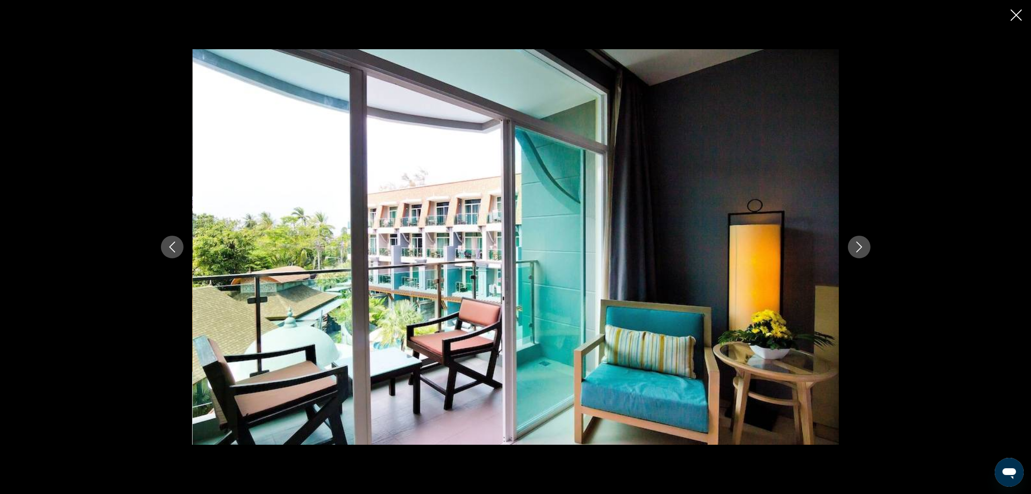
click at [854, 249] on icon "Next image" at bounding box center [859, 247] width 11 height 11
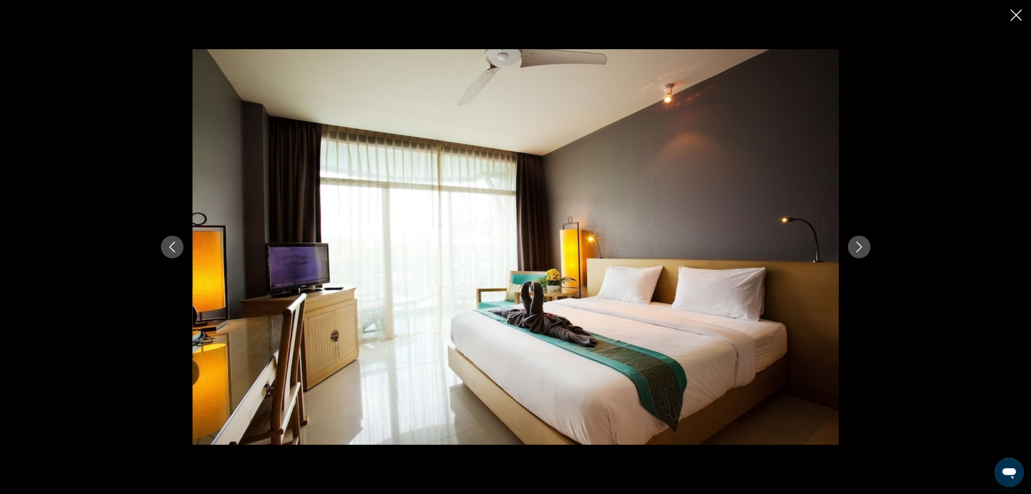
click at [1016, 16] on icon "Close slideshow" at bounding box center [1015, 14] width 11 height 11
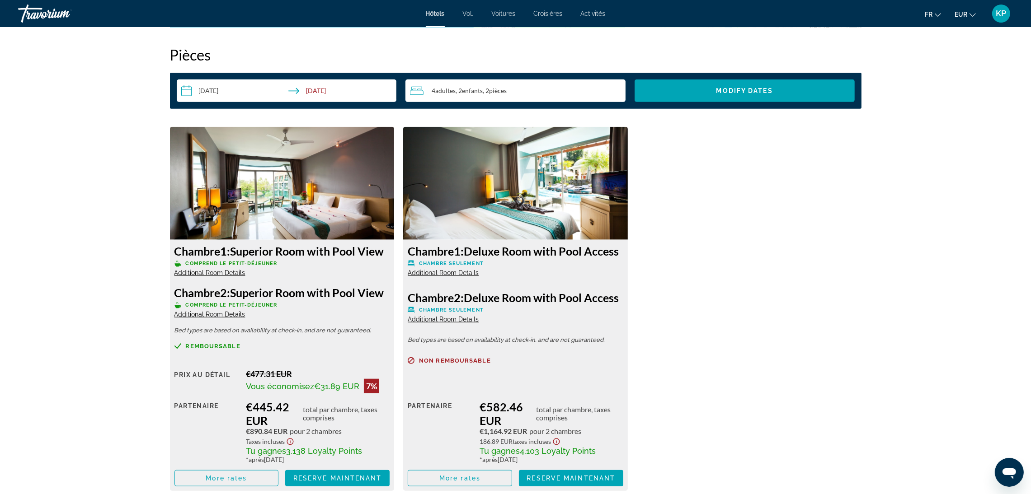
scroll to position [1220, 0]
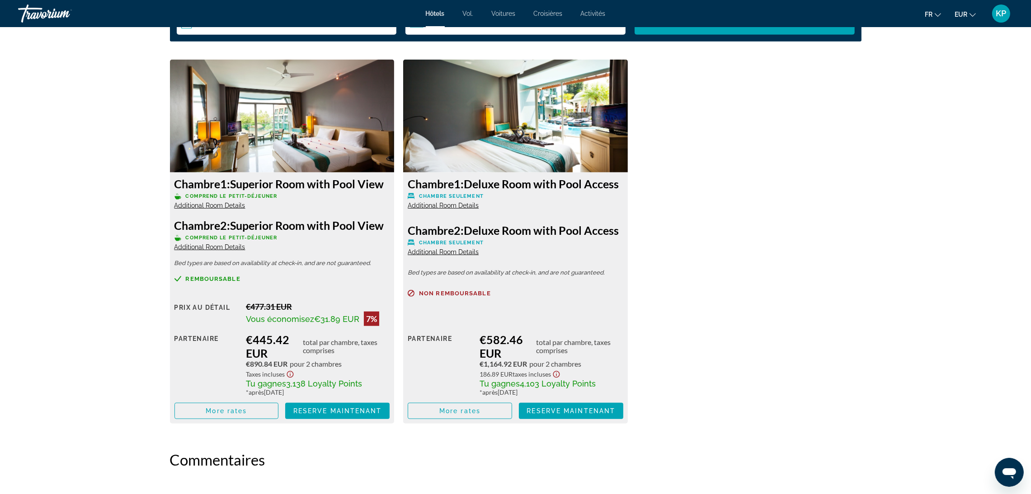
click at [273, 122] on img "Contenu principal" at bounding box center [282, 116] width 225 height 113
click at [292, 125] on img "Contenu principal" at bounding box center [282, 116] width 225 height 113
click at [287, 121] on img "Contenu principal" at bounding box center [282, 116] width 225 height 113
click at [204, 184] on span "Chambre" at bounding box center [197, 184] width 46 height 14
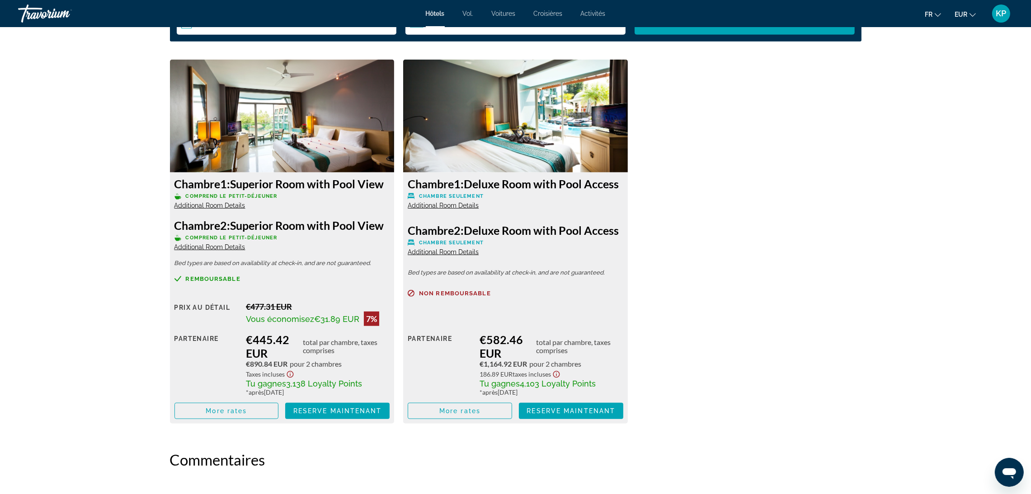
click at [204, 184] on span "Chambre" at bounding box center [197, 184] width 46 height 14
click at [359, 182] on h3 "Chambre 1: Superior Room with Pool View" at bounding box center [282, 184] width 216 height 14
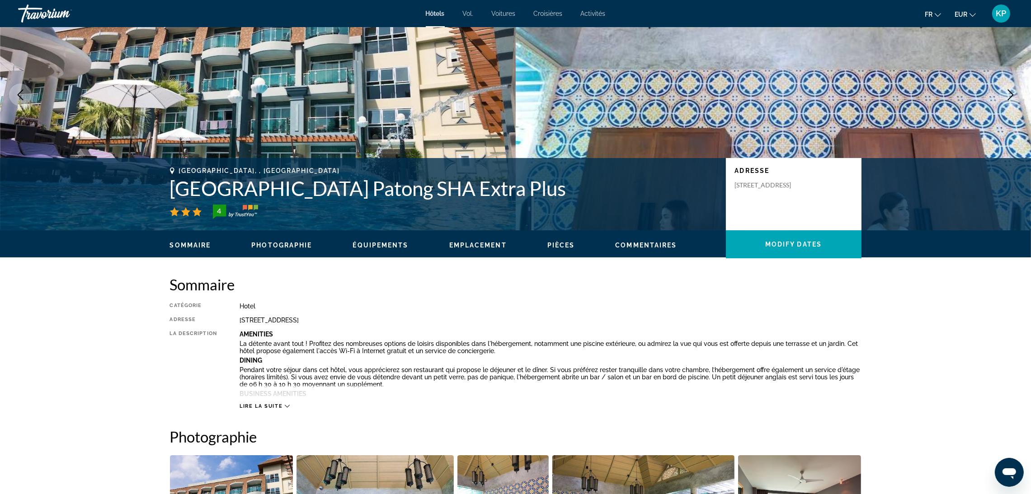
scroll to position [0, 0]
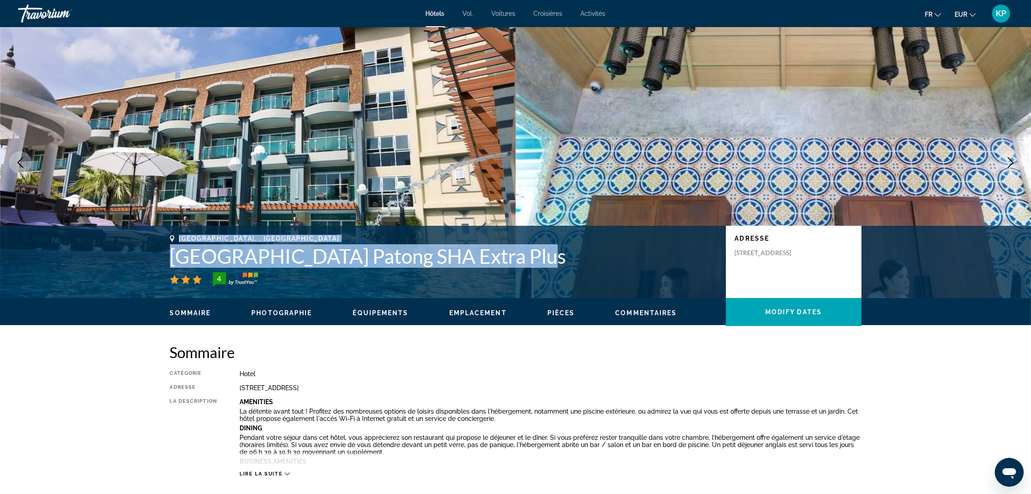
drag, startPoint x: 544, startPoint y: 265, endPoint x: 149, endPoint y: 268, distance: 395.4
click at [149, 268] on div "Phuket, , Thailand Ramaburin Resort Patong SHA Extra Plus 4 Adresse 5/11 Pracha…" at bounding box center [515, 262] width 1031 height 72
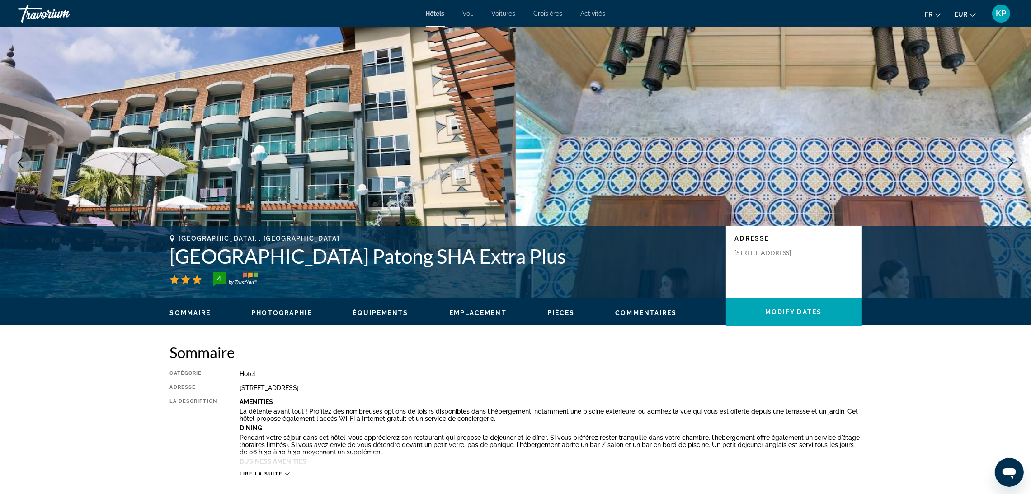
click at [442, 295] on div "Phuket, , Thailand Ramaburin Resort Patong SHA Extra Plus 4 Adresse 5/11 Pracha…" at bounding box center [515, 262] width 1031 height 72
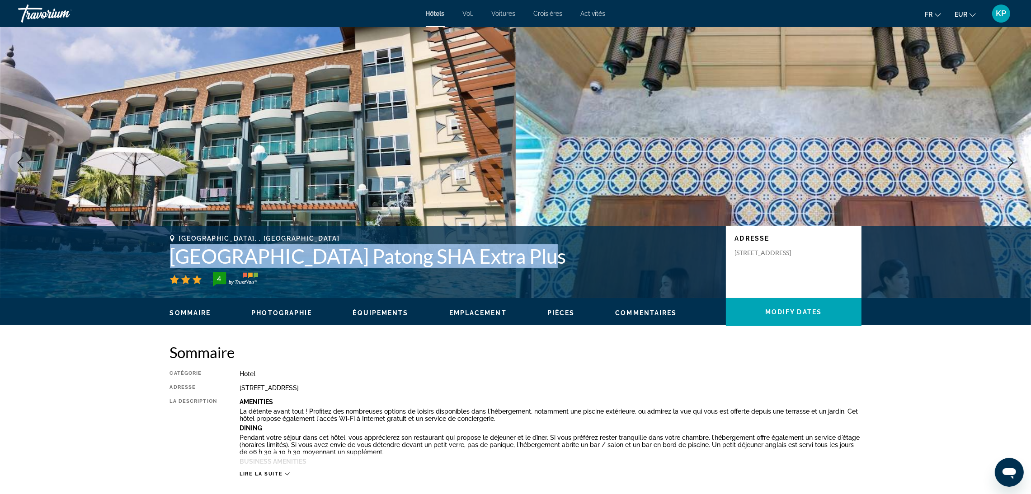
drag, startPoint x: 457, startPoint y: 256, endPoint x: 161, endPoint y: 266, distance: 296.2
click at [161, 266] on div "Phuket, , Thailand Ramaburin Resort Patong SHA Extra Plus 4 Adresse 5/11 Pracha…" at bounding box center [516, 262] width 728 height 54
copy h1 "Ramaburin Resort Patong SHA Extra Plus"
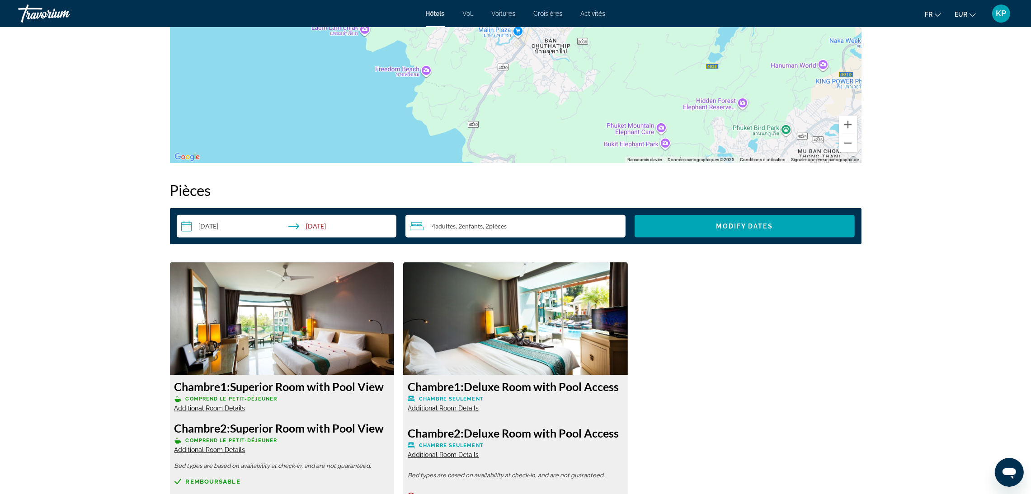
scroll to position [1355, 0]
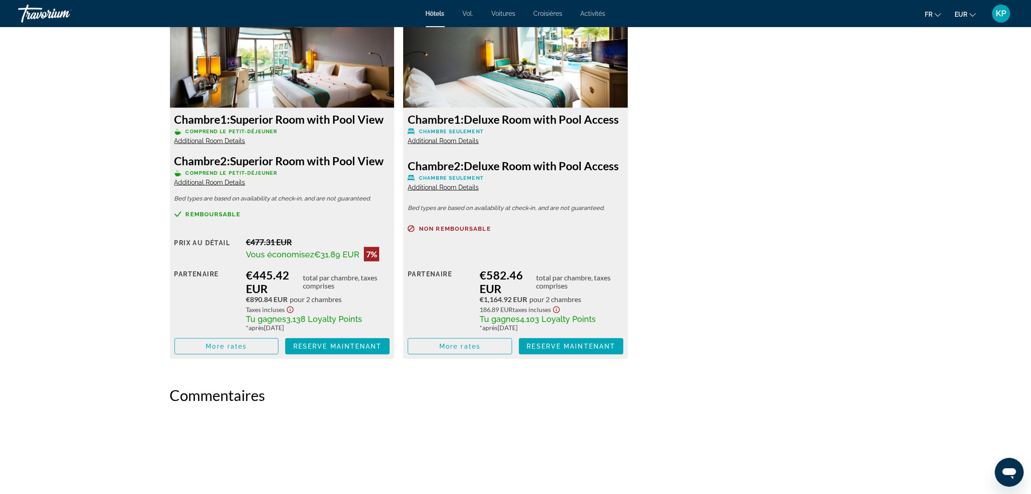
click at [383, 290] on div "Chambre 1: Superior Room with Pool View Comprend le petit-déjeuner Additional R…" at bounding box center [282, 233] width 225 height 251
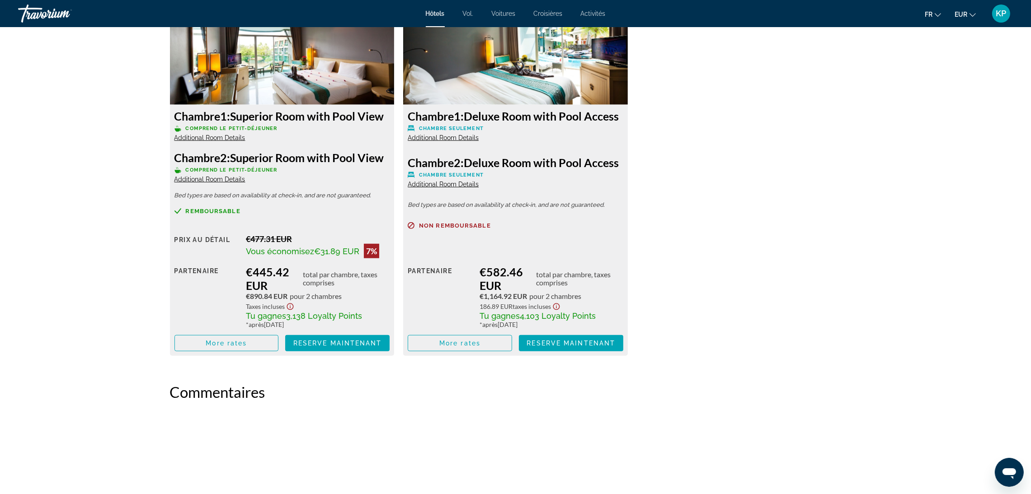
click at [384, 290] on div "Chambre 1: Superior Room with Pool View Comprend le petit-déjeuner Additional R…" at bounding box center [515, 178] width 700 height 373
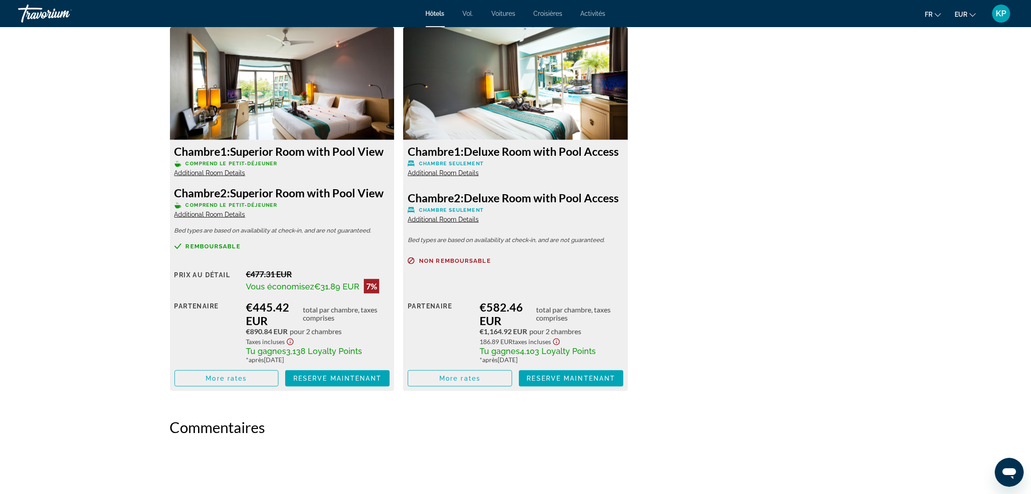
scroll to position [1220, 0]
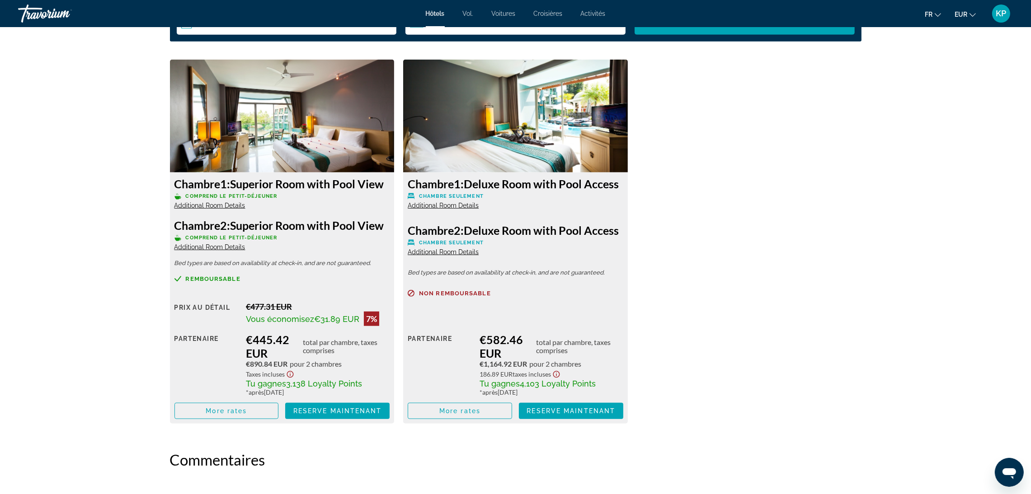
click at [862, 274] on div "Chambre 1: Superior Room with Pool View Comprend le petit-déjeuner Additional R…" at bounding box center [515, 246] width 700 height 373
click at [309, 133] on img "Contenu principal" at bounding box center [282, 116] width 225 height 113
click at [557, 130] on img "Contenu principal" at bounding box center [515, 116] width 225 height 113
click at [558, 107] on img "Contenu principal" at bounding box center [515, 116] width 225 height 113
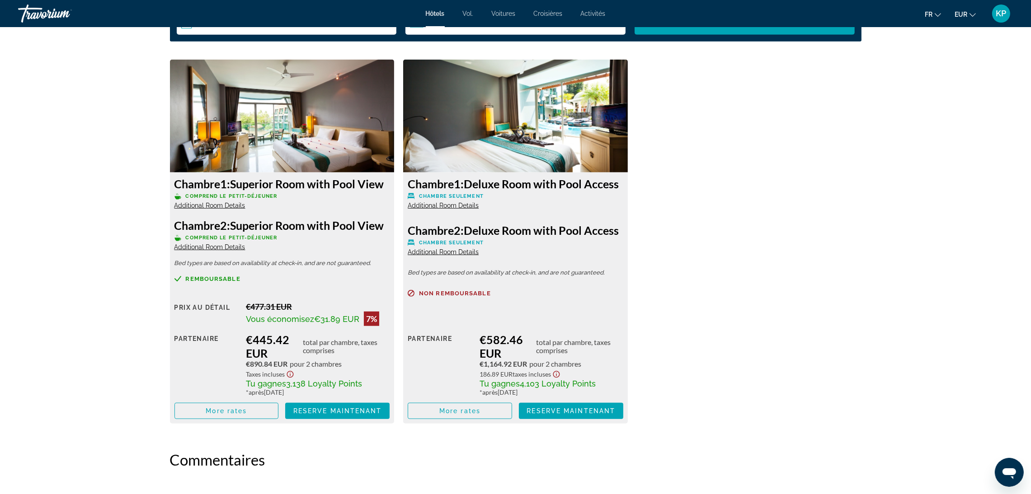
drag, startPoint x: 622, startPoint y: 183, endPoint x: 296, endPoint y: 170, distance: 325.6
click at [296, 170] on div "Chambre 1: Superior Room with Pool View Comprend le petit-déjeuner Additional R…" at bounding box center [515, 246] width 700 height 373
click at [742, 210] on div "Chambre 1: Superior Room with Pool View Comprend le petit-déjeuner Additional R…" at bounding box center [515, 246] width 700 height 373
drag, startPoint x: 573, startPoint y: 174, endPoint x: 410, endPoint y: 186, distance: 162.7
click at [410, 186] on h3 "Chambre 1: Deluxe Room with Pool Access" at bounding box center [516, 184] width 216 height 14
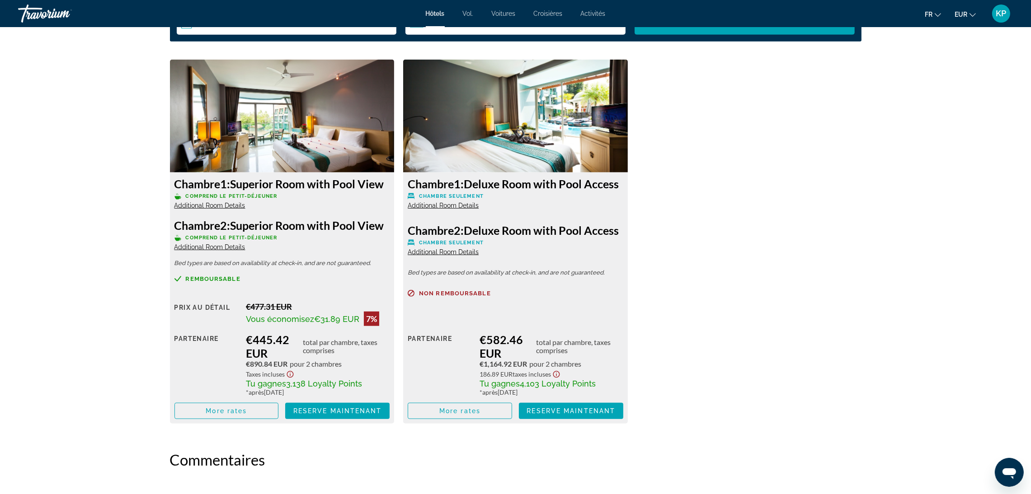
copy h3 "Chambre 1: Deluxe Room with Pool Access"
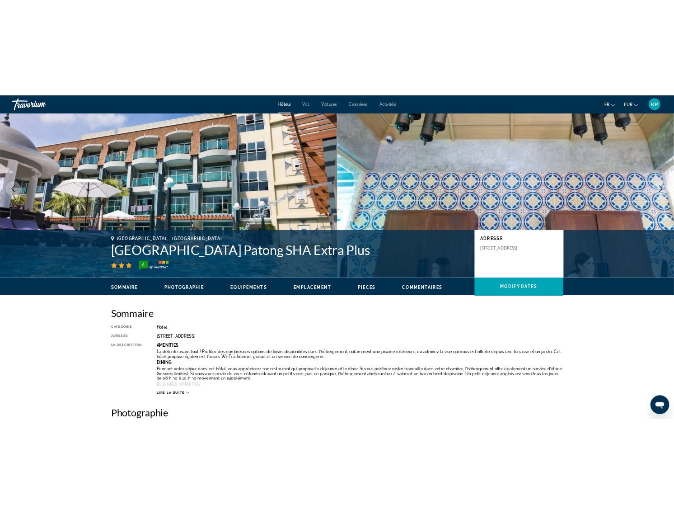
scroll to position [0, 0]
